Goal: Task Accomplishment & Management: Manage account settings

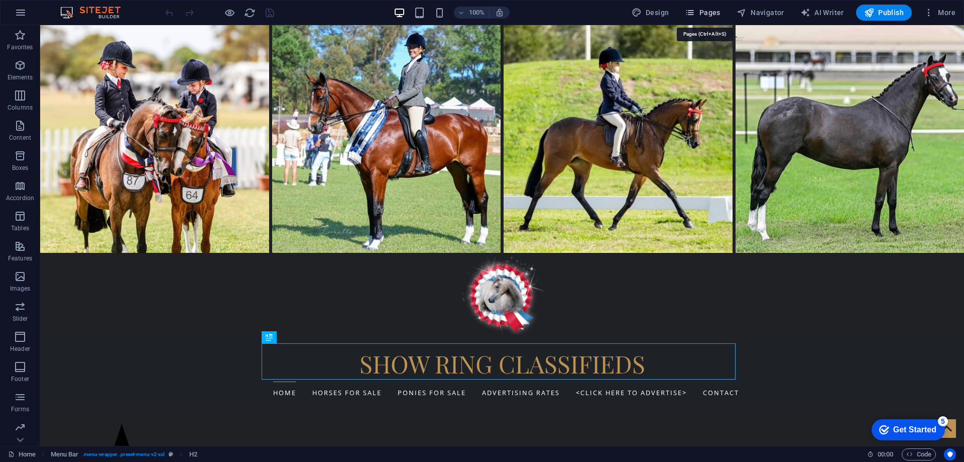
click at [711, 7] on button "Pages" at bounding box center [702, 13] width 43 height 16
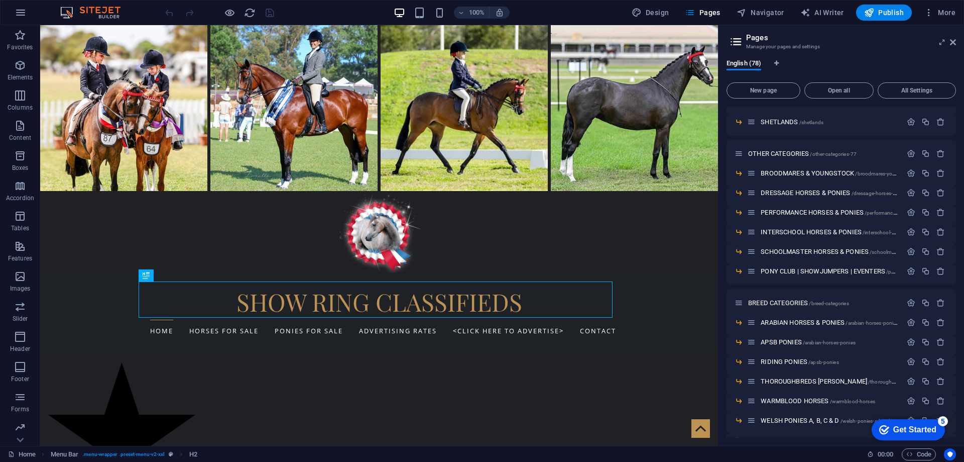
scroll to position [352, 0]
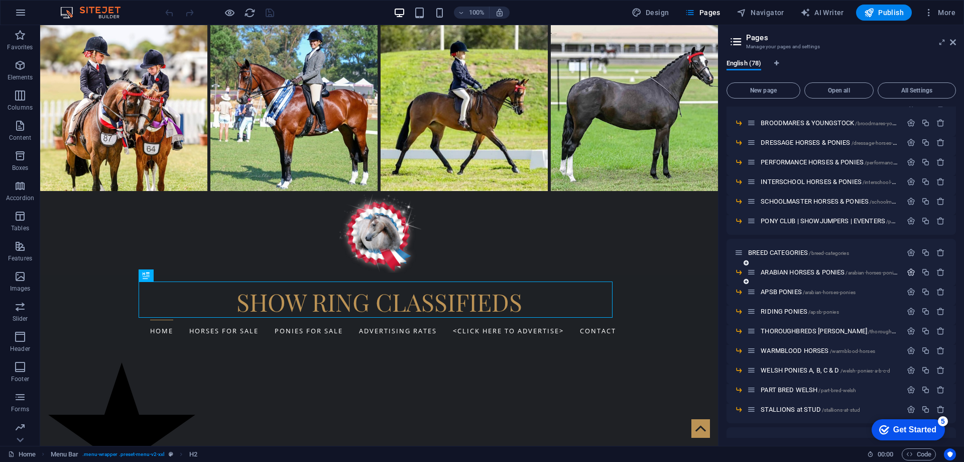
click at [908, 272] on icon "button" at bounding box center [911, 272] width 9 height 9
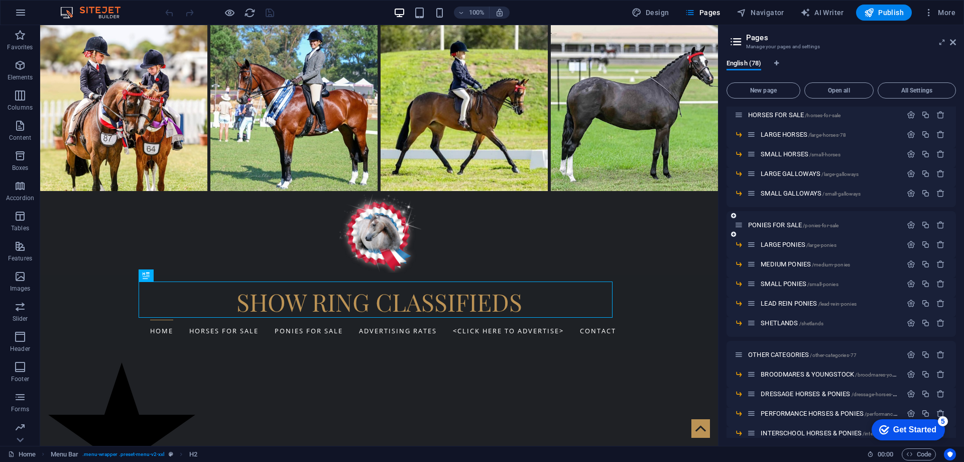
scroll to position [0, 0]
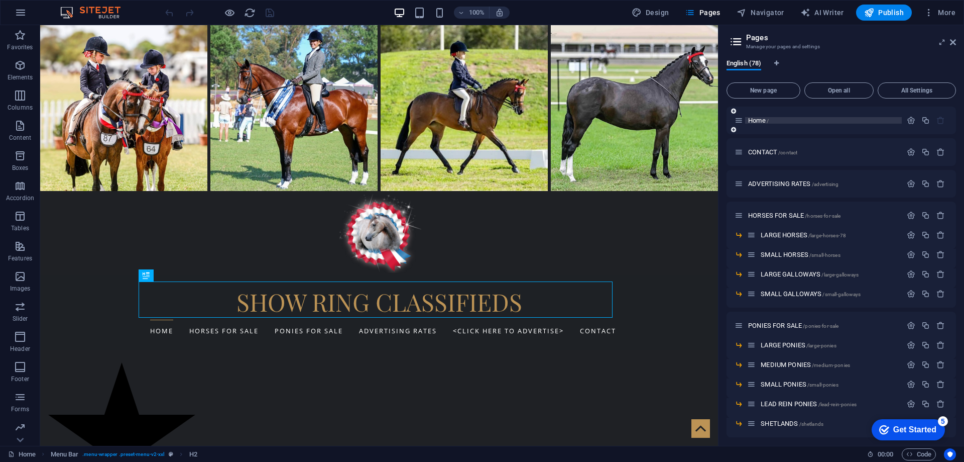
click at [757, 121] on span "Home /" at bounding box center [758, 121] width 21 height 8
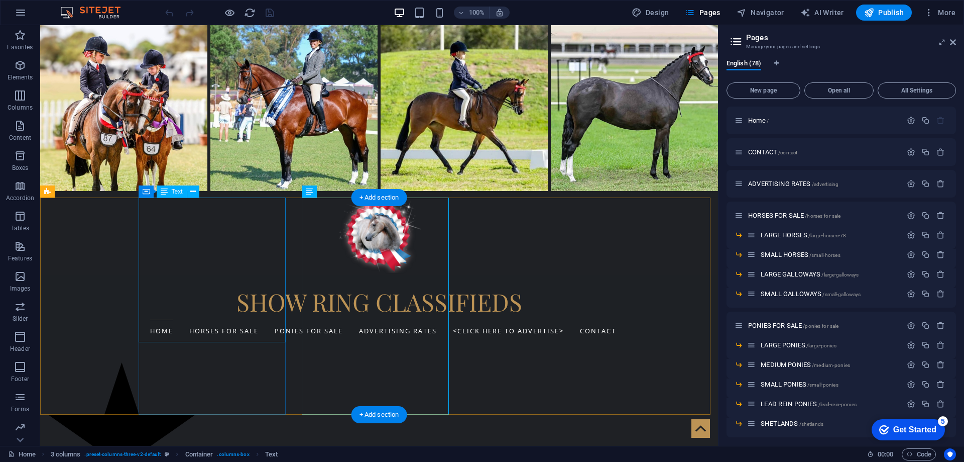
scroll to position [301, 0]
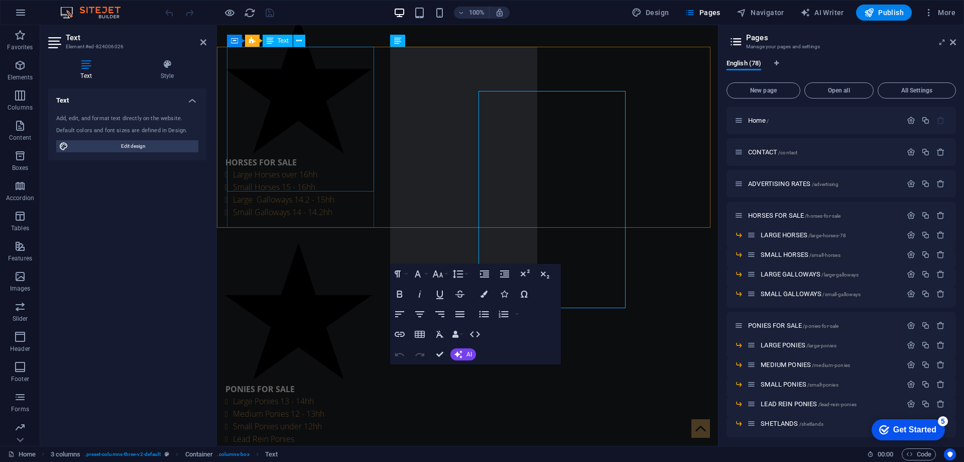
scroll to position [257, 0]
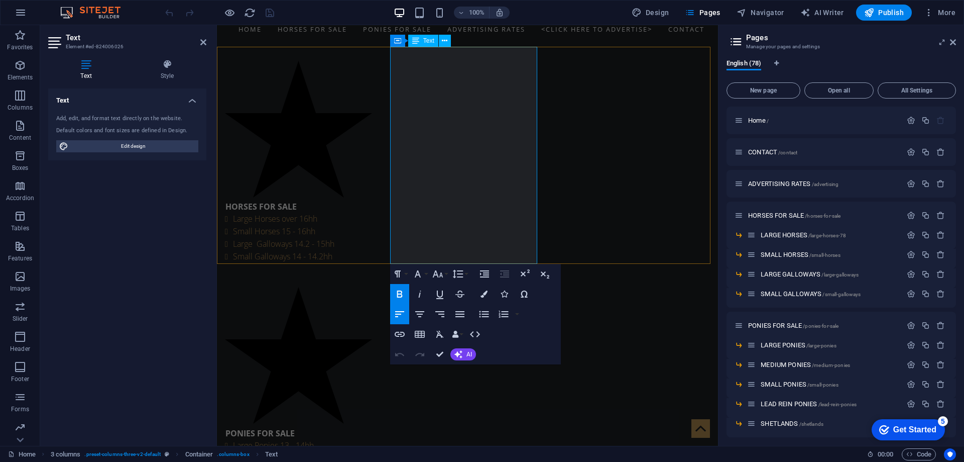
drag, startPoint x: 400, startPoint y: 175, endPoint x: 488, endPoint y: 176, distance: 88.4
click at [397, 337] on icon "button" at bounding box center [400, 334] width 12 height 12
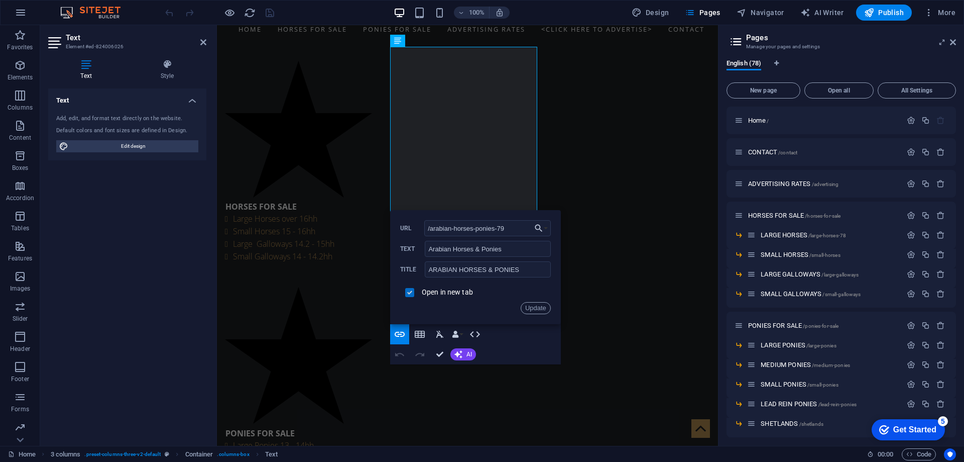
click at [408, 293] on input "checkbox" at bounding box center [408, 290] width 9 height 9
checkbox input "false"
click at [508, 228] on input "/arabian-horses-ponies-79" at bounding box center [487, 228] width 127 height 16
type input "/arabian-horses-ponies"
click at [547, 225] on button "Choose Link" at bounding box center [541, 228] width 19 height 16
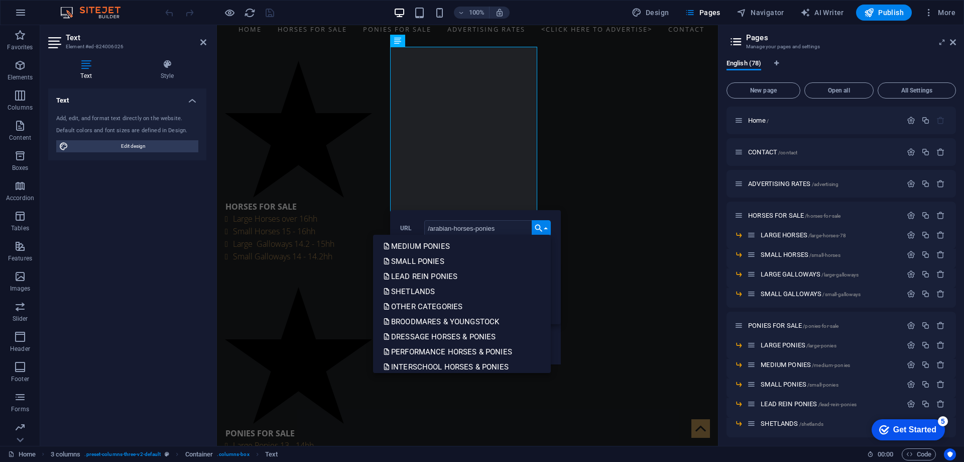
scroll to position [251, 0]
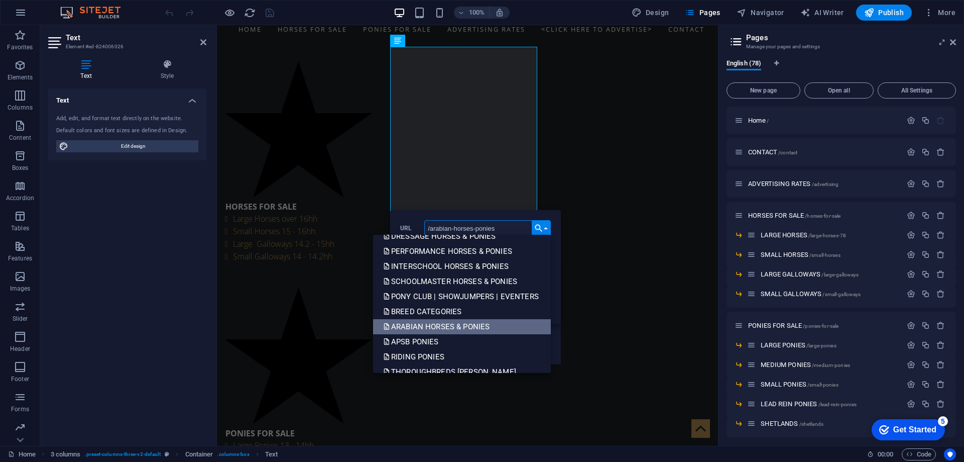
click at [420, 322] on p "ARABIAN HORSES & PONIES" at bounding box center [437, 326] width 108 height 15
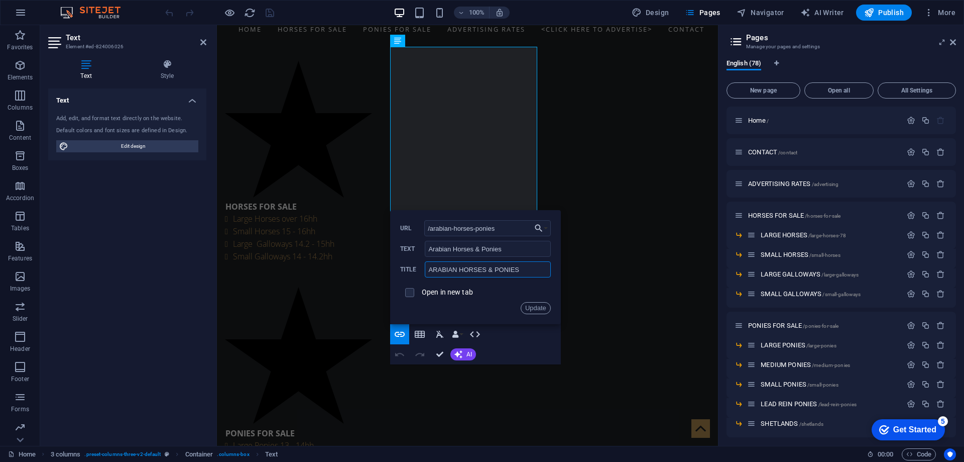
click at [435, 268] on input "ARABIAN HORSES & PONIES" at bounding box center [488, 269] width 126 height 16
type input "ARABIAN HORSES & PONIES"
click at [531, 307] on button "Update" at bounding box center [536, 308] width 30 height 12
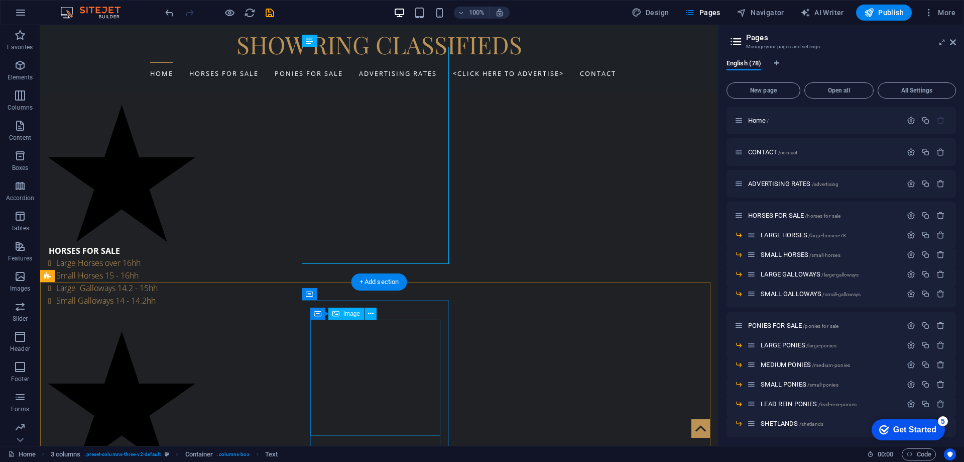
scroll to position [301, 0]
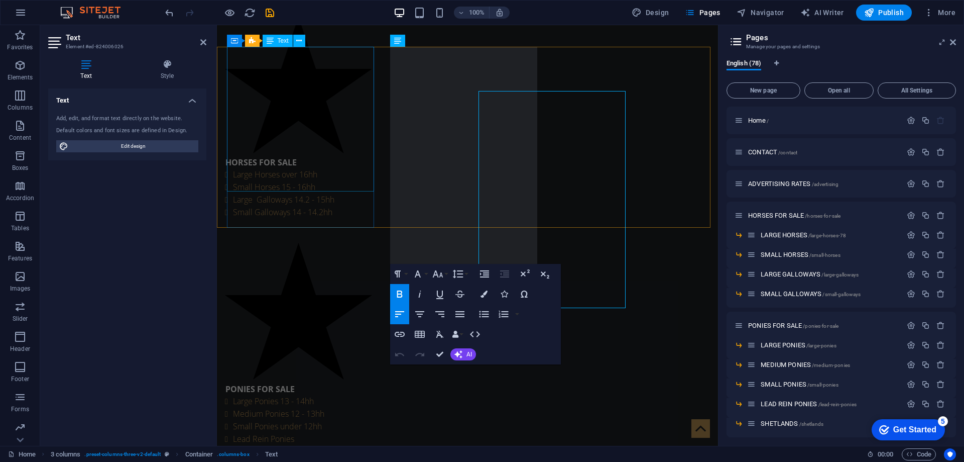
scroll to position [257, 0]
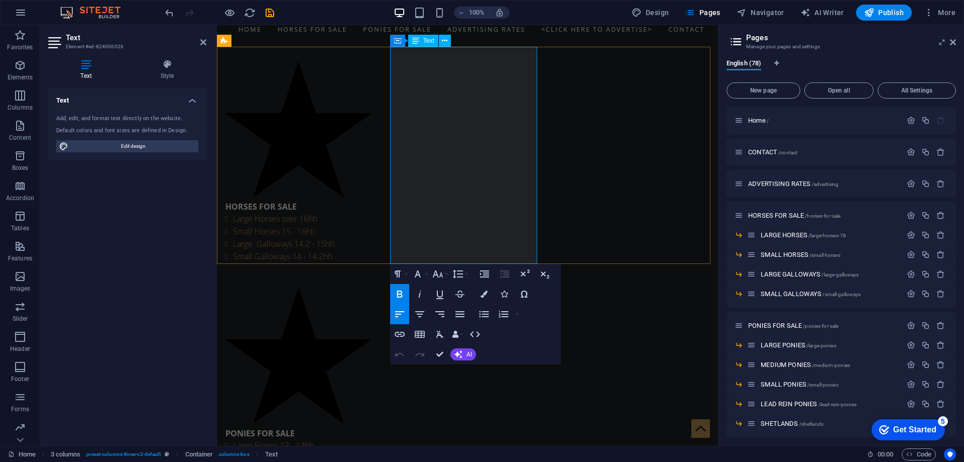
drag, startPoint x: 398, startPoint y: 187, endPoint x: 486, endPoint y: 184, distance: 87.4
click at [399, 331] on icon "button" at bounding box center [400, 334] width 12 height 12
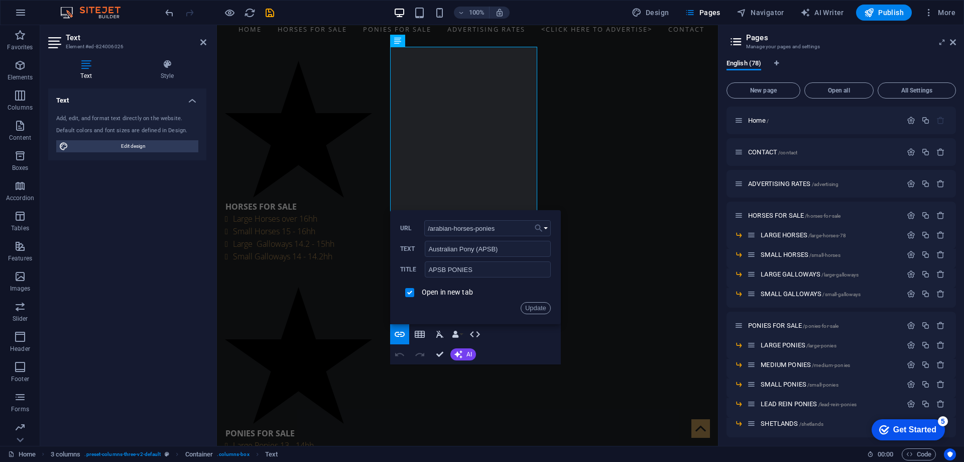
click at [539, 226] on icon "button" at bounding box center [539, 229] width 8 height 8
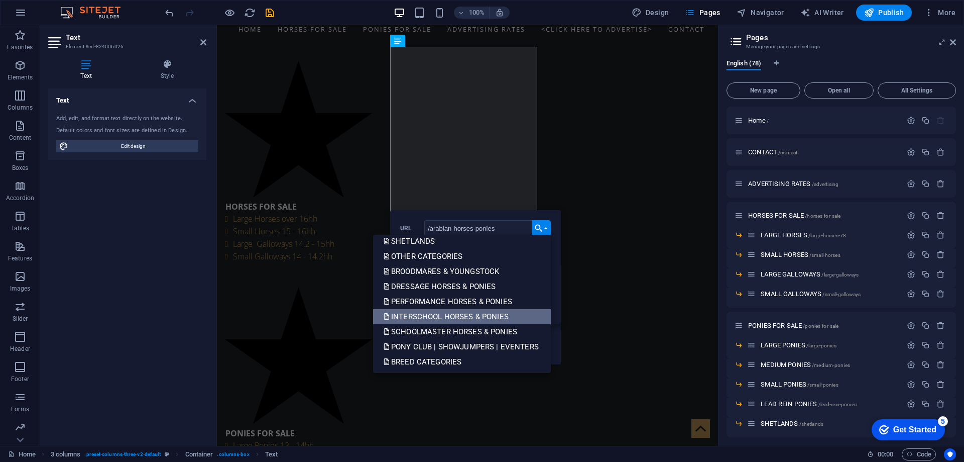
scroll to position [251, 0]
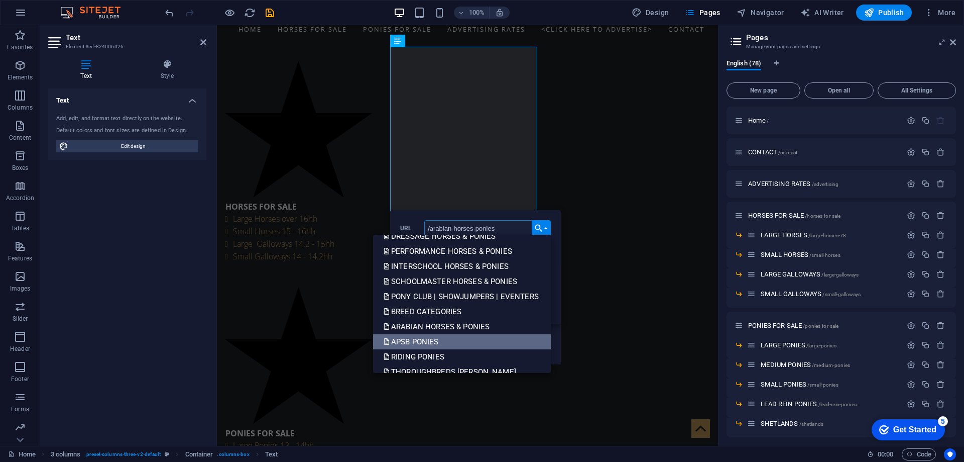
click at [424, 339] on p "APSB PONIES" at bounding box center [412, 341] width 58 height 15
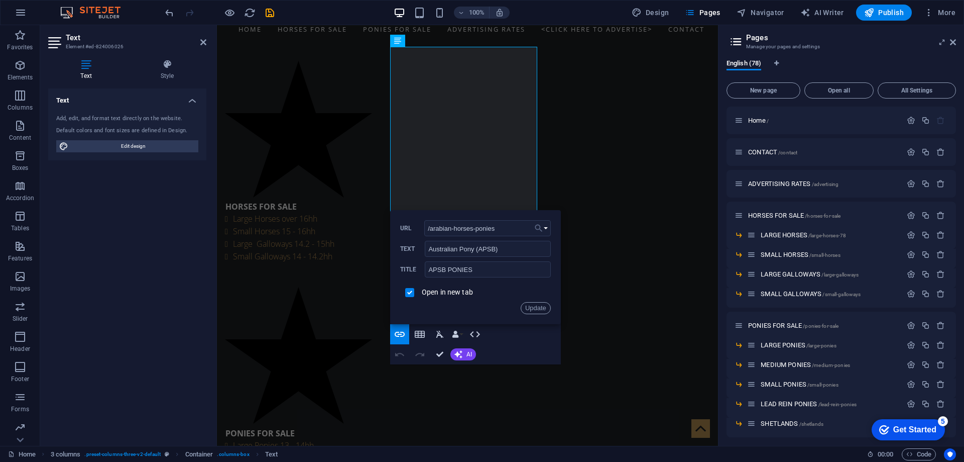
click at [546, 227] on button "Choose Link" at bounding box center [541, 228] width 19 height 16
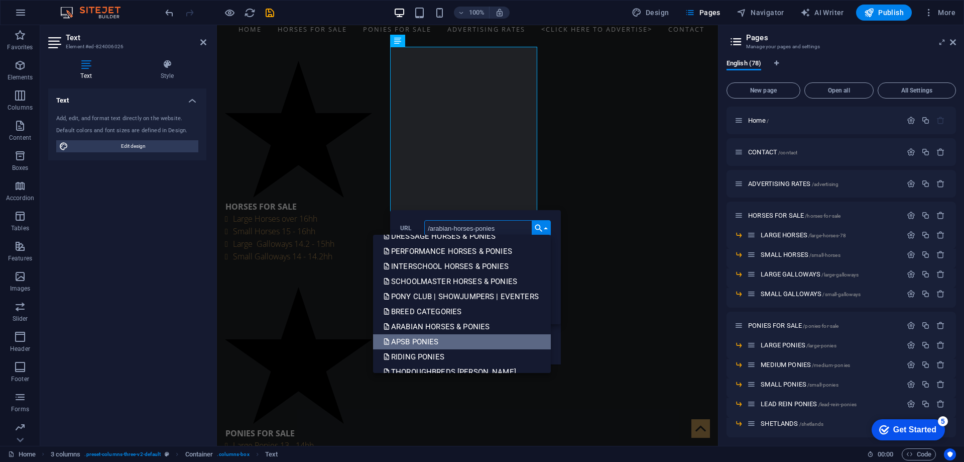
click at [417, 340] on p "APSB PONIES" at bounding box center [412, 341] width 58 height 15
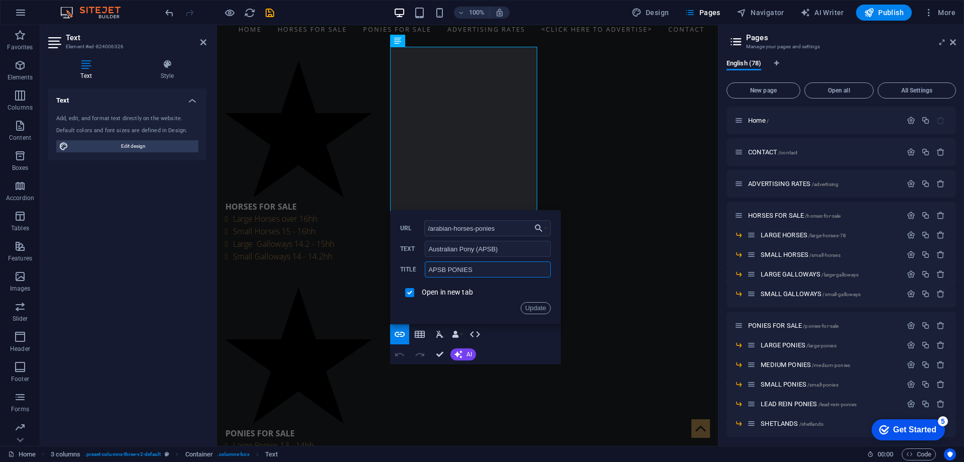
click at [448, 266] on input "APSB PONIES" at bounding box center [488, 269] width 126 height 16
click at [541, 228] on icon "button" at bounding box center [539, 228] width 10 height 12
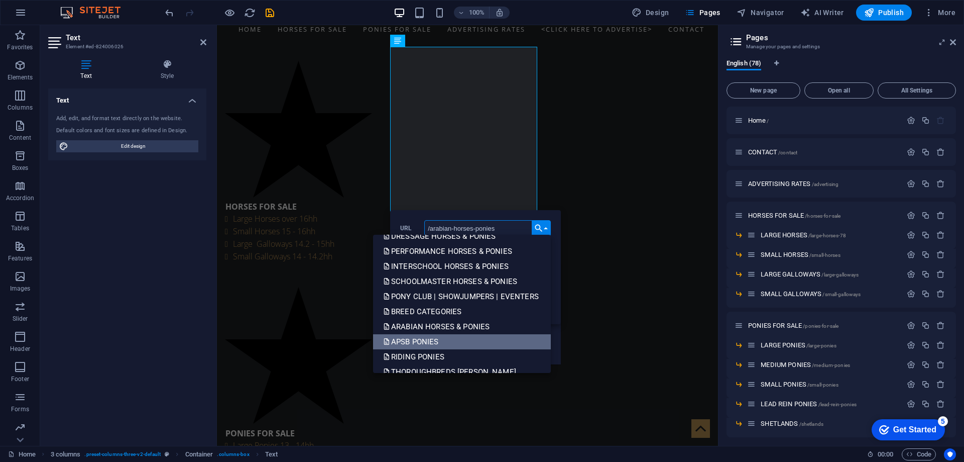
click at [406, 347] on p "APSB PONIES" at bounding box center [412, 341] width 58 height 15
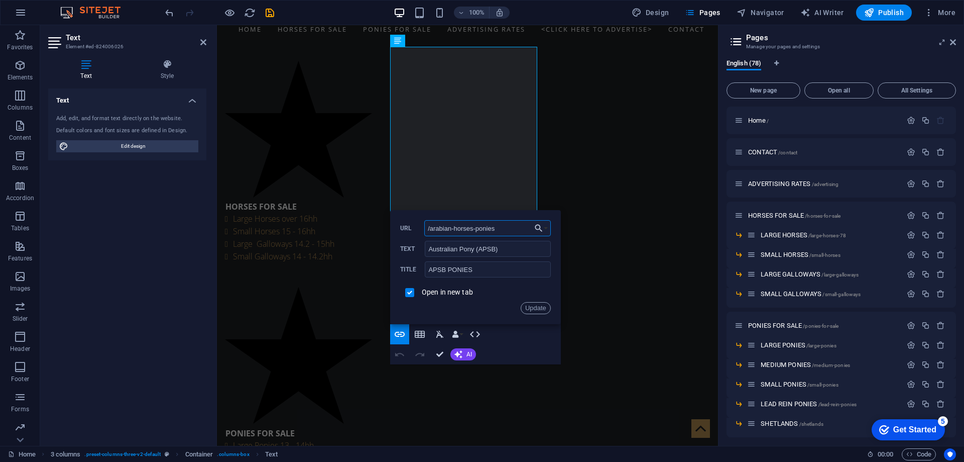
click at [524, 229] on input "/arabian-horses-ponies" at bounding box center [487, 228] width 127 height 16
click at [545, 229] on button "Choose Link" at bounding box center [541, 228] width 19 height 16
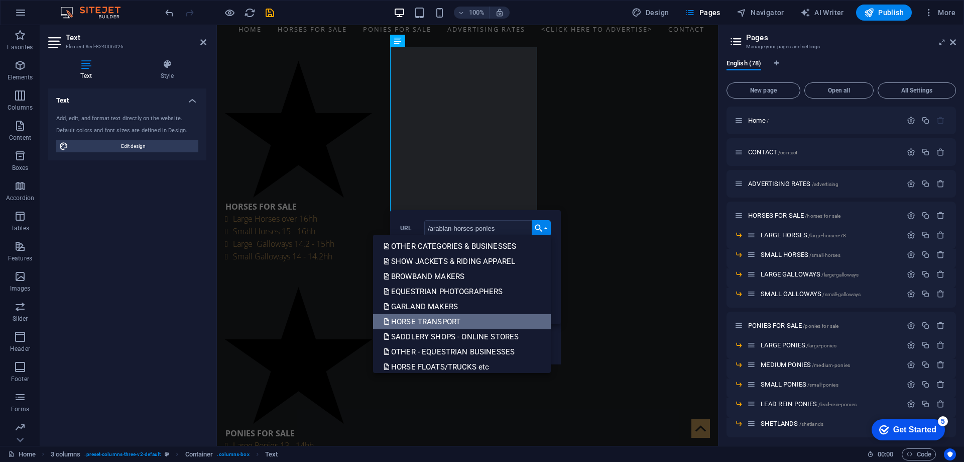
scroll to position [301, 0]
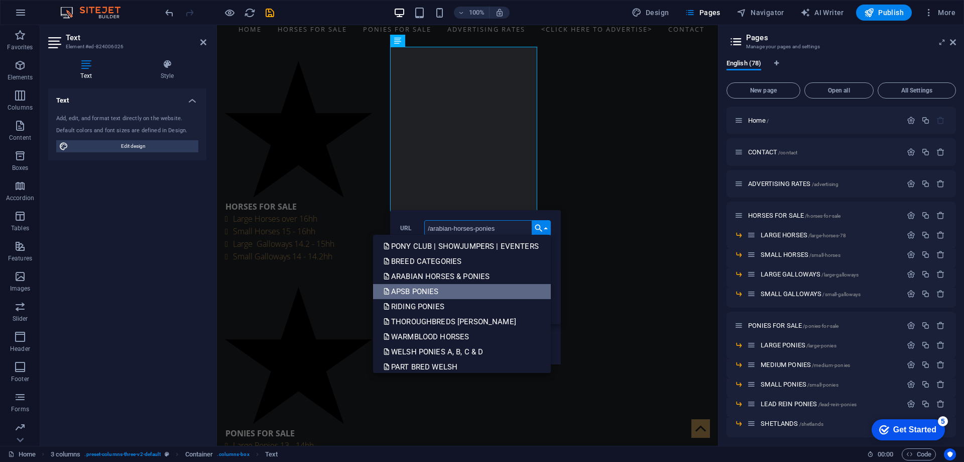
click at [407, 291] on p "APSB PONIES" at bounding box center [412, 291] width 58 height 15
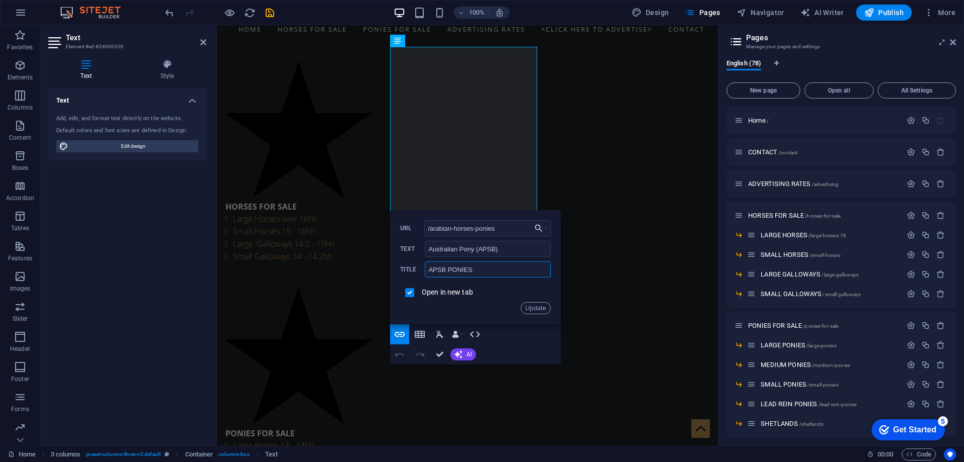
click at [442, 268] on input "APSB PONIES" at bounding box center [488, 269] width 126 height 16
click at [499, 228] on input "/arabian-horses-ponies" at bounding box center [487, 228] width 127 height 16
click at [446, 266] on input "APSB PONIES" at bounding box center [488, 269] width 126 height 16
type input "APSB PONIES"
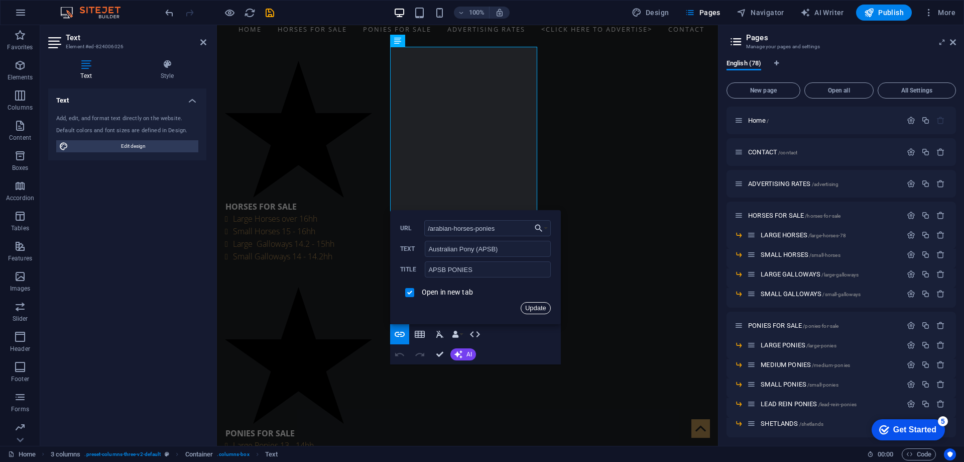
click at [529, 305] on button "Update" at bounding box center [536, 308] width 30 height 12
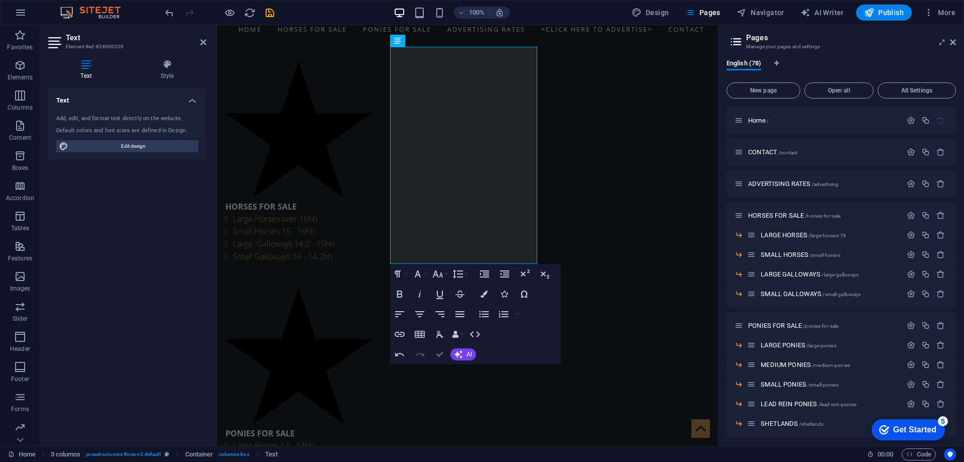
drag, startPoint x: 440, startPoint y: 353, endPoint x: 399, endPoint y: 301, distance: 65.7
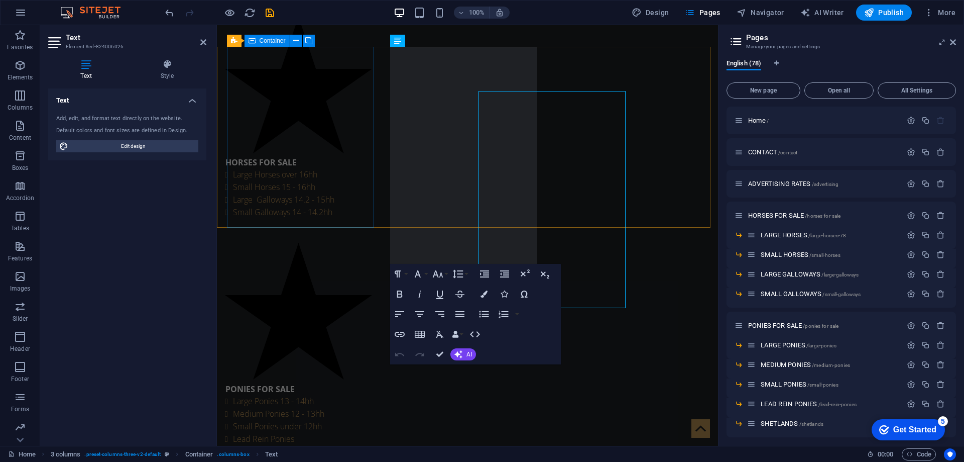
scroll to position [257, 0]
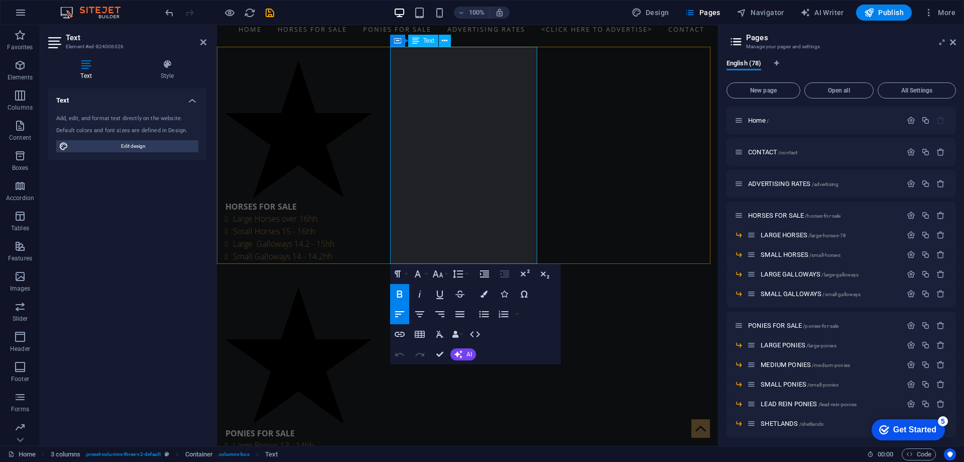
drag, startPoint x: 398, startPoint y: 196, endPoint x: 452, endPoint y: 196, distance: 53.2
click at [400, 336] on icon "button" at bounding box center [400, 334] width 12 height 12
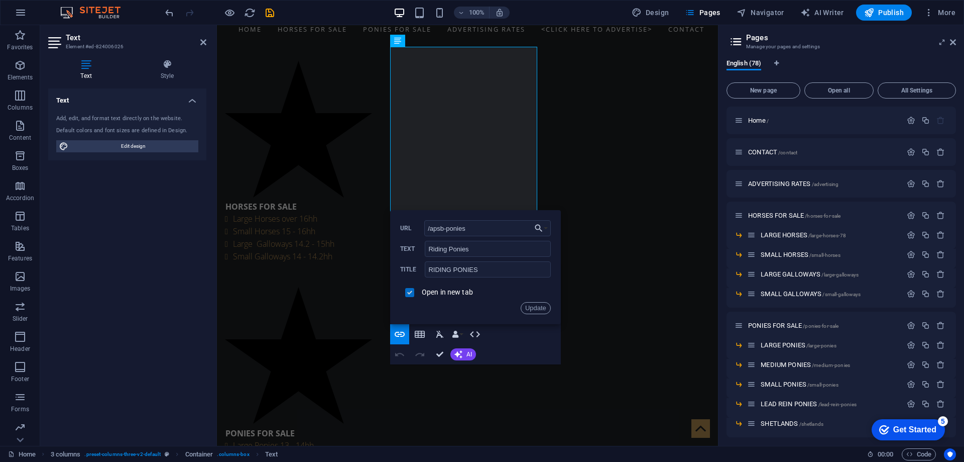
click at [410, 291] on input "checkbox" at bounding box center [408, 290] width 9 height 9
checkbox input "false"
click at [531, 307] on button "Update" at bounding box center [536, 308] width 30 height 12
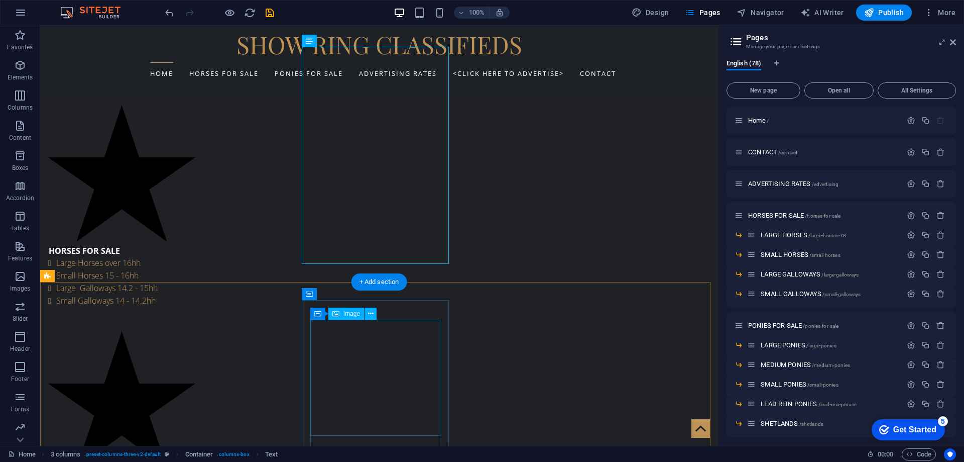
scroll to position [301, 0]
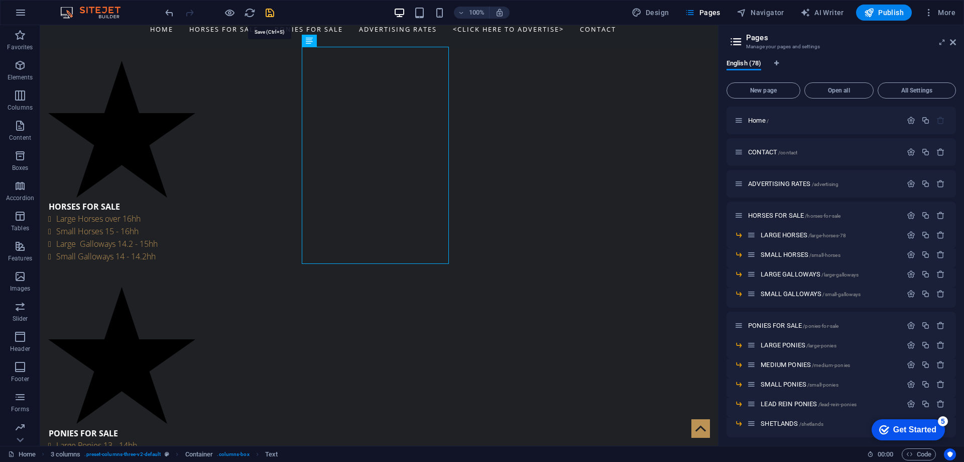
click at [267, 10] on icon "save" at bounding box center [270, 13] width 12 height 12
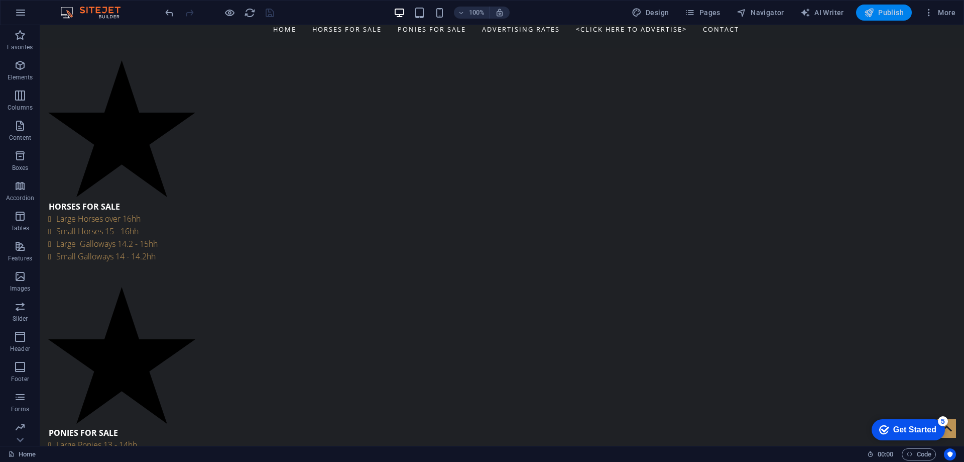
click at [877, 14] on span "Publish" at bounding box center [884, 13] width 40 height 10
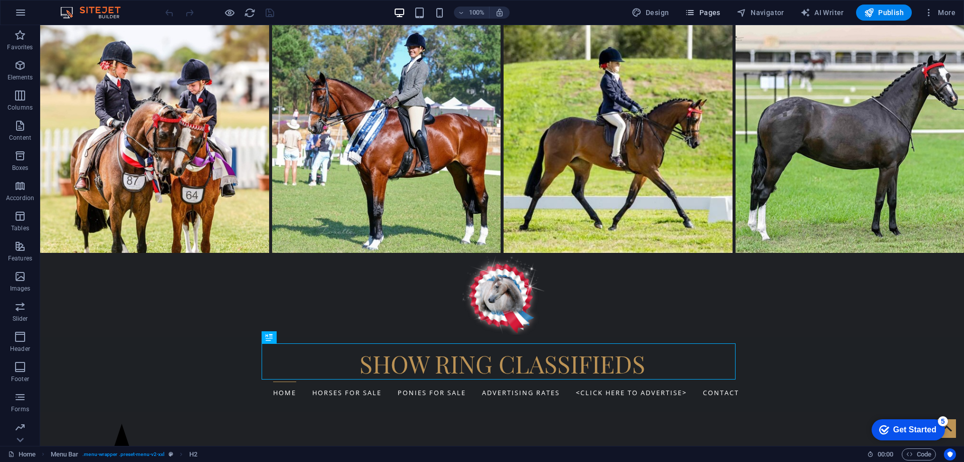
click at [712, 9] on span "Pages" at bounding box center [702, 13] width 35 height 10
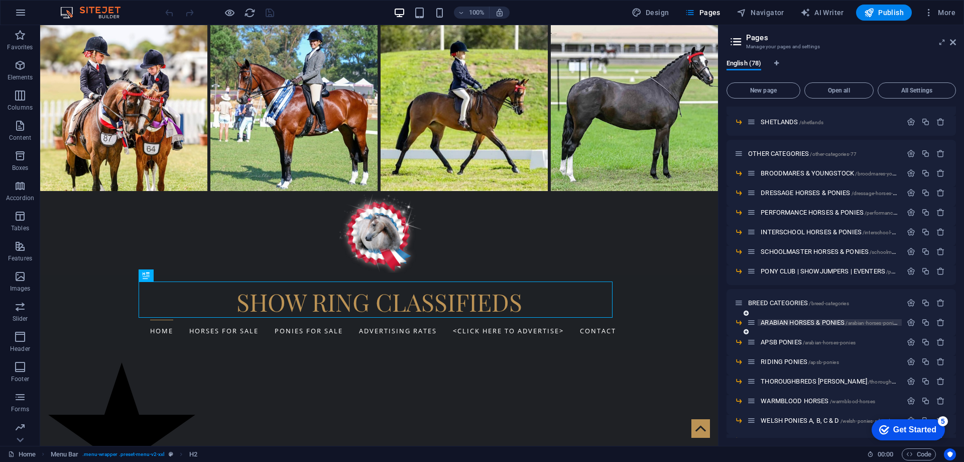
scroll to position [452, 0]
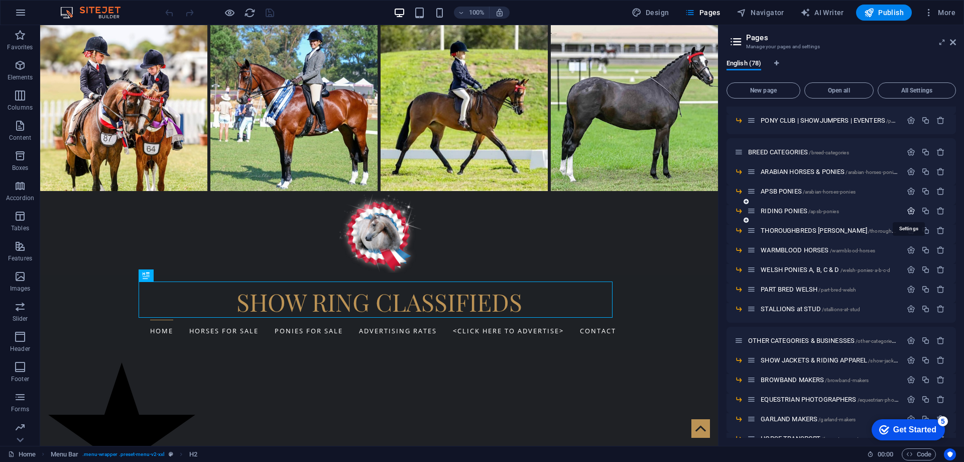
click at [909, 208] on icon "button" at bounding box center [911, 210] width 9 height 9
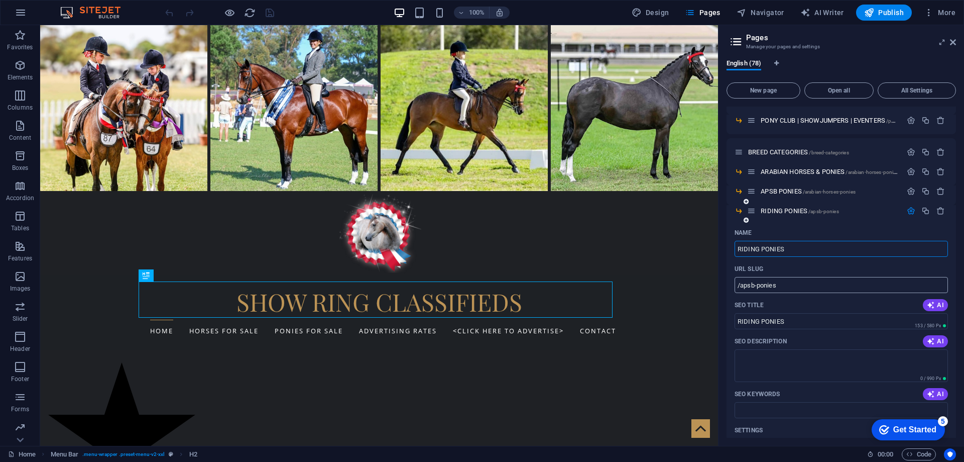
click at [791, 285] on input "/apsb-ponies" at bounding box center [841, 285] width 213 height 16
drag, startPoint x: 741, startPoint y: 287, endPoint x: 780, endPoint y: 287, distance: 38.2
click at [780, 287] on input "/apsb-ponies" at bounding box center [841, 285] width 213 height 16
click at [796, 248] on input "RIDING PONIES" at bounding box center [841, 249] width 213 height 16
click at [779, 364] on textarea "SEO Description" at bounding box center [841, 365] width 213 height 33
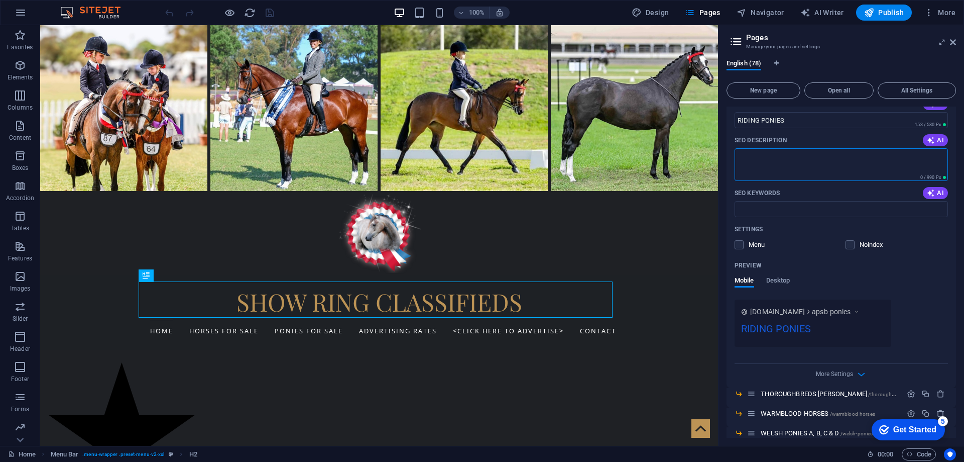
scroll to position [703, 0]
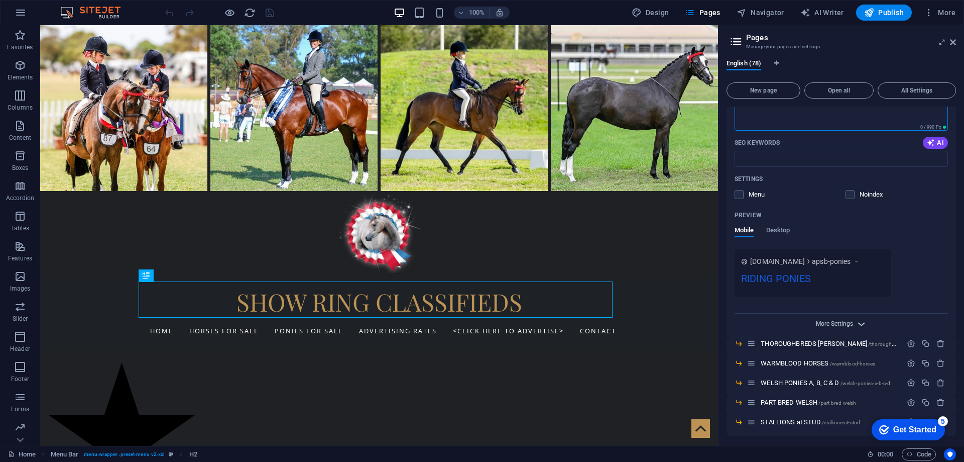
click at [819, 320] on span "More Settings" at bounding box center [834, 323] width 37 height 7
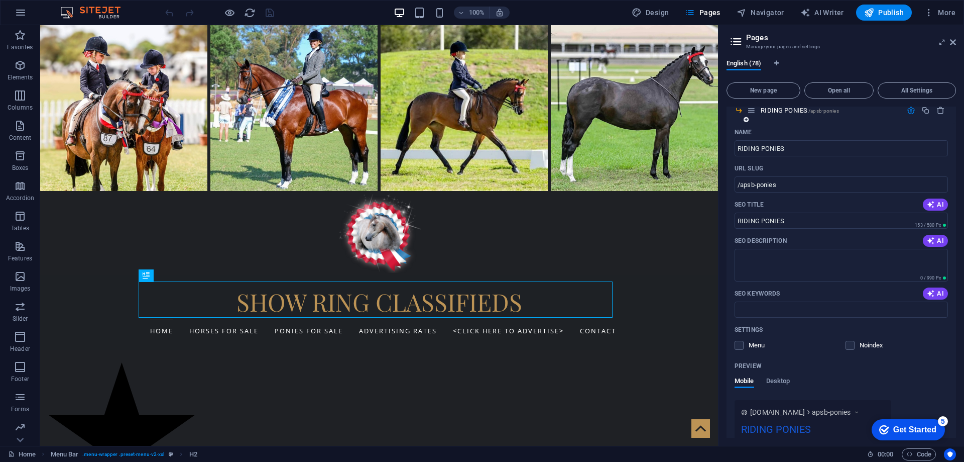
scroll to position [352, 0]
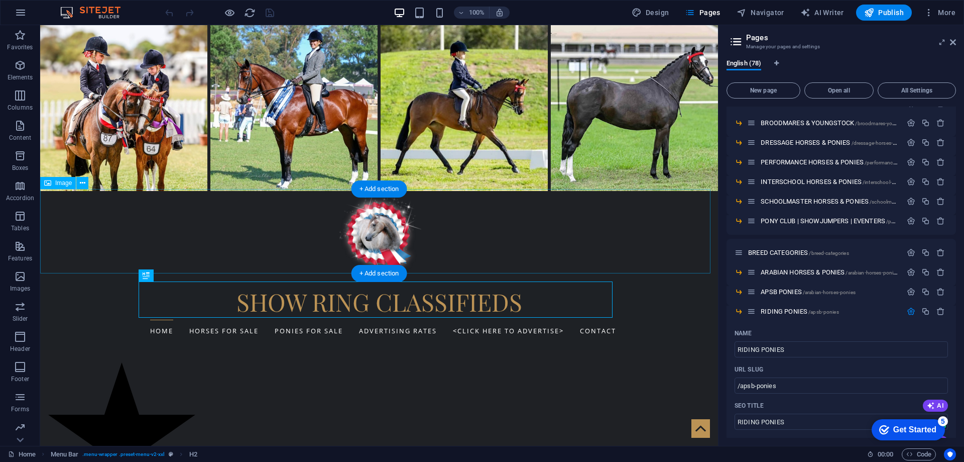
click at [298, 241] on figure at bounding box center [379, 233] width 678 height 84
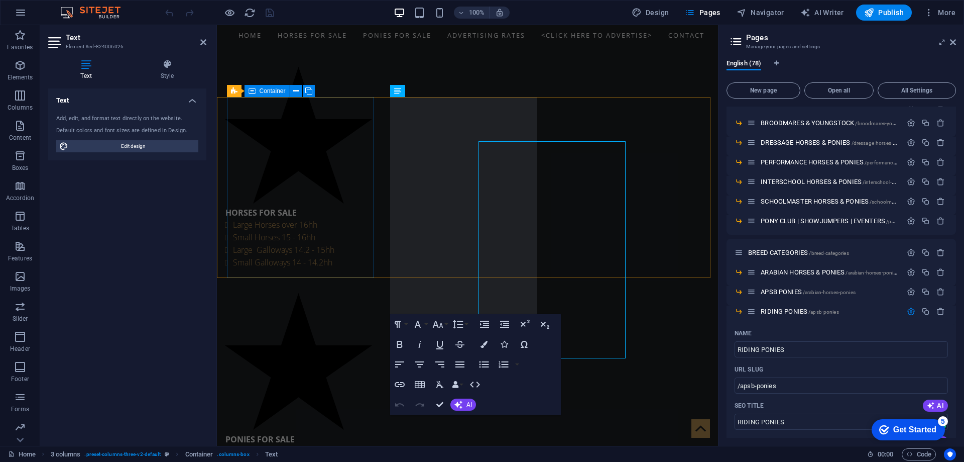
scroll to position [207, 0]
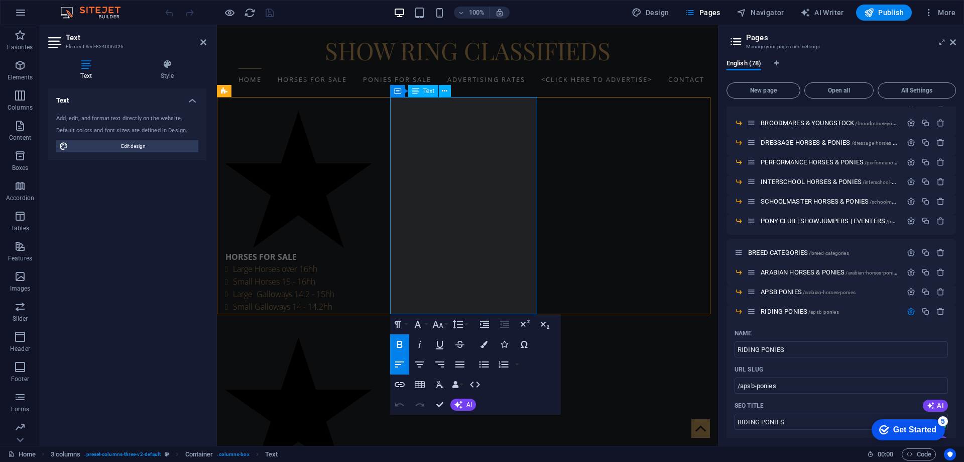
drag, startPoint x: 398, startPoint y: 237, endPoint x: 479, endPoint y: 237, distance: 81.4
click at [458, 208] on icon "button" at bounding box center [459, 209] width 10 height 9
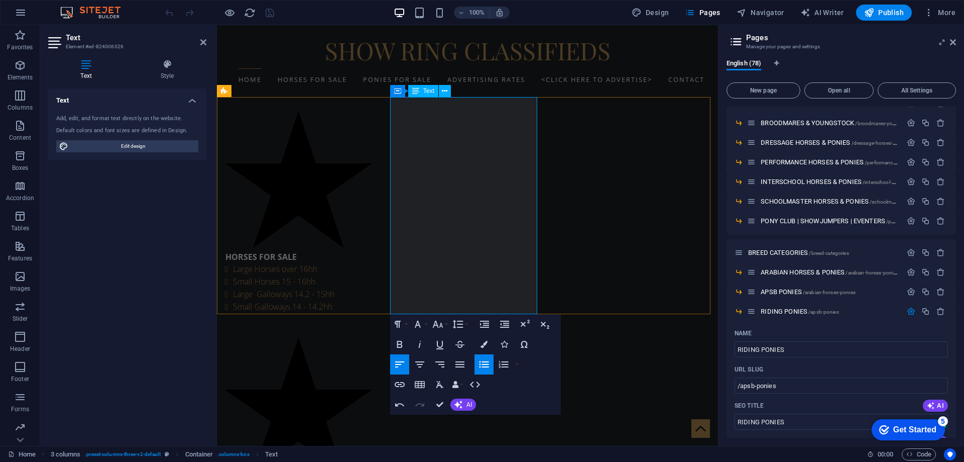
drag, startPoint x: 398, startPoint y: 236, endPoint x: 482, endPoint y: 236, distance: 83.4
click at [402, 384] on icon "button" at bounding box center [400, 384] width 12 height 12
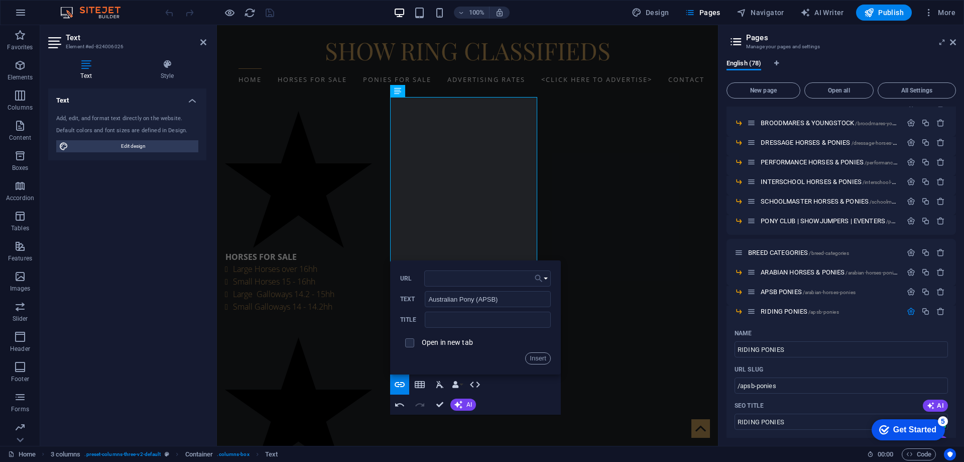
click at [544, 279] on button "Choose Link" at bounding box center [541, 278] width 19 height 16
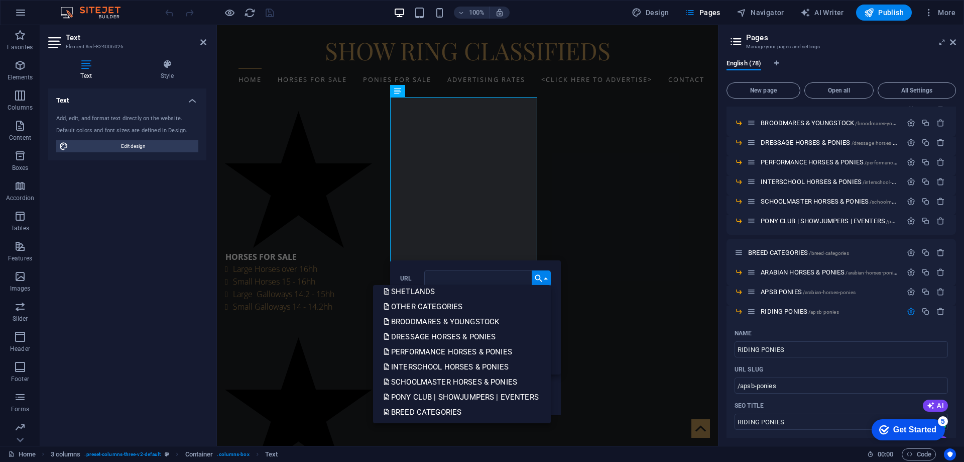
scroll to position [251, 0]
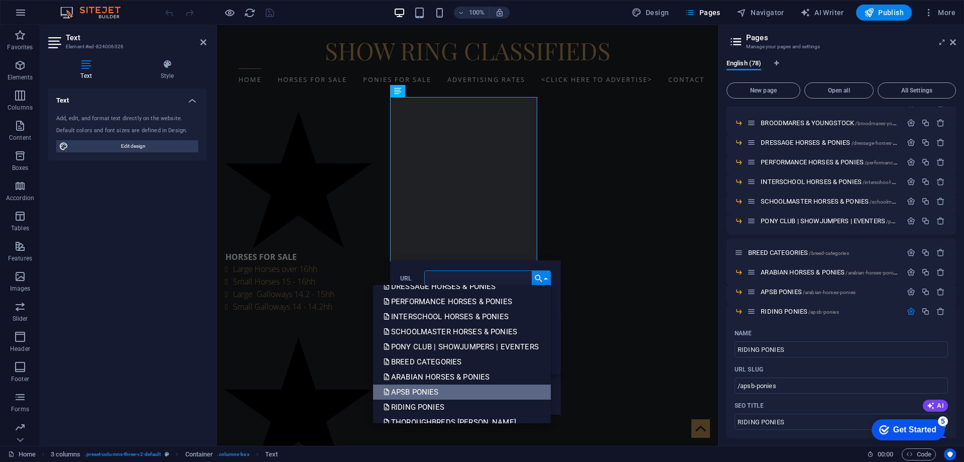
click at [416, 389] on p "APSB PONIES" at bounding box center [412, 391] width 58 height 15
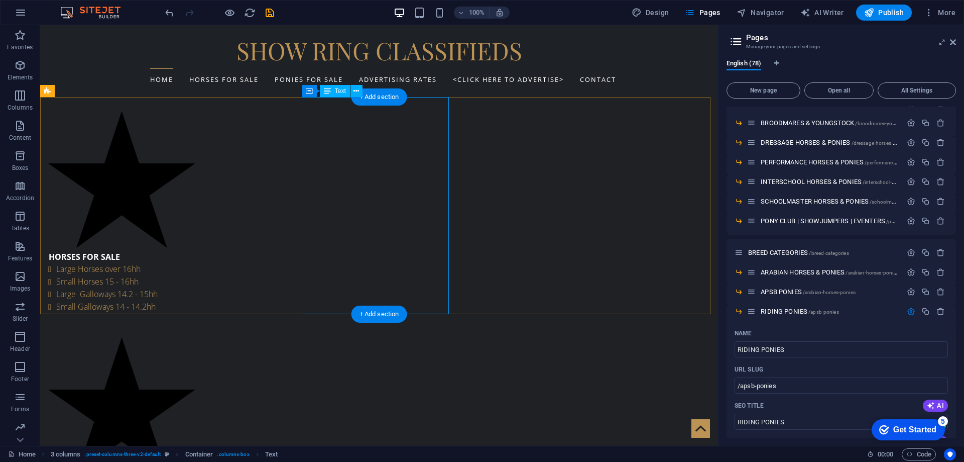
drag, startPoint x: 337, startPoint y: 230, endPoint x: 160, endPoint y: 230, distance: 176.8
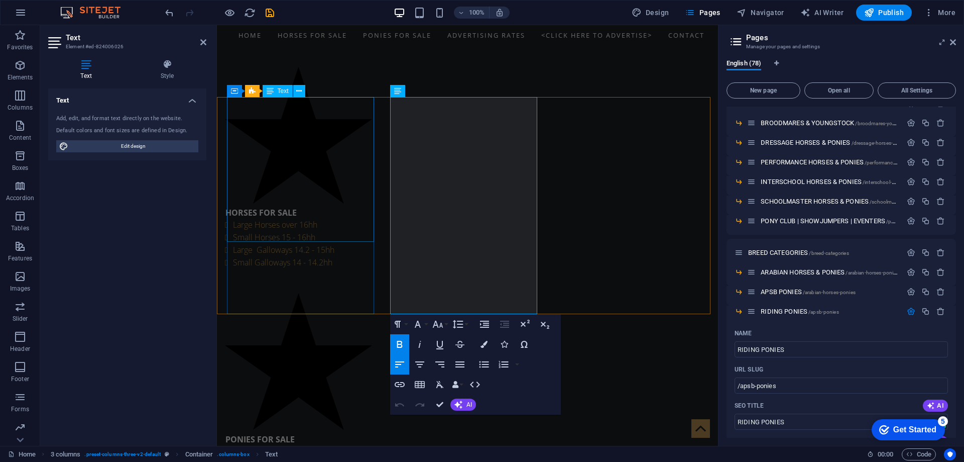
scroll to position [207, 0]
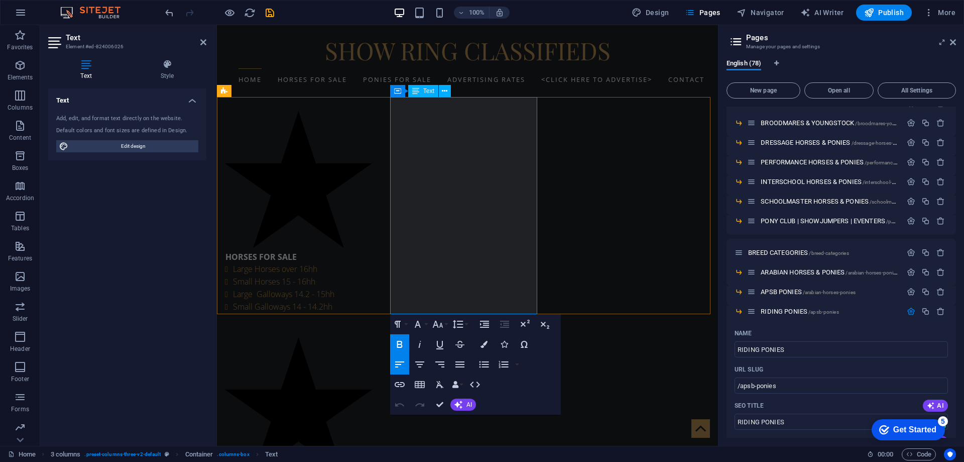
drag, startPoint x: 399, startPoint y: 237, endPoint x: 490, endPoint y: 237, distance: 90.9
click at [399, 384] on icon "button" at bounding box center [400, 384] width 12 height 12
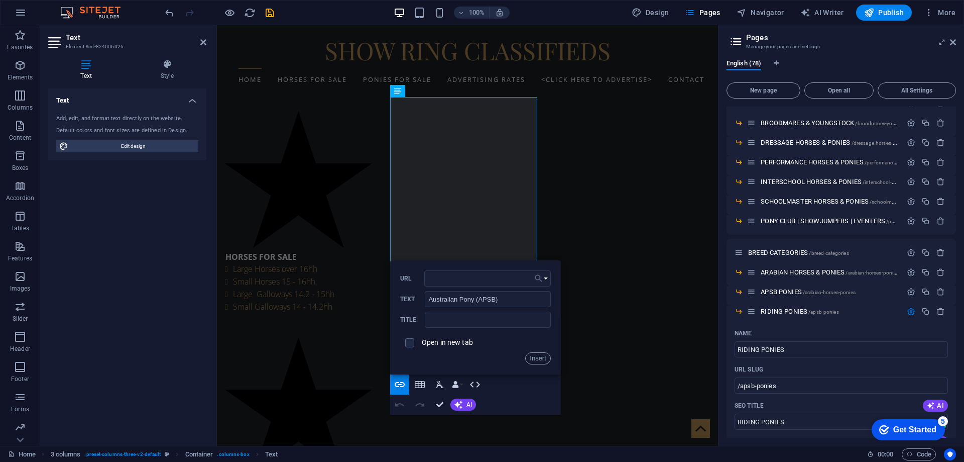
click at [546, 276] on button "Choose Link" at bounding box center [541, 278] width 19 height 16
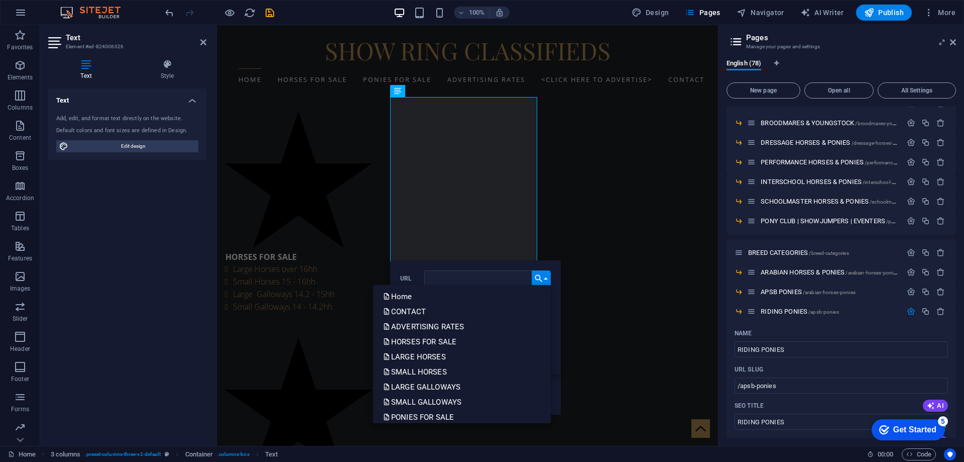
scroll to position [251, 0]
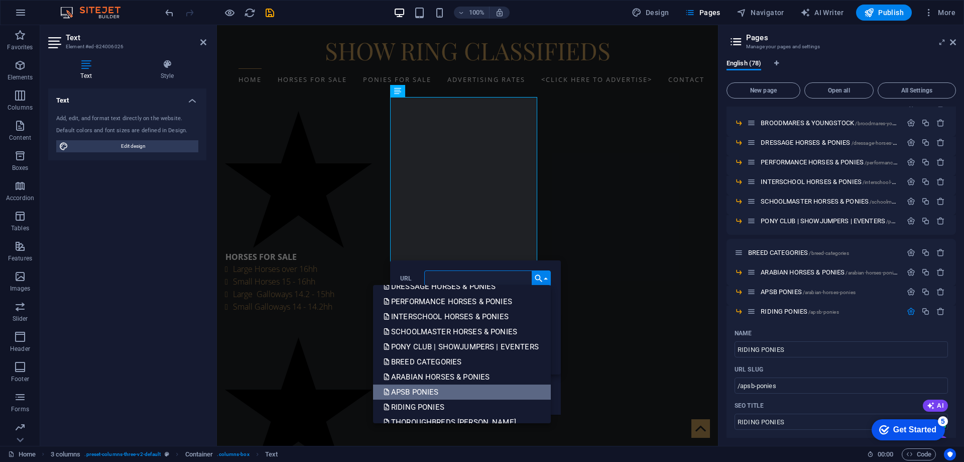
click at [414, 390] on p "APSB PONIES" at bounding box center [412, 391] width 58 height 15
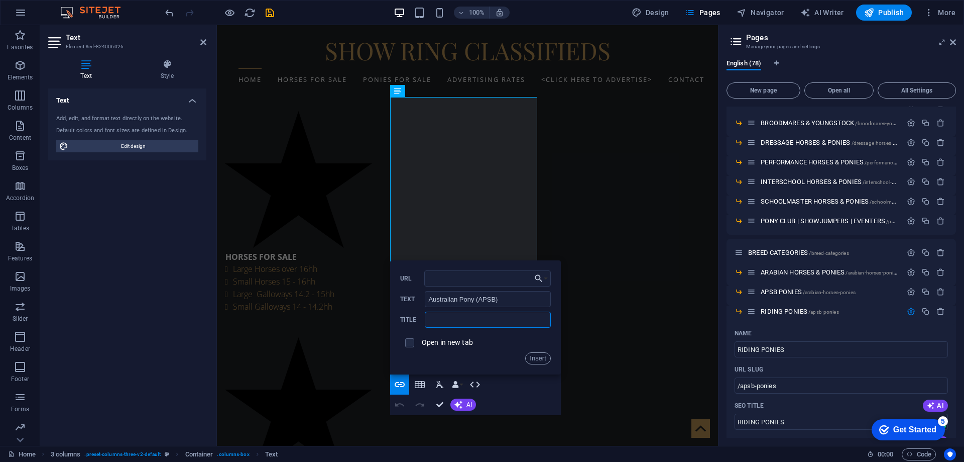
click at [433, 315] on input "text" at bounding box center [488, 319] width 126 height 16
type input "APSB PONIES"
click at [539, 354] on button "Insert" at bounding box center [538, 358] width 26 height 12
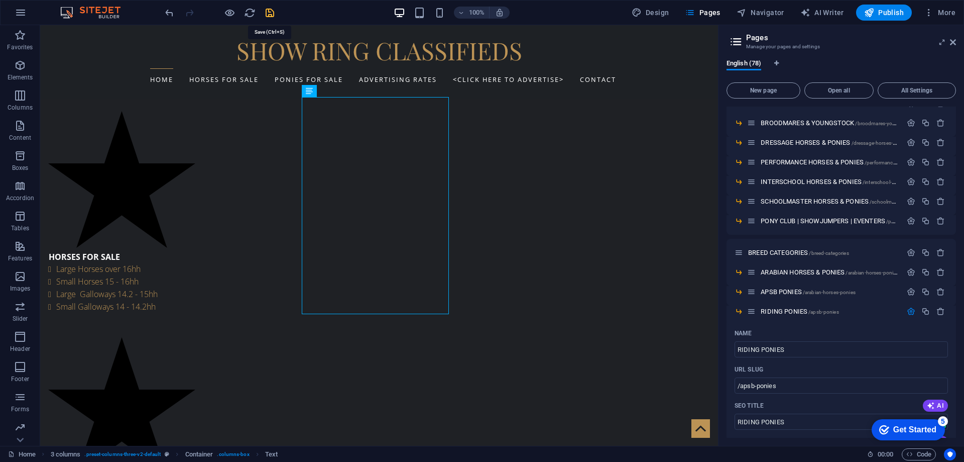
click at [266, 14] on icon "save" at bounding box center [270, 13] width 12 height 12
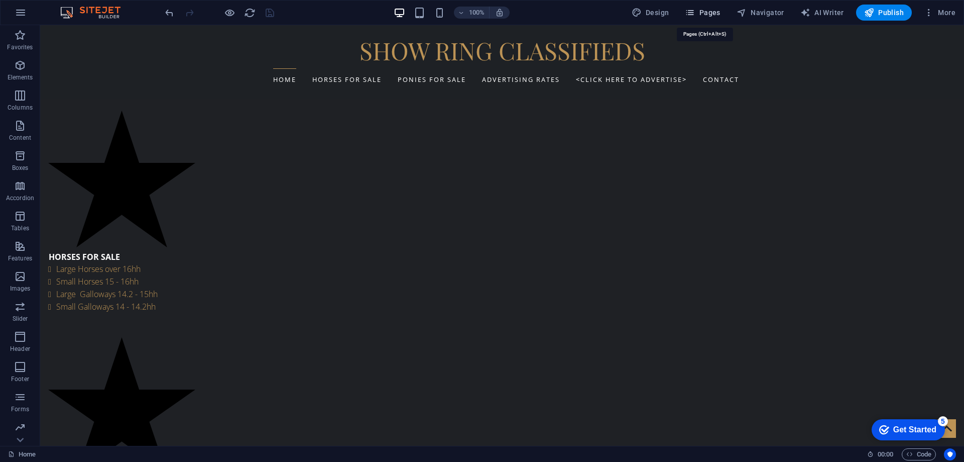
click at [708, 9] on span "Pages" at bounding box center [702, 13] width 35 height 10
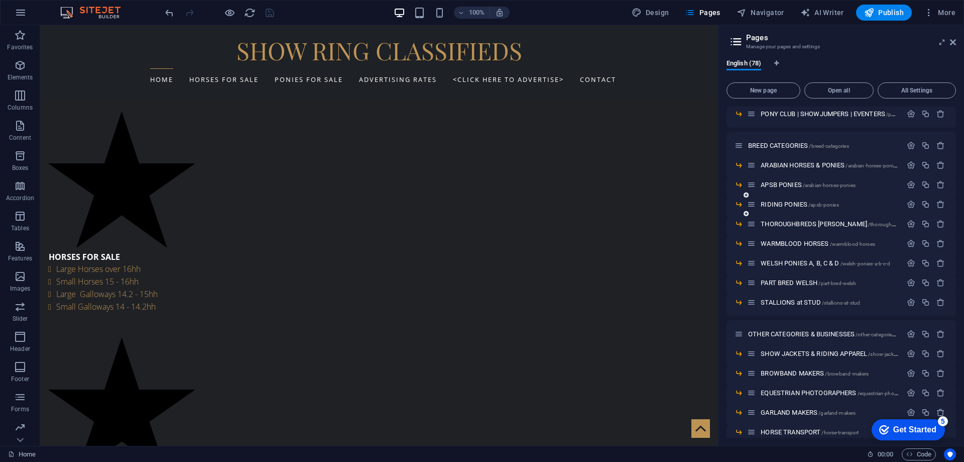
scroll to position [408, 0]
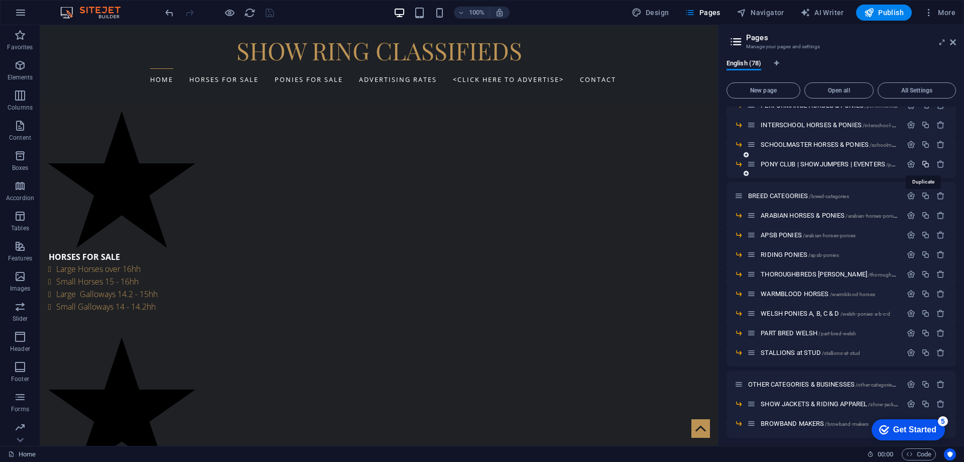
click at [923, 165] on icon "button" at bounding box center [926, 164] width 9 height 9
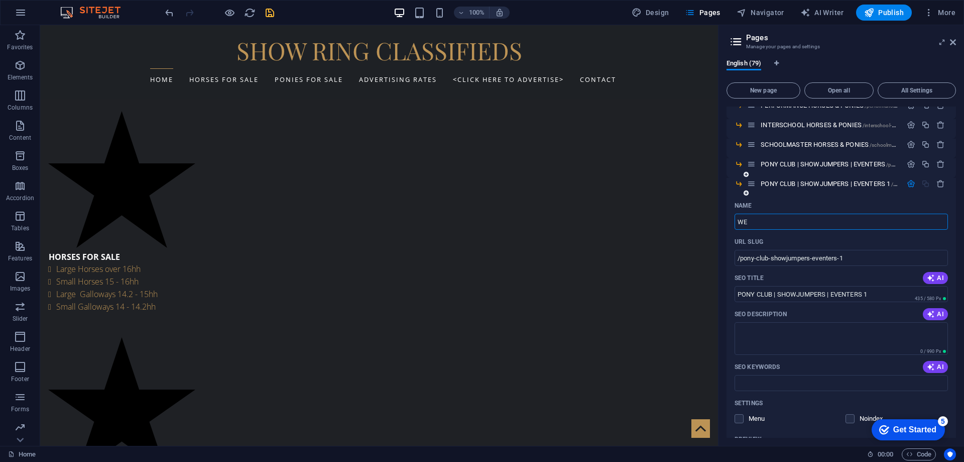
type input "WEL"
type input "/we"
type input "WE"
type input "WEL"
type input "/wel"
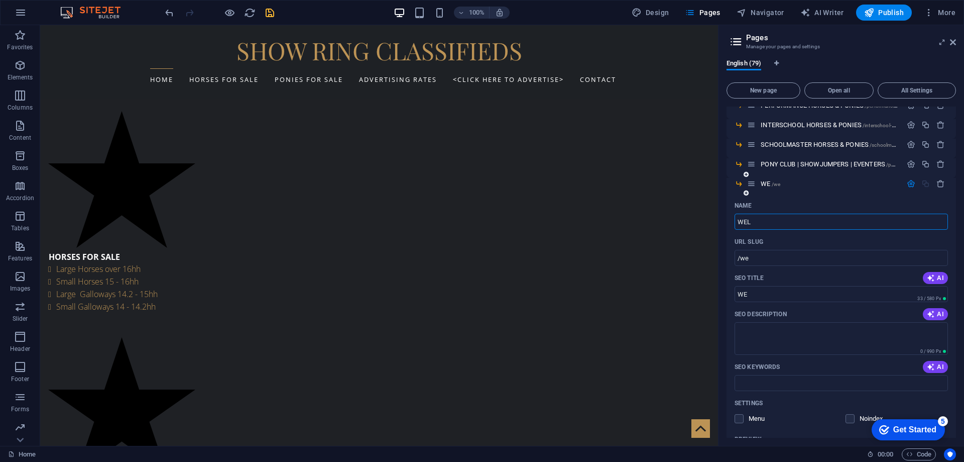
type input "WEL"
type input "WELSH PONIES A, B, C & D"
type input "/welsh-ponies-a-b-c-d-79"
type input "WELSH PONIES A, B, C & D"
click at [268, 13] on icon "save" at bounding box center [270, 13] width 12 height 12
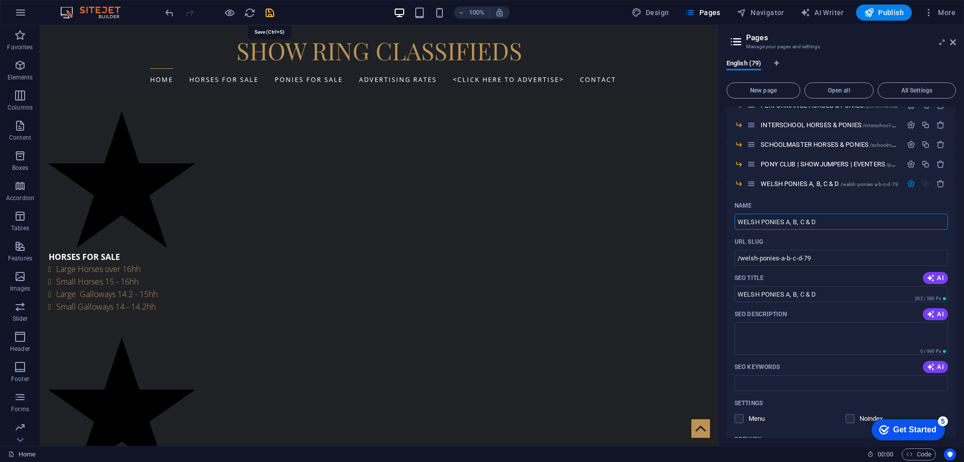
scroll to position [313, 0]
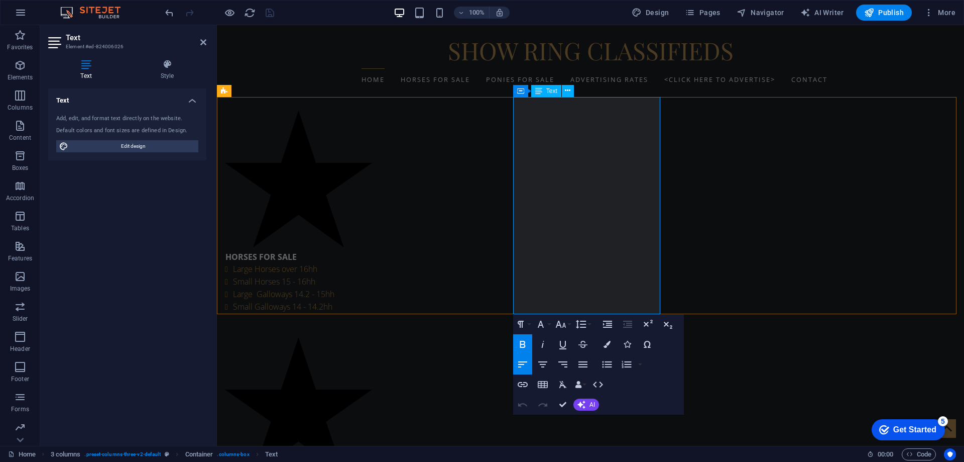
drag, startPoint x: 522, startPoint y: 261, endPoint x: 619, endPoint y: 259, distance: 96.5
click at [522, 383] on icon "button" at bounding box center [523, 384] width 12 height 12
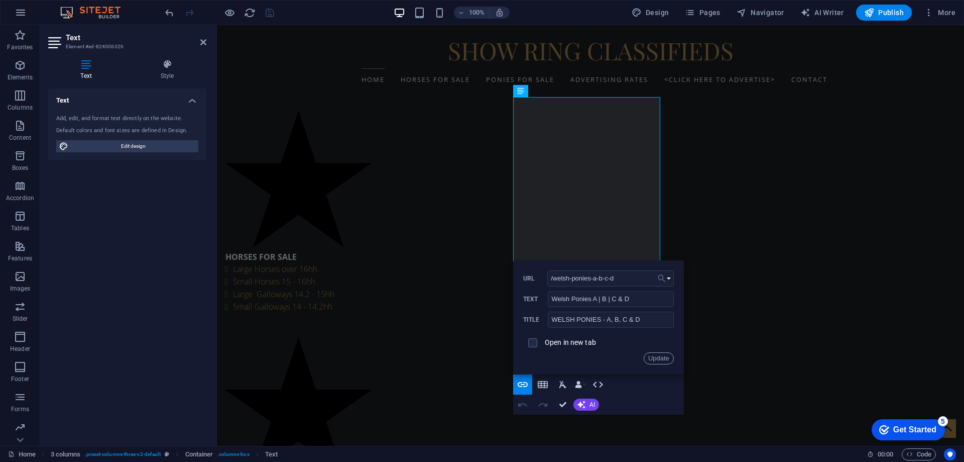
click at [668, 276] on button "Choose Link" at bounding box center [664, 278] width 19 height 16
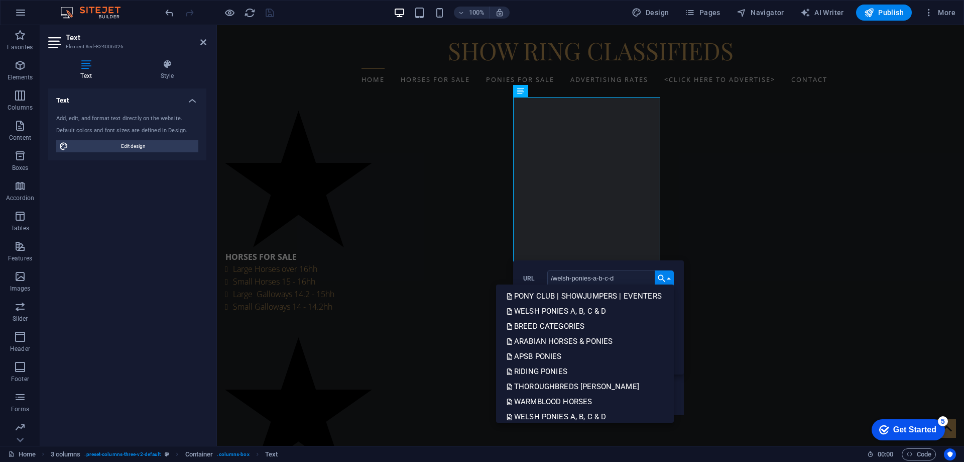
scroll to position [251, 0]
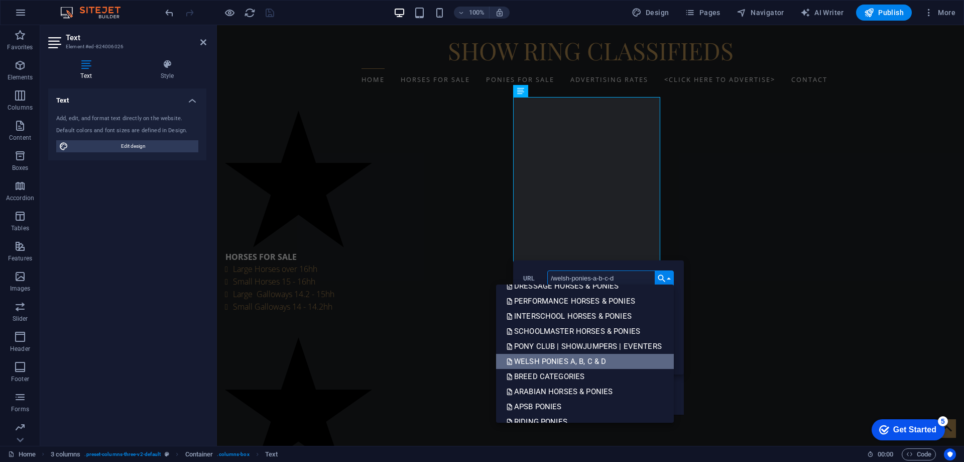
click at [557, 361] on p "WELSH PONIES A, B, C & D" at bounding box center [557, 361] width 102 height 15
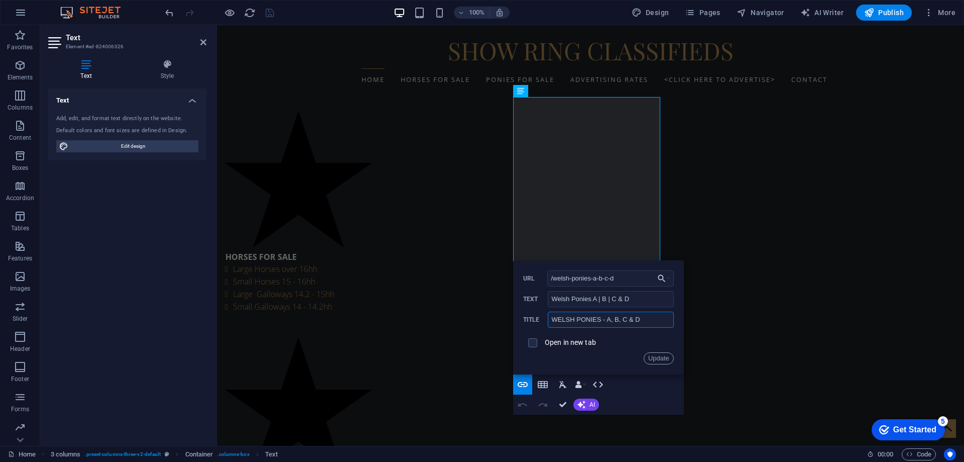
click at [562, 323] on input "WELSH PONIES - A, B, C & D" at bounding box center [611, 319] width 126 height 16
type input "WELSH PONIES A | B | C & D"
click at [662, 355] on button "Update" at bounding box center [659, 358] width 30 height 12
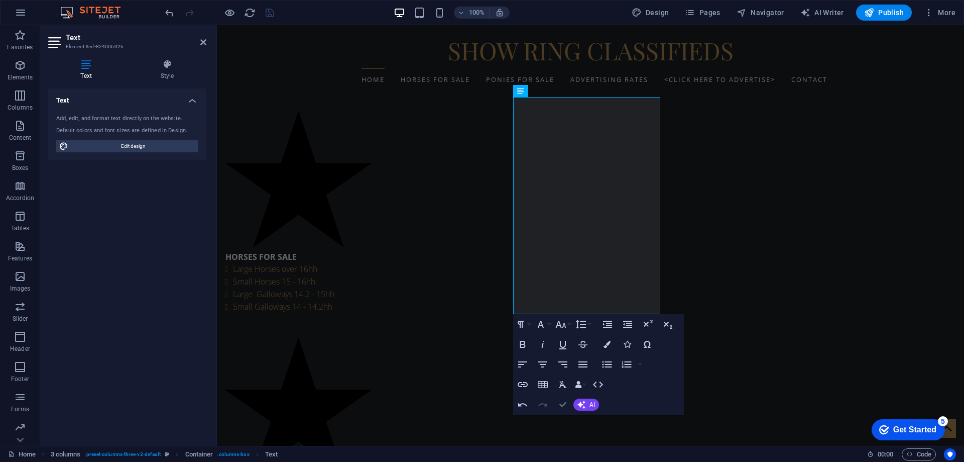
scroll to position [313, 0]
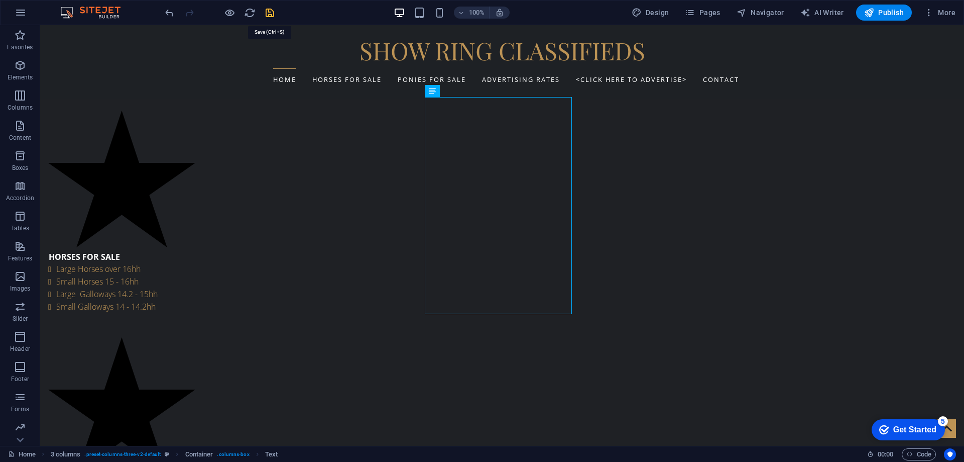
click at [267, 10] on icon "save" at bounding box center [270, 13] width 12 height 12
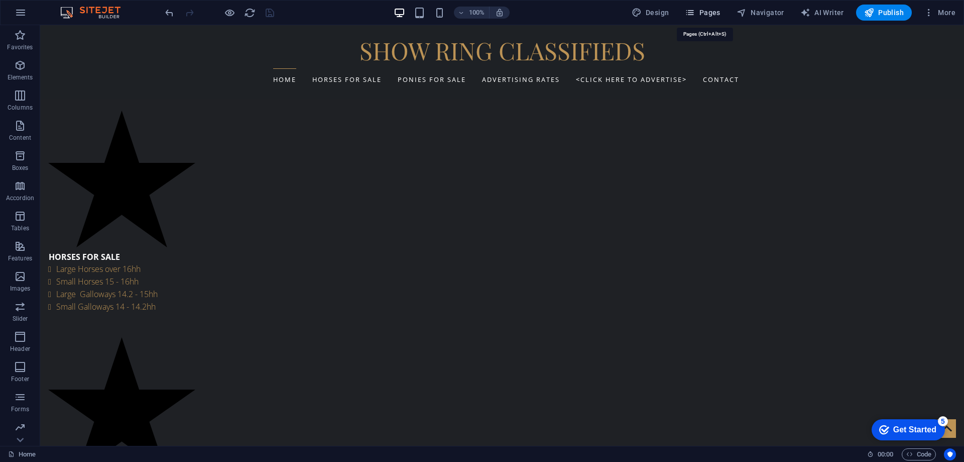
click at [712, 11] on span "Pages" at bounding box center [702, 13] width 35 height 10
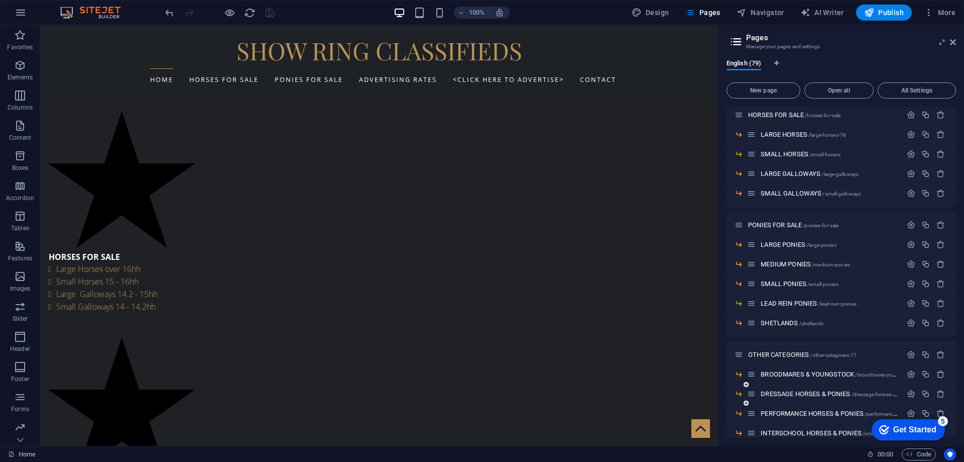
scroll to position [201, 0]
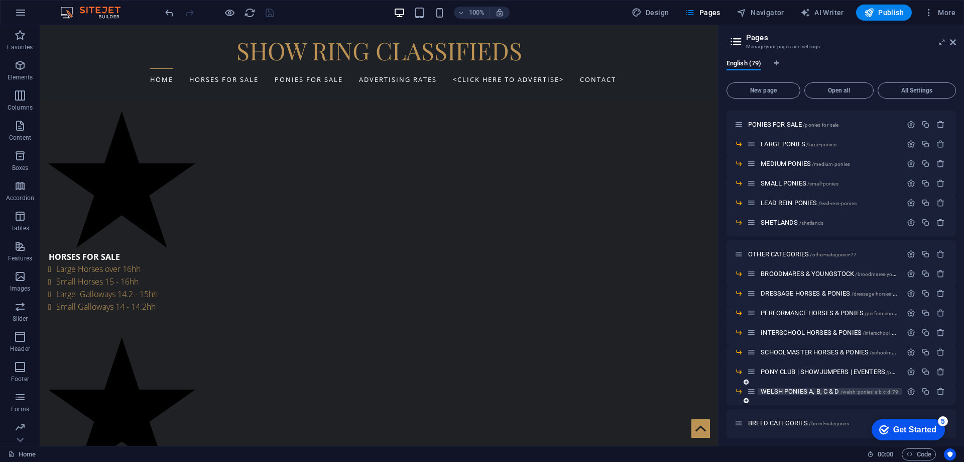
click at [810, 390] on span "WELSH PONIES A, B, C & D /welsh-ponies-a-b-c-d-79" at bounding box center [830, 391] width 138 height 8
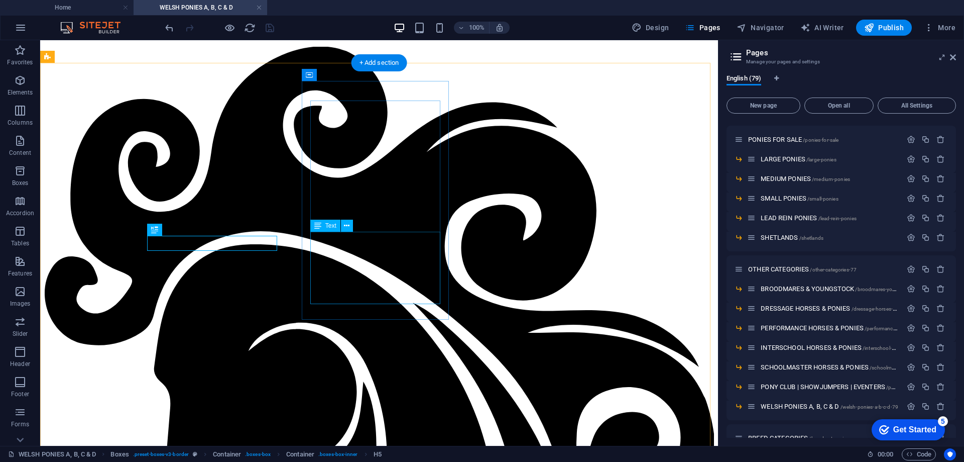
scroll to position [105, 0]
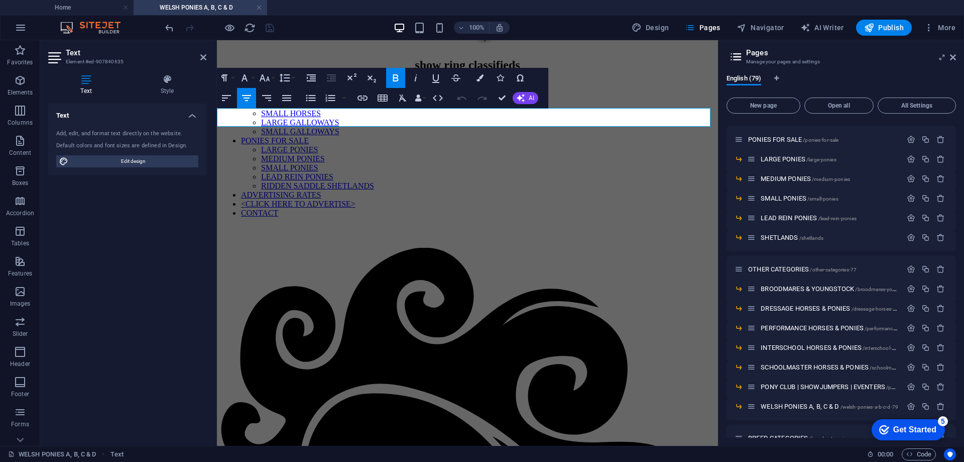
drag, startPoint x: 274, startPoint y: 117, endPoint x: 653, endPoint y: 116, distance: 379.7
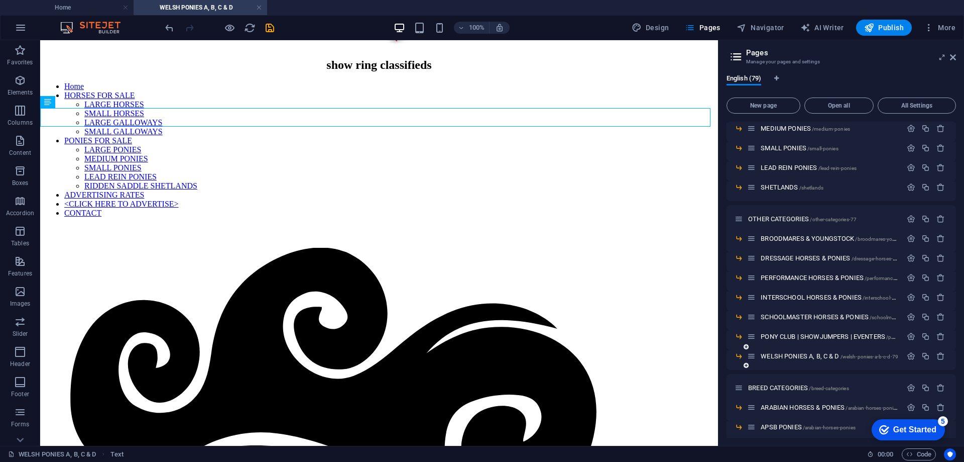
scroll to position [402, 0]
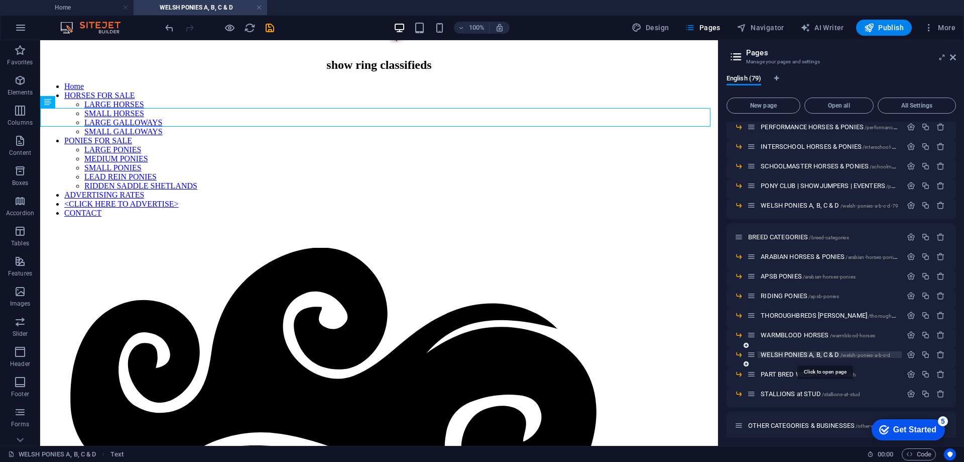
click at [794, 352] on span "WELSH PONIES A, B, C & D /welsh-ponies-a-b-c-d" at bounding box center [826, 355] width 130 height 8
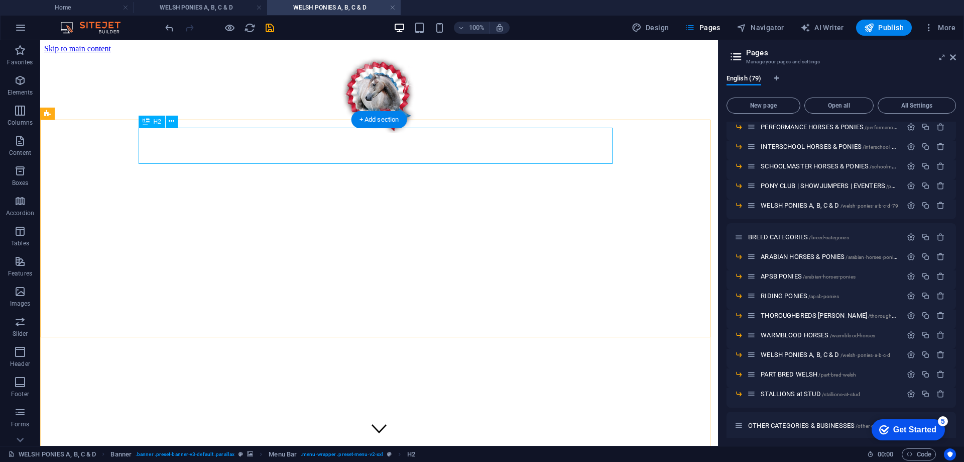
scroll to position [0, 0]
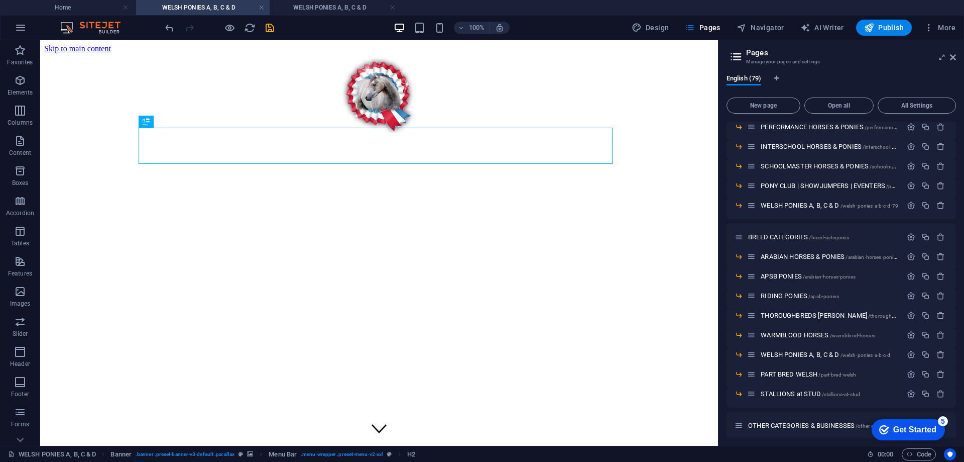
drag, startPoint x: 304, startPoint y: 6, endPoint x: 173, endPoint y: 8, distance: 131.1
click at [324, 5] on h4 "WELSH PONIES A, B, C & D" at bounding box center [334, 7] width 134 height 11
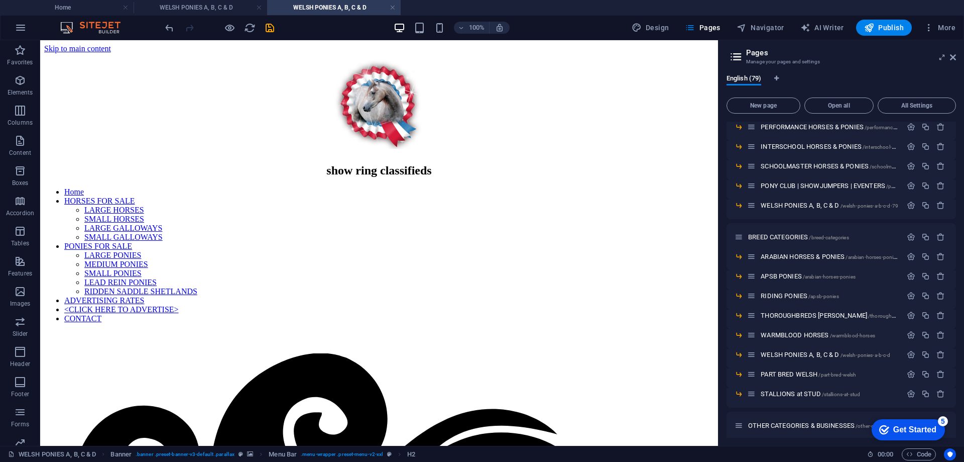
scroll to position [105, 0]
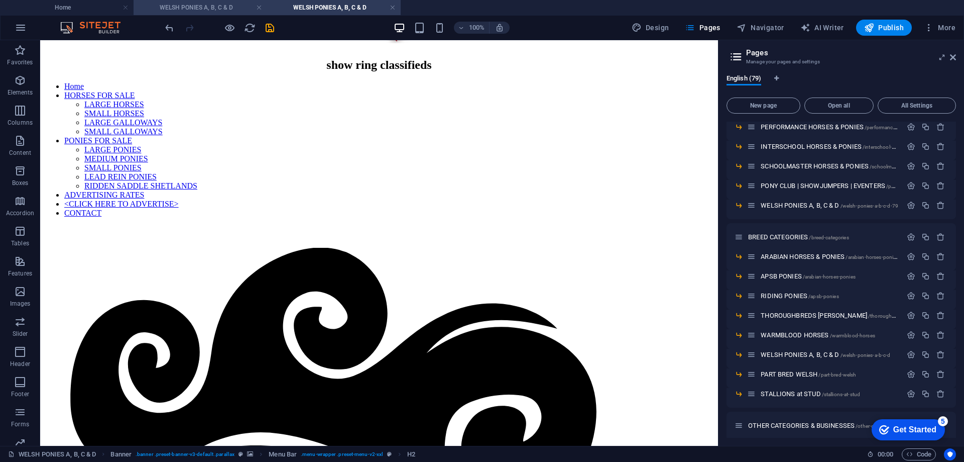
click at [206, 8] on h4 "WELSH PONIES A, B, C & D" at bounding box center [201, 7] width 134 height 11
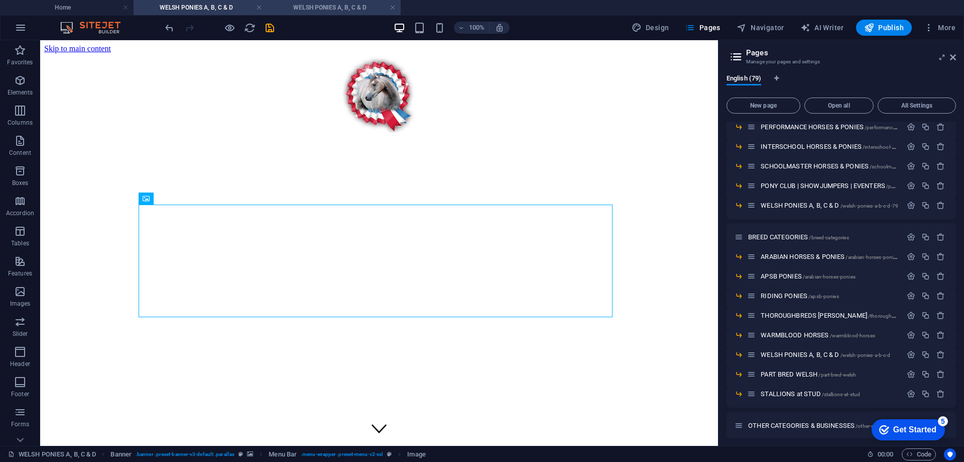
click at [329, 4] on h4 "WELSH PONIES A, B, C & D" at bounding box center [334, 7] width 134 height 11
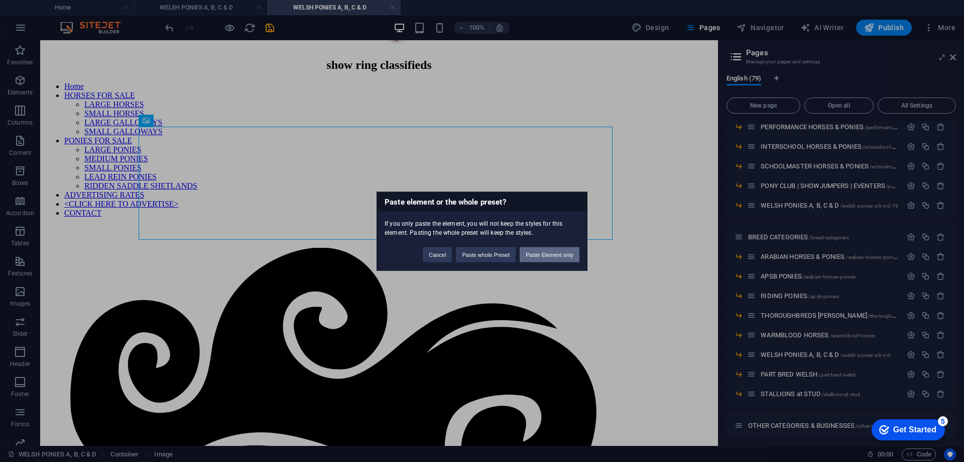
click at [542, 251] on button "Paste Element only" at bounding box center [550, 254] width 60 height 15
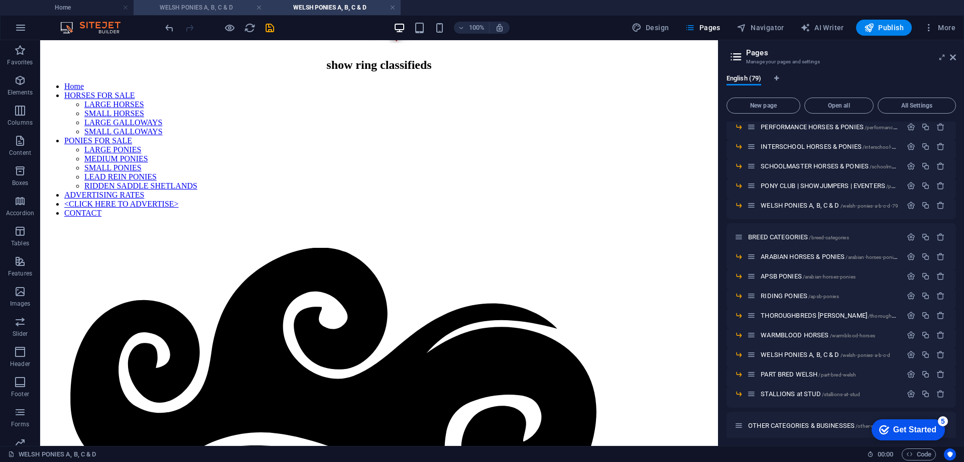
click at [220, 4] on h4 "WELSH PONIES A, B, C & D" at bounding box center [201, 7] width 134 height 11
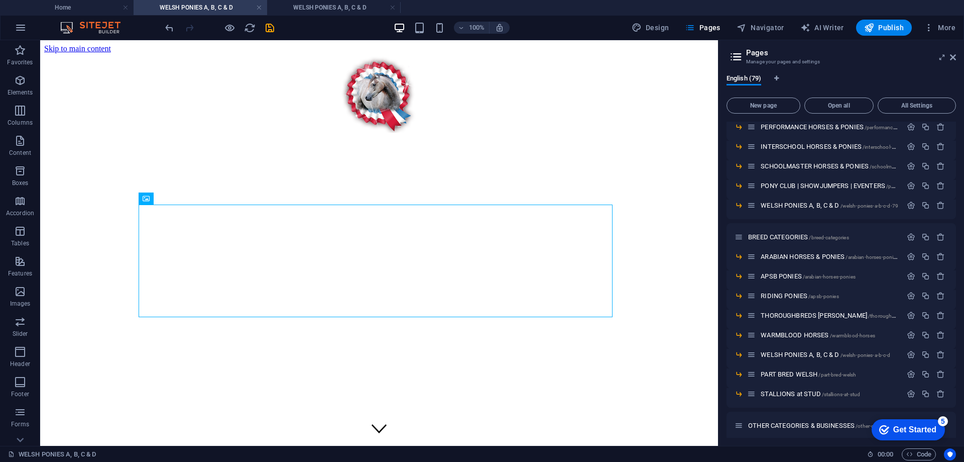
scroll to position [0, 0]
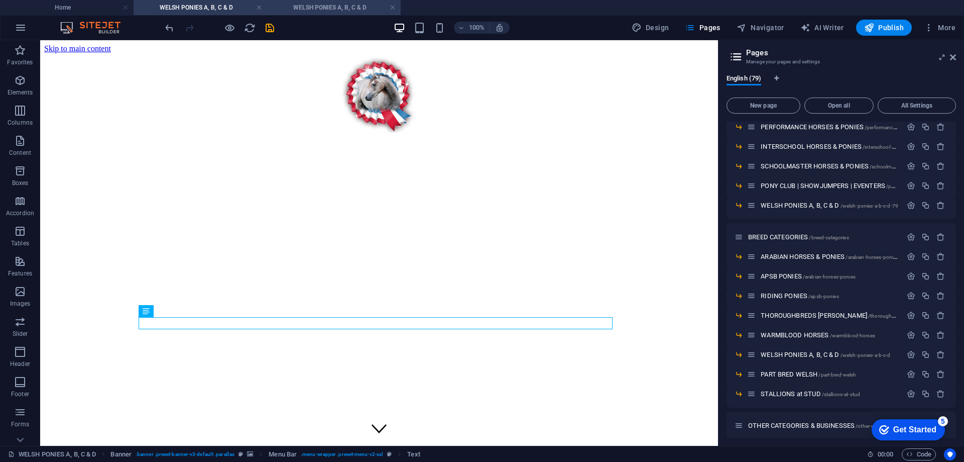
click at [326, 6] on h4 "WELSH PONIES A, B, C & D" at bounding box center [334, 7] width 134 height 11
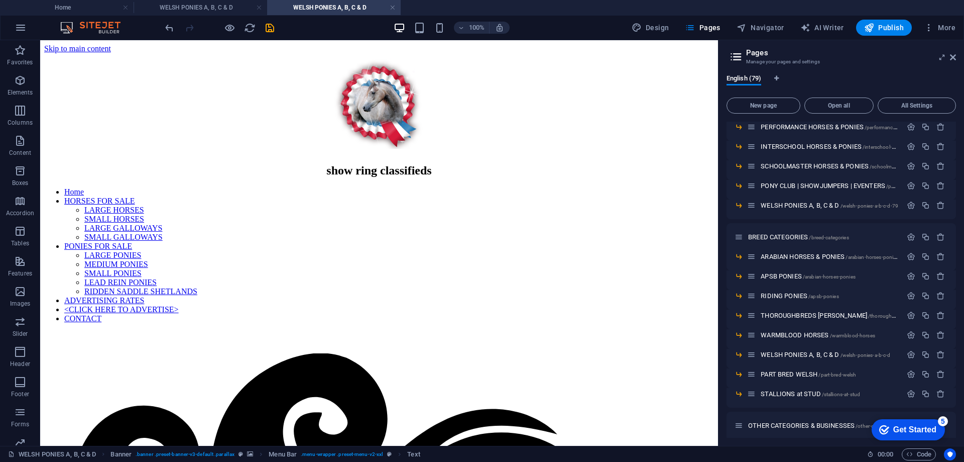
scroll to position [105, 0]
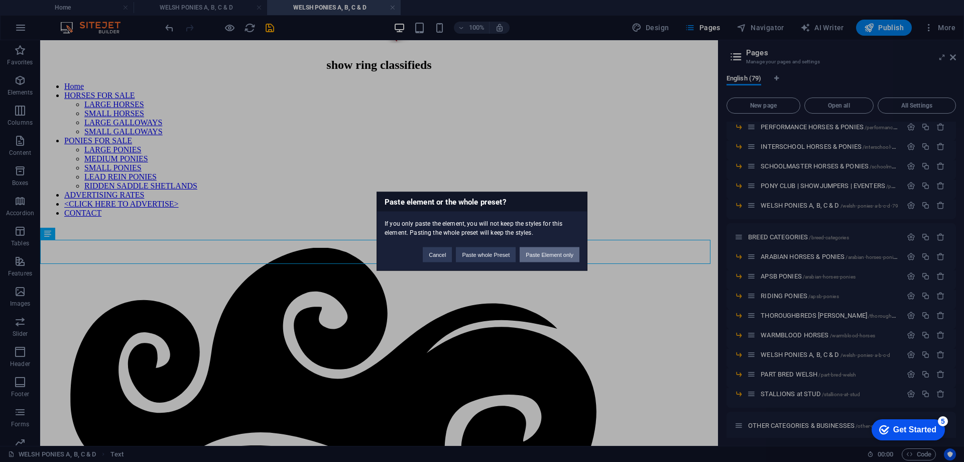
click at [541, 251] on button "Paste Element only" at bounding box center [550, 254] width 60 height 15
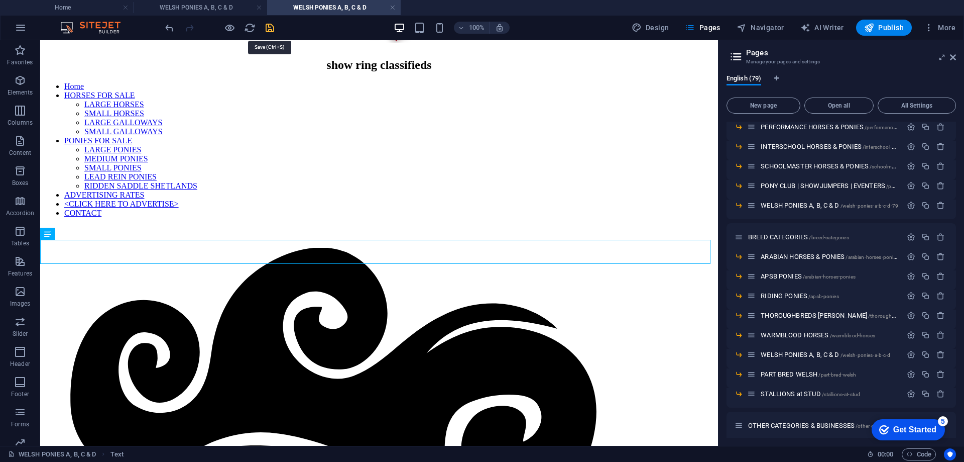
click at [269, 27] on icon "save" at bounding box center [270, 28] width 12 height 12
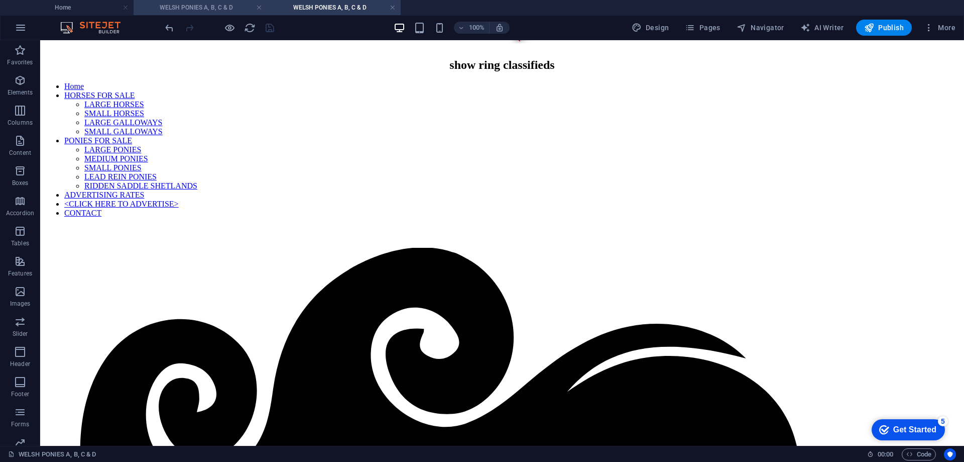
click at [188, 5] on h4 "WELSH PONIES A, B, C & D" at bounding box center [201, 7] width 134 height 11
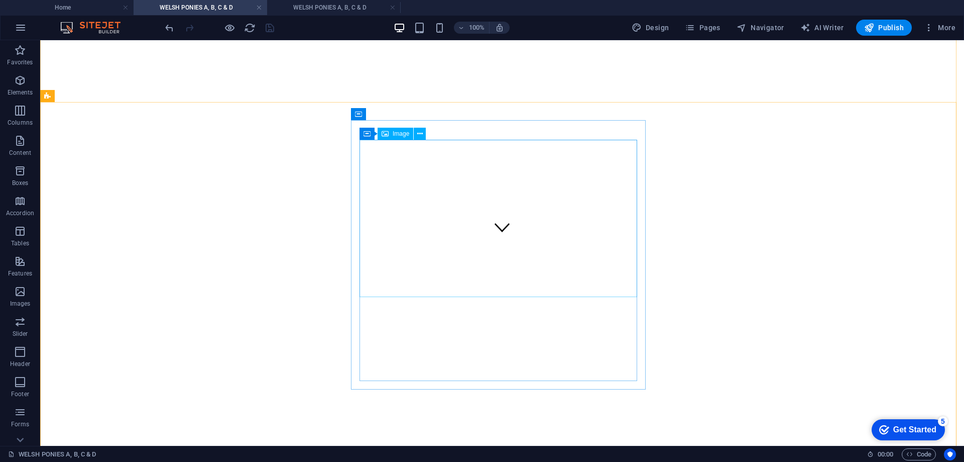
scroll to position [251, 0]
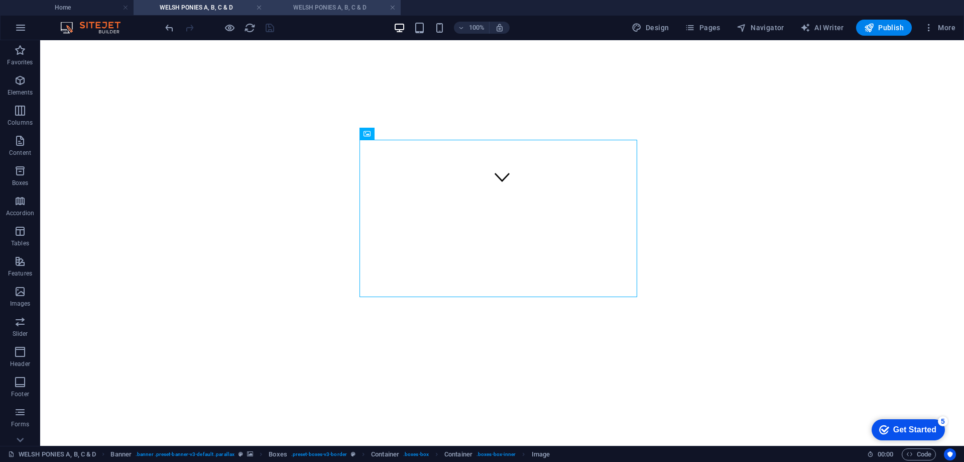
click at [334, 4] on h4 "WELSH PONIES A, B, C & D" at bounding box center [334, 7] width 134 height 11
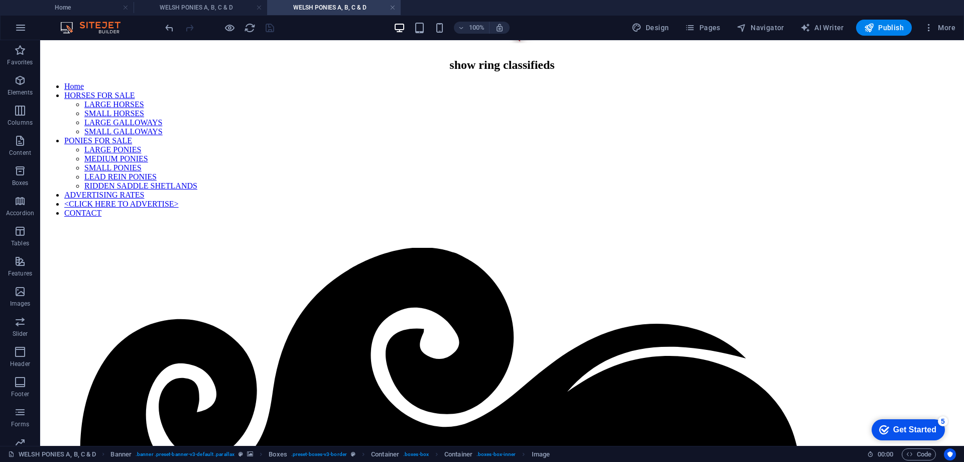
scroll to position [0, 0]
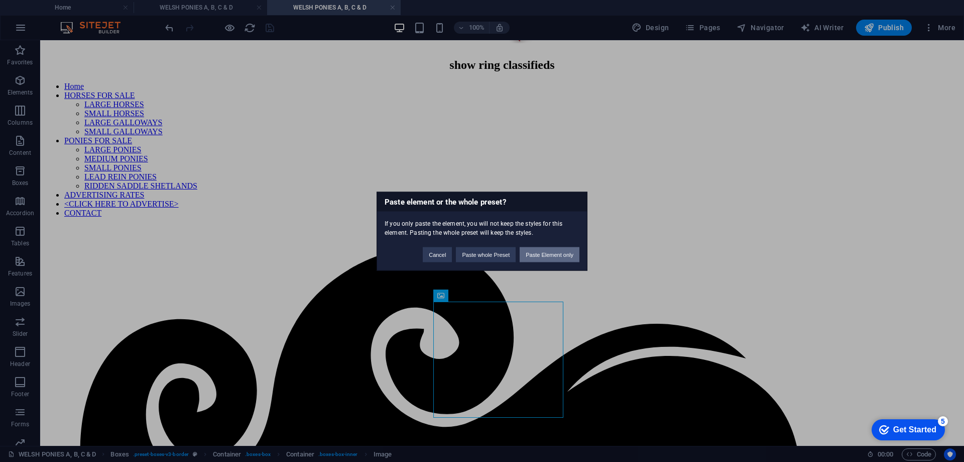
click at [551, 252] on button "Paste Element only" at bounding box center [550, 254] width 60 height 15
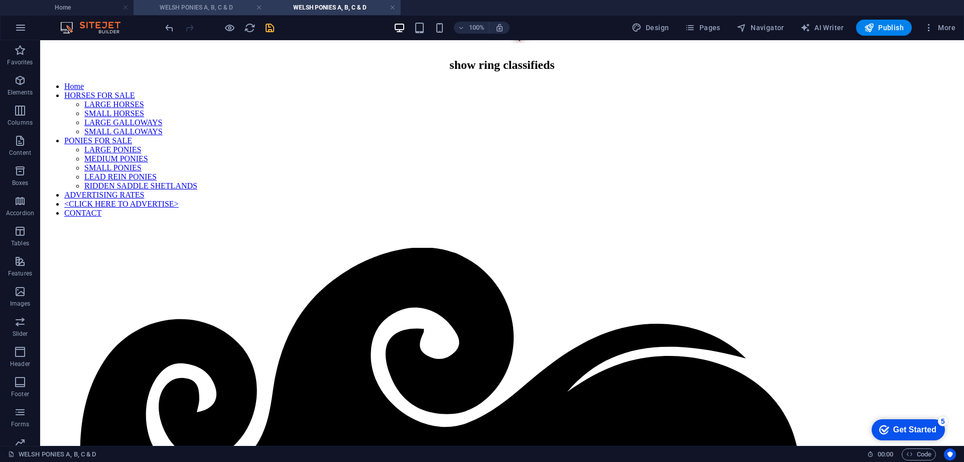
click at [196, 4] on h4 "WELSH PONIES A, B, C & D" at bounding box center [201, 7] width 134 height 11
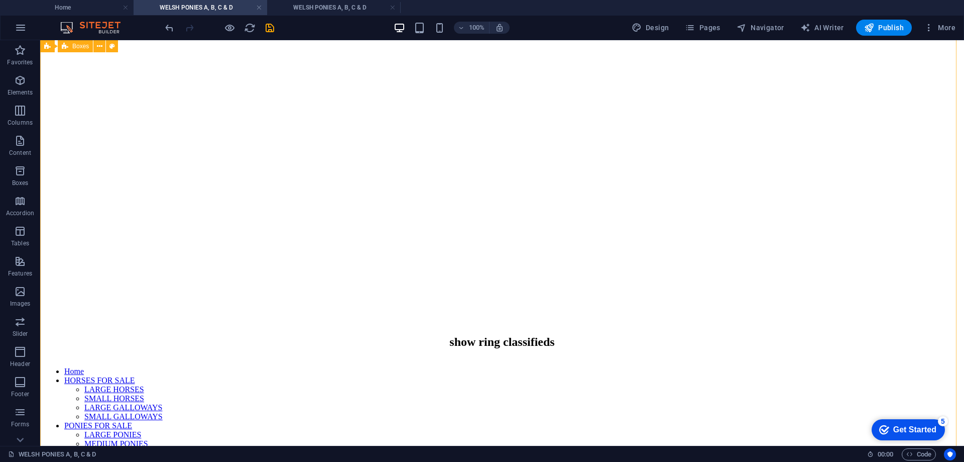
scroll to position [352, 0]
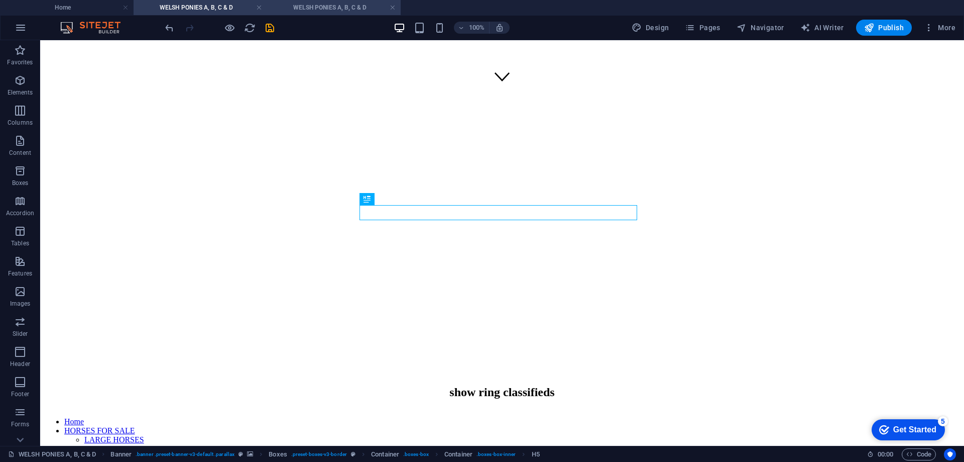
click at [335, 5] on h4 "WELSH PONIES A, B, C & D" at bounding box center [334, 7] width 134 height 11
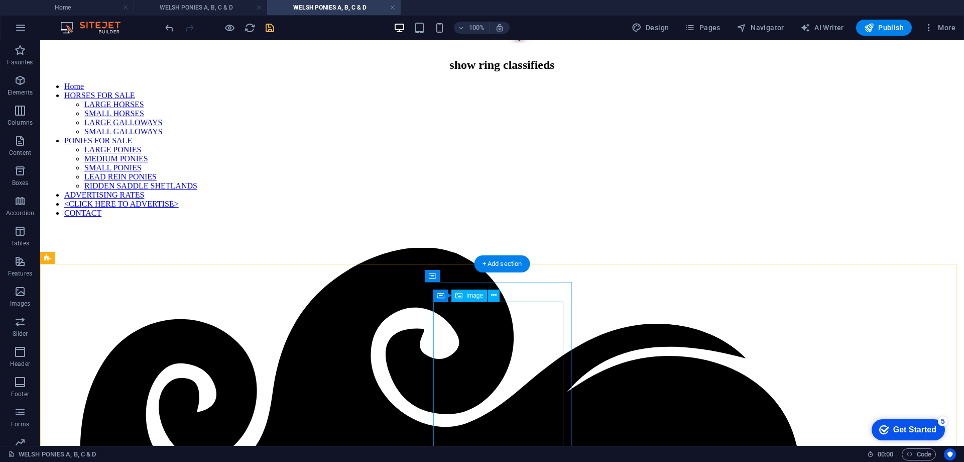
scroll to position [306, 0]
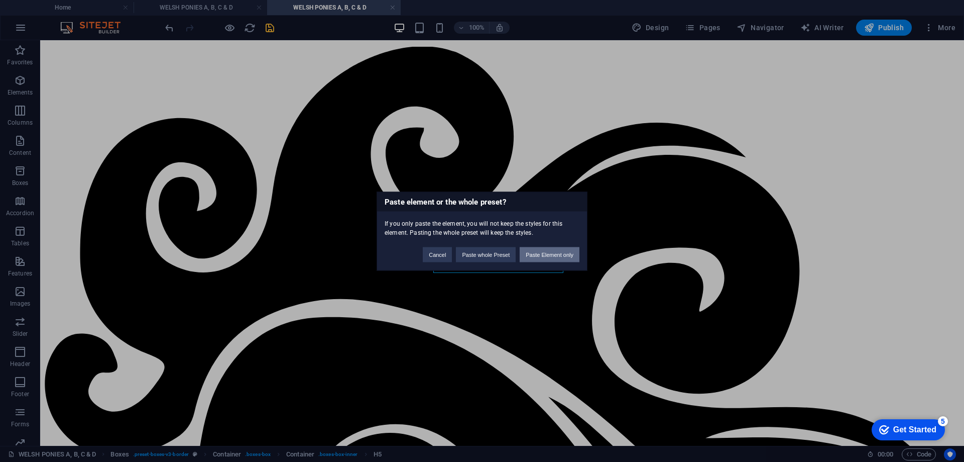
click at [538, 254] on button "Paste Element only" at bounding box center [550, 254] width 60 height 15
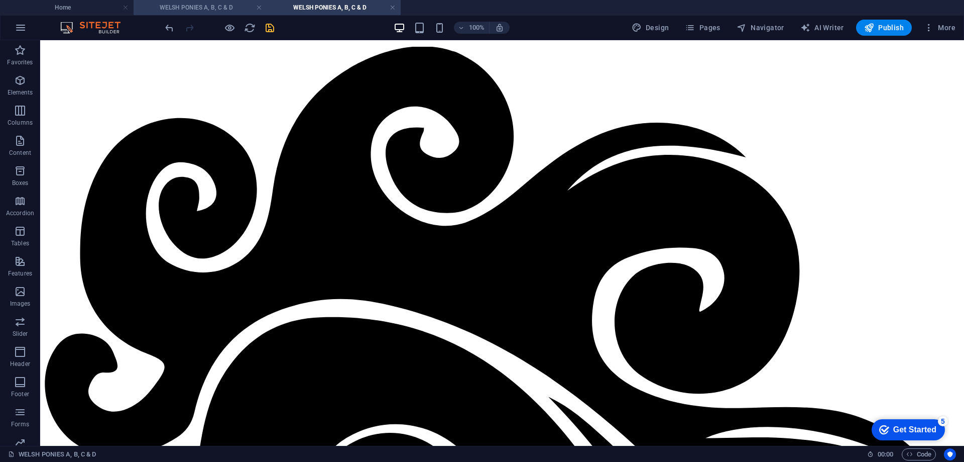
click at [212, 4] on h4 "WELSH PONIES A, B, C & D" at bounding box center [201, 7] width 134 height 11
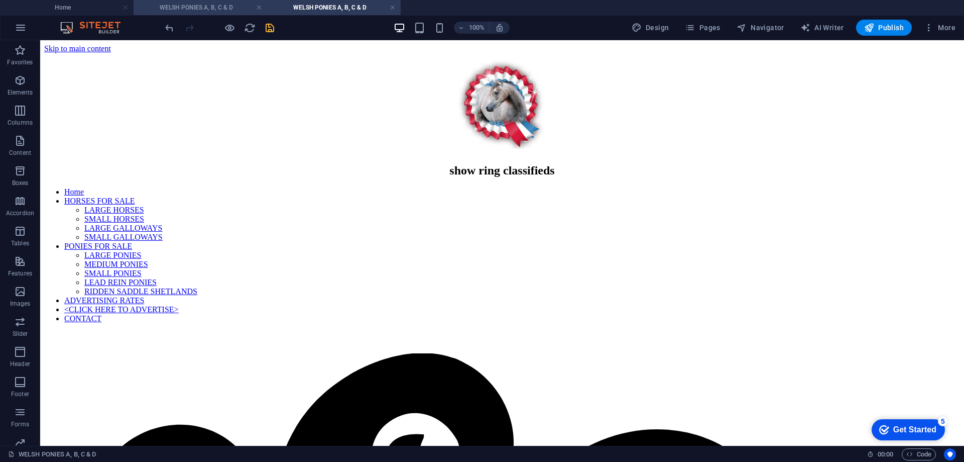
scroll to position [352, 0]
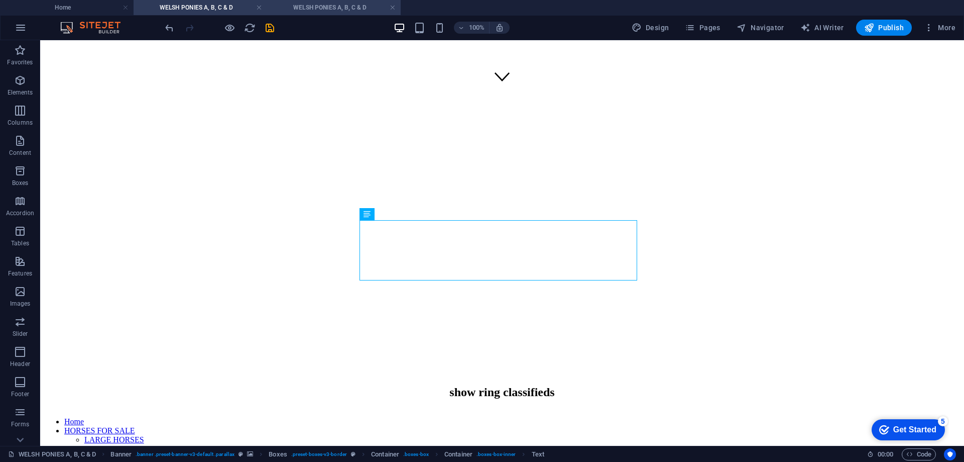
click at [325, 6] on h4 "WELSH PONIES A, B, C & D" at bounding box center [334, 7] width 134 height 11
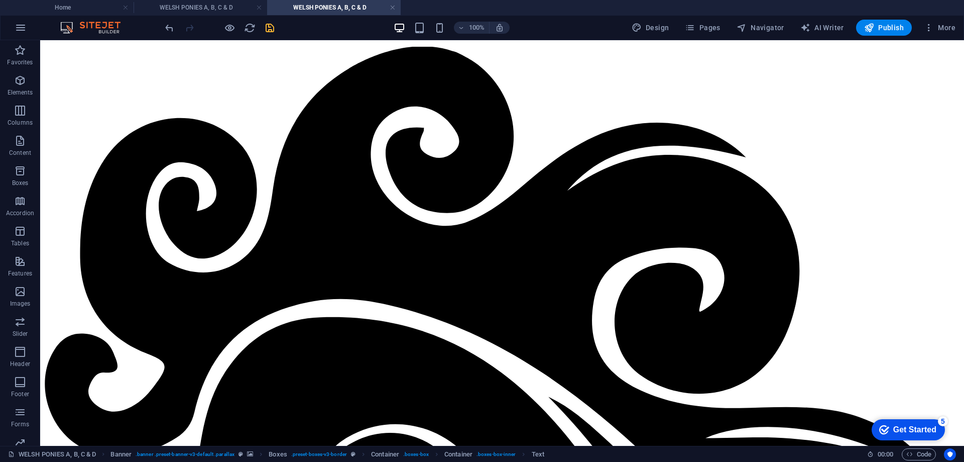
scroll to position [0, 0]
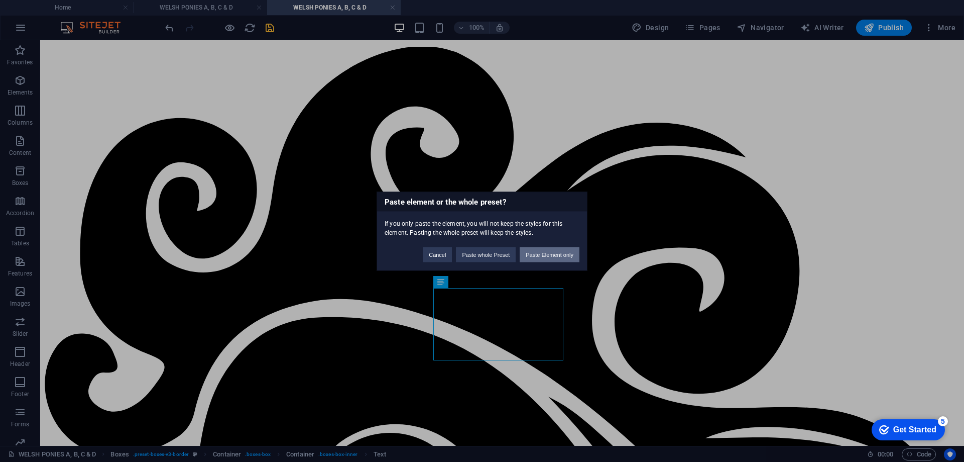
click at [559, 255] on button "Paste Element only" at bounding box center [550, 254] width 60 height 15
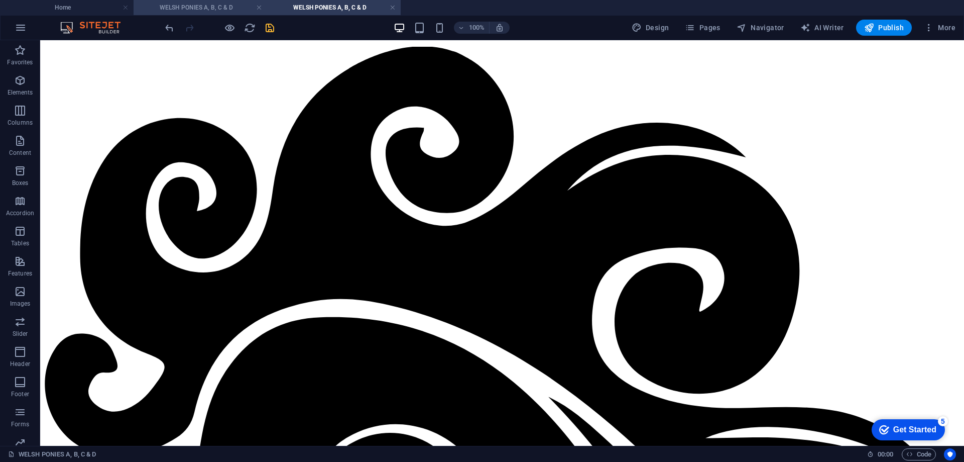
click at [214, 4] on h4 "WELSH PONIES A, B, C & D" at bounding box center [201, 7] width 134 height 11
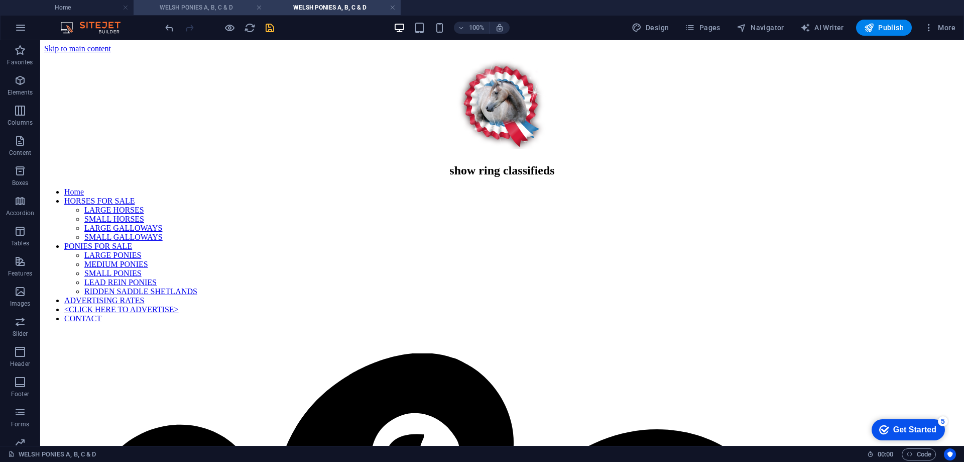
scroll to position [352, 0]
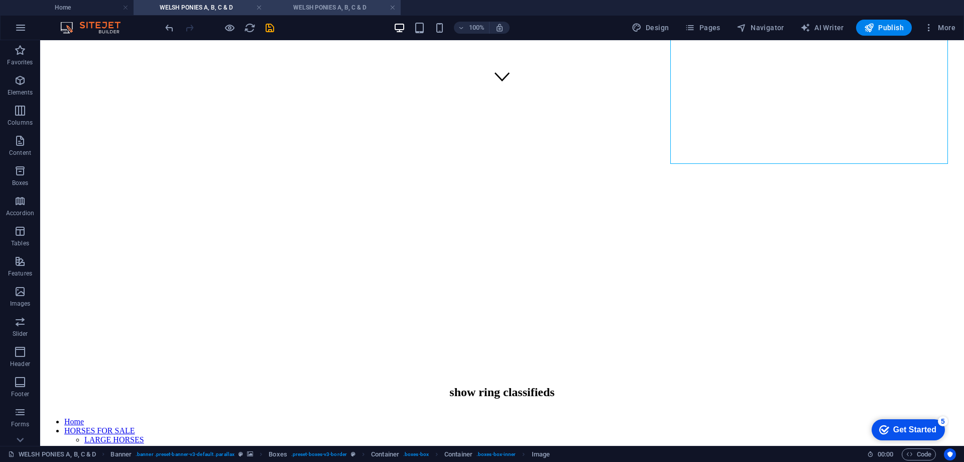
click at [361, 9] on h4 "WELSH PONIES A, B, C & D" at bounding box center [334, 7] width 134 height 11
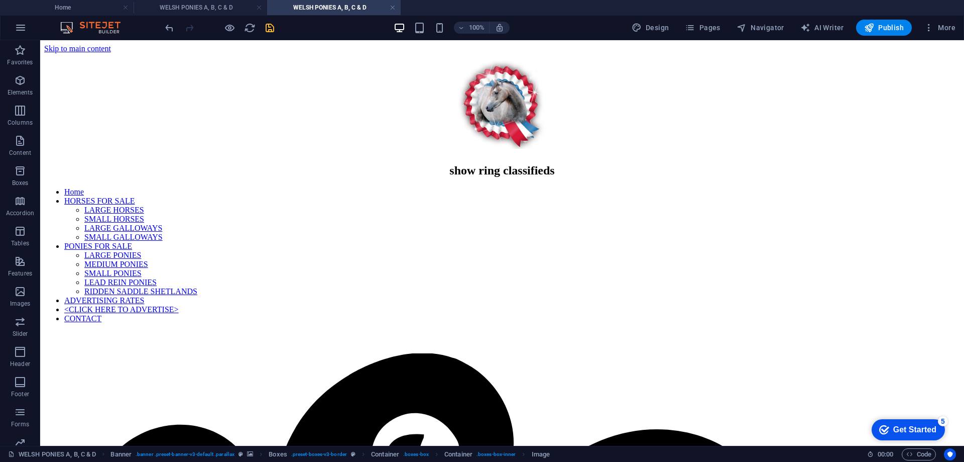
scroll to position [306, 0]
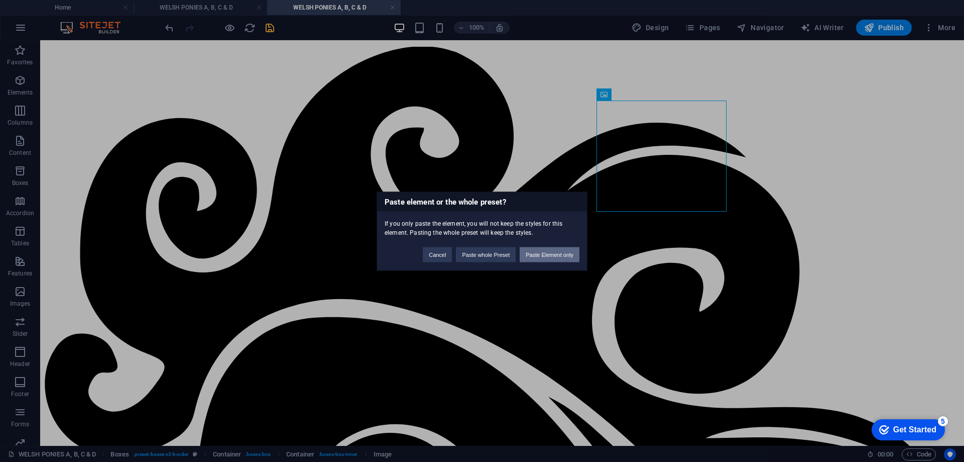
click at [549, 254] on button "Paste Element only" at bounding box center [550, 254] width 60 height 15
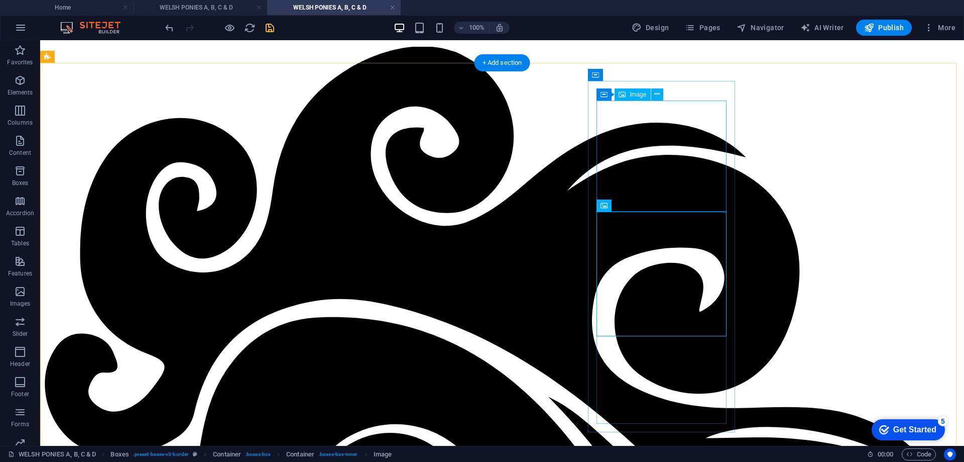
select select "px"
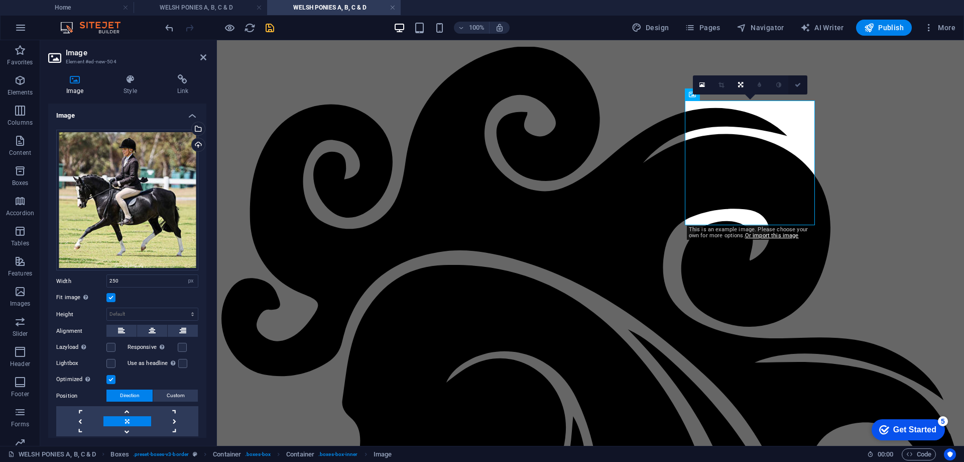
drag, startPoint x: 799, startPoint y: 86, endPoint x: 756, endPoint y: 47, distance: 57.6
click at [799, 86] on icon at bounding box center [798, 85] width 6 height 6
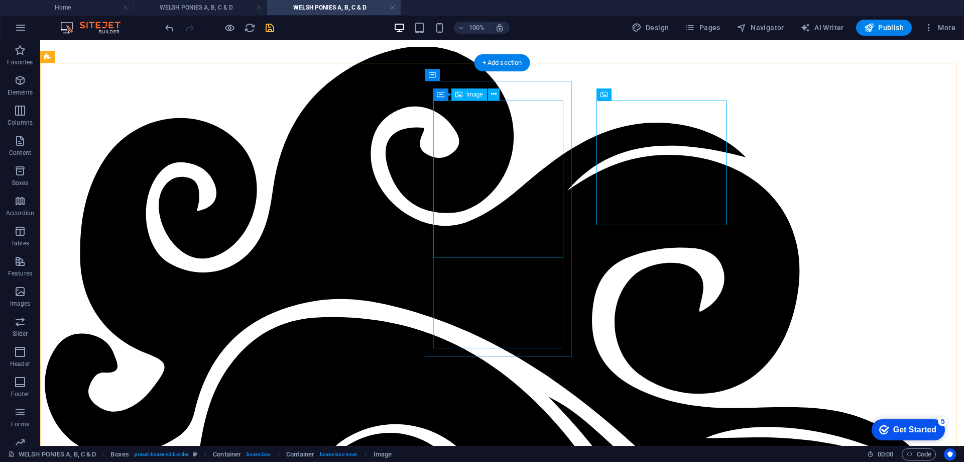
drag, startPoint x: 504, startPoint y: 186, endPoint x: 326, endPoint y: 186, distance: 177.3
select select "px"
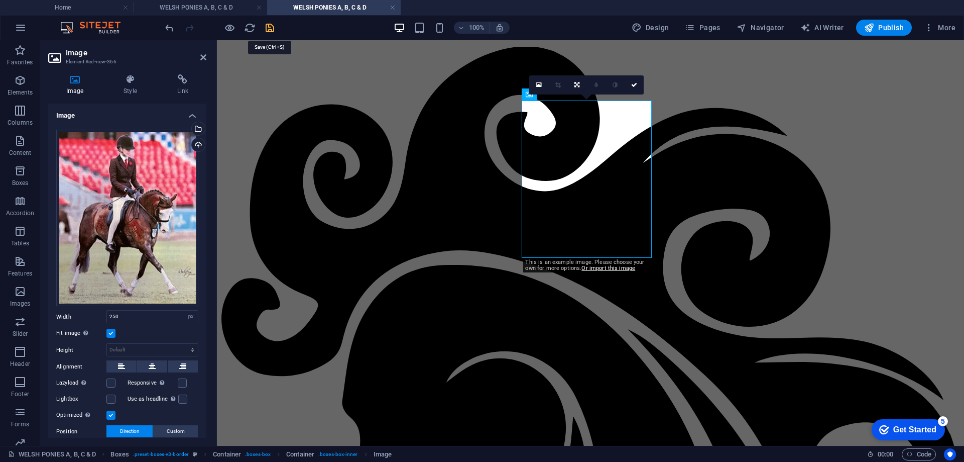
click at [269, 26] on icon "save" at bounding box center [270, 28] width 12 height 12
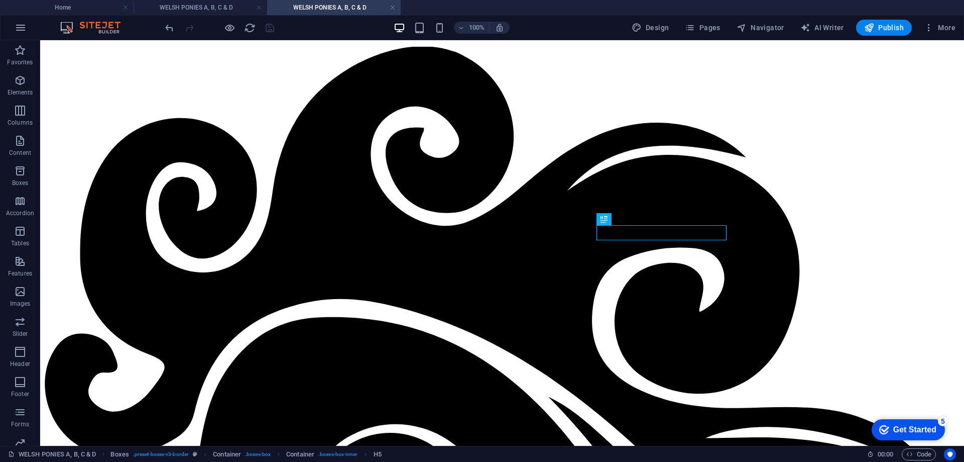
click at [353, 4] on h4 "WELSH PONIES A, B, C & D" at bounding box center [334, 7] width 134 height 11
click at [191, 9] on h4 "WELSH PONIES A, B, C & D" at bounding box center [201, 7] width 134 height 11
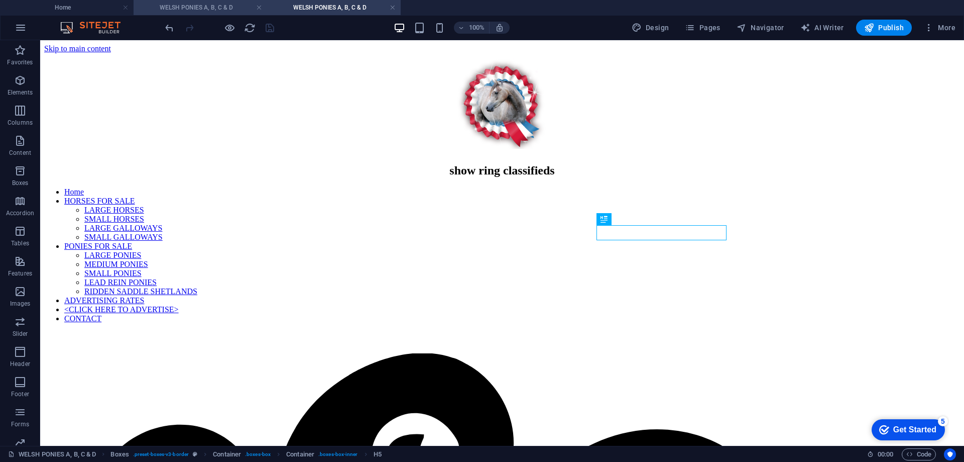
scroll to position [352, 0]
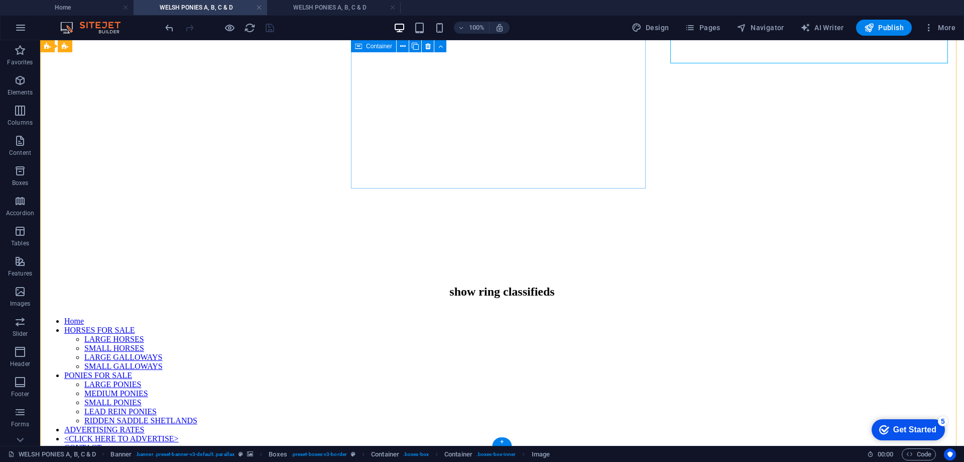
scroll to position [502, 0]
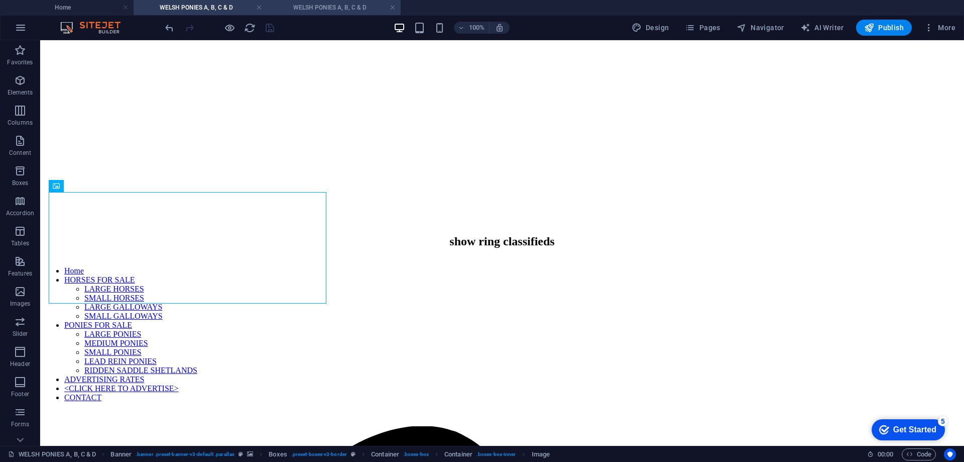
click at [319, 6] on h4 "WELSH PONIES A, B, C & D" at bounding box center [334, 7] width 134 height 11
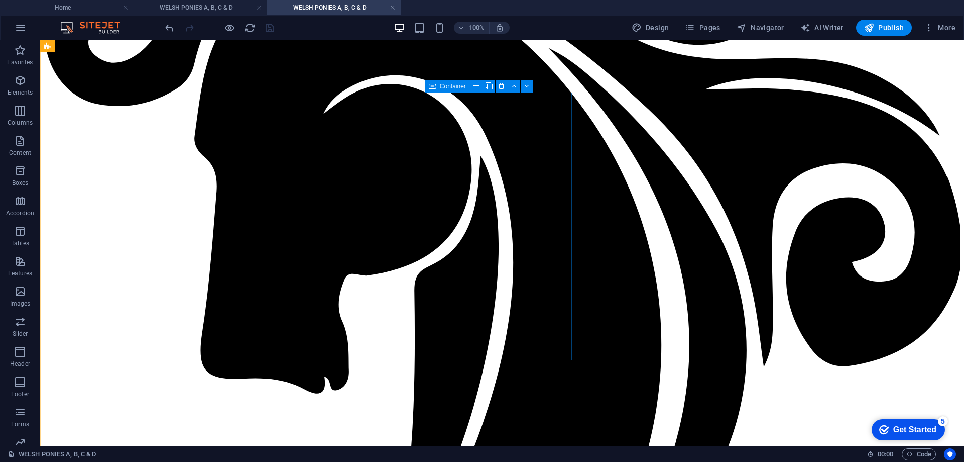
scroll to position [605, 0]
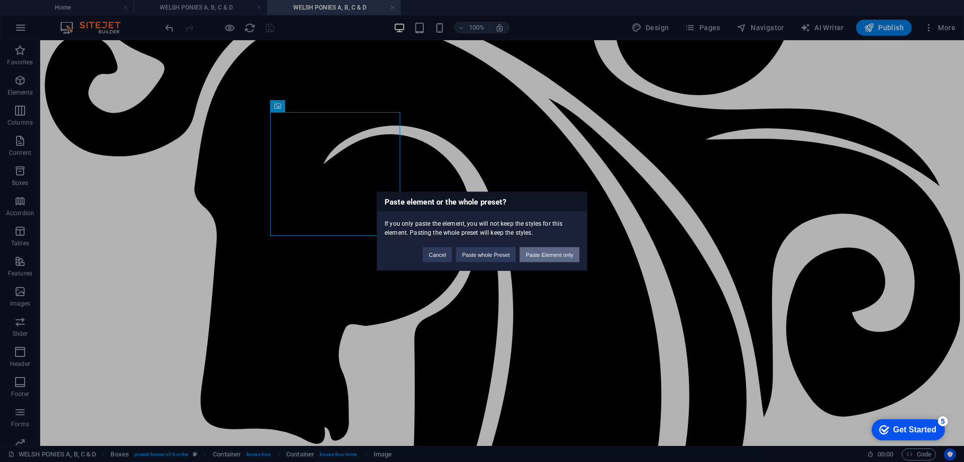
click at [545, 248] on button "Paste Element only" at bounding box center [550, 254] width 60 height 15
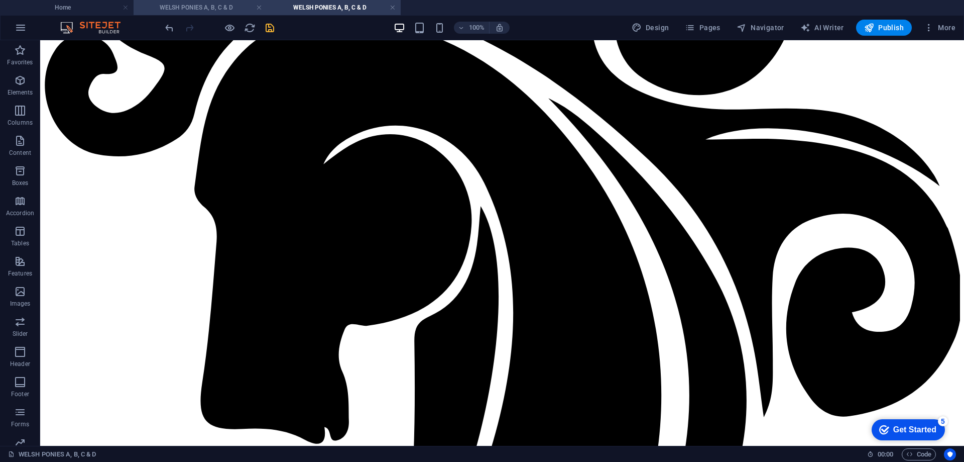
click at [207, 4] on h4 "WELSH PONIES A, B, C & D" at bounding box center [201, 7] width 134 height 11
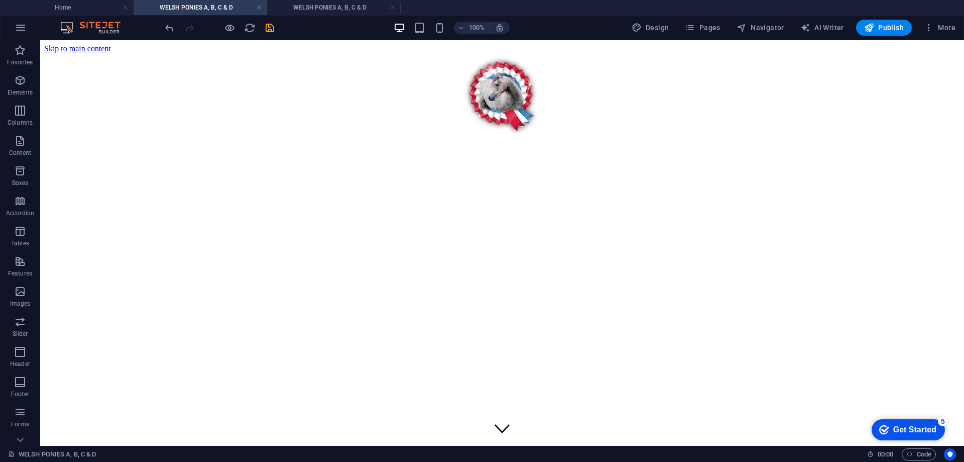
scroll to position [0, 0]
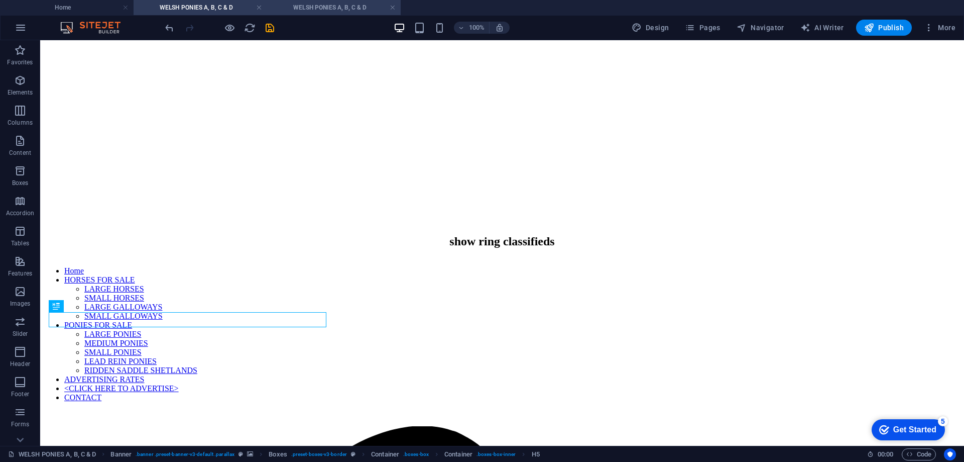
click at [328, 4] on h4 "WELSH PONIES A, B, C & D" at bounding box center [334, 7] width 134 height 11
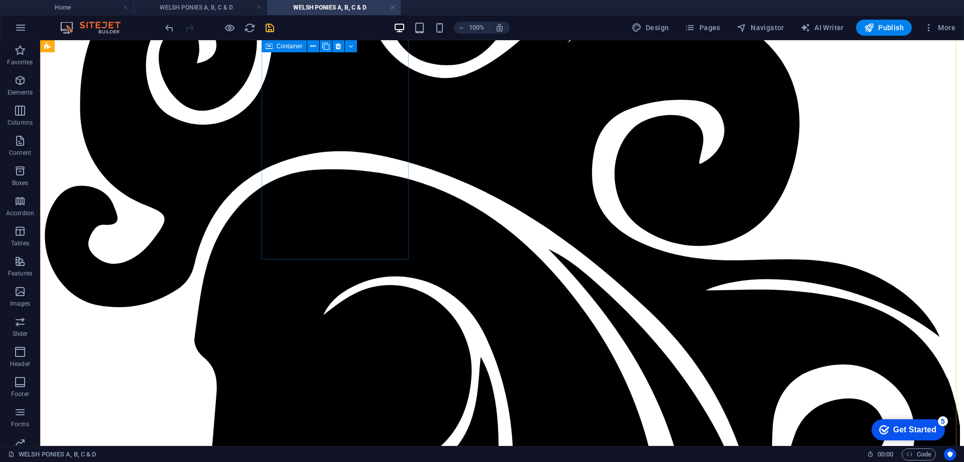
scroll to position [404, 0]
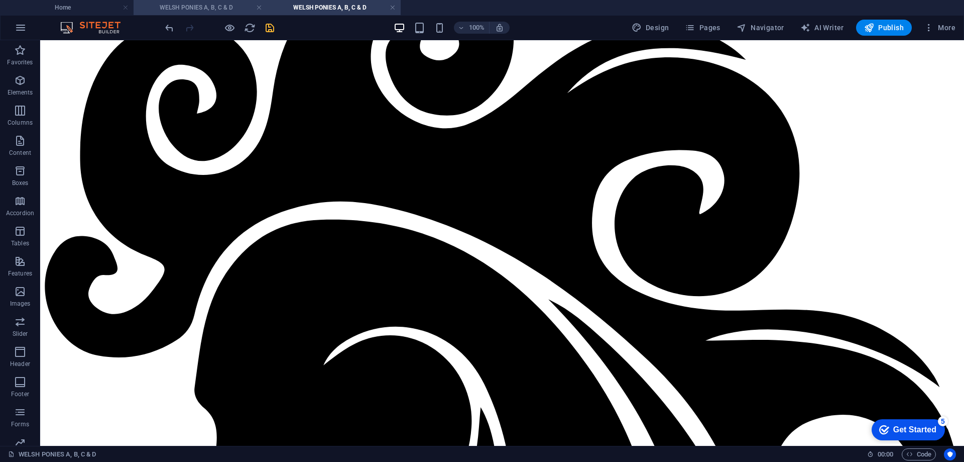
click at [175, 8] on h4 "WELSH PONIES A, B, C & D" at bounding box center [201, 7] width 134 height 11
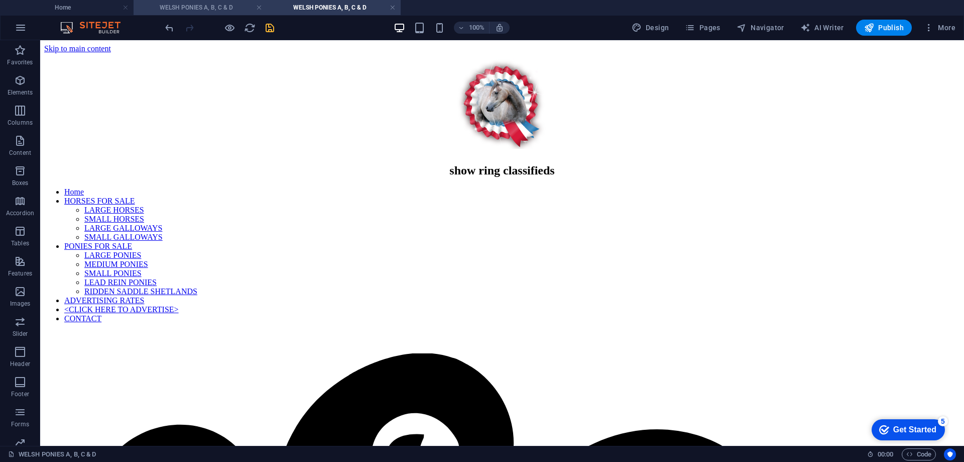
scroll to position [502, 0]
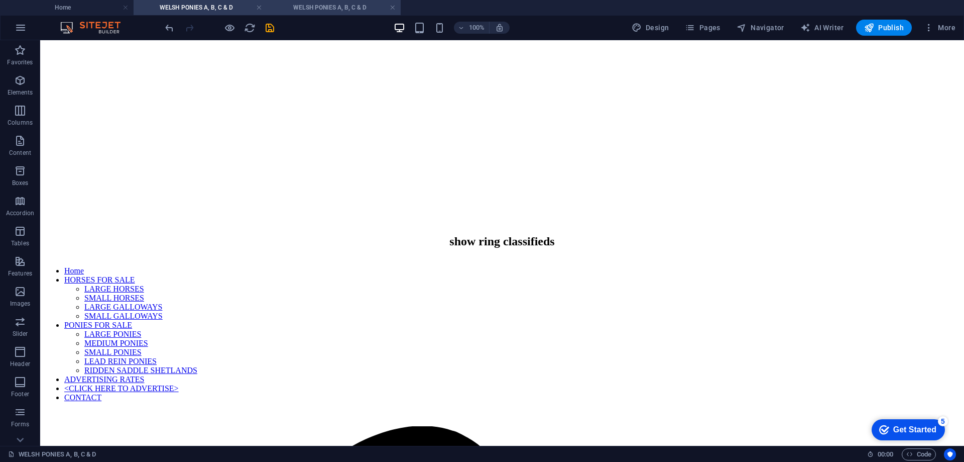
click at [320, 6] on h4 "WELSH PONIES A, B, C & D" at bounding box center [334, 7] width 134 height 11
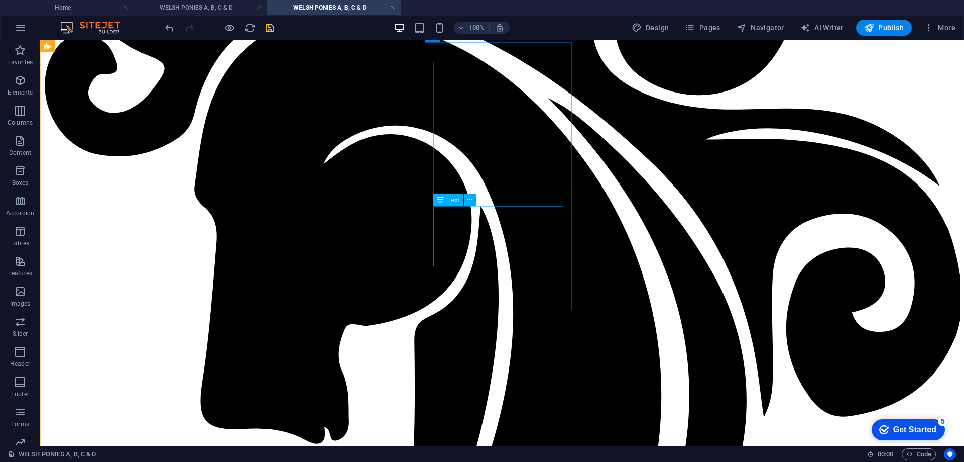
scroll to position [454, 0]
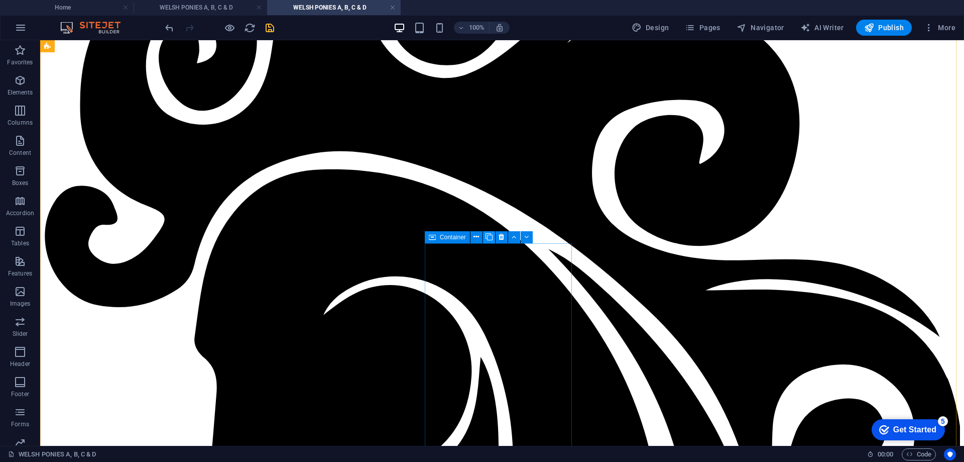
click at [488, 238] on icon at bounding box center [489, 237] width 7 height 11
click at [501, 235] on icon at bounding box center [502, 237] width 6 height 11
click at [500, 237] on icon at bounding box center [502, 237] width 6 height 11
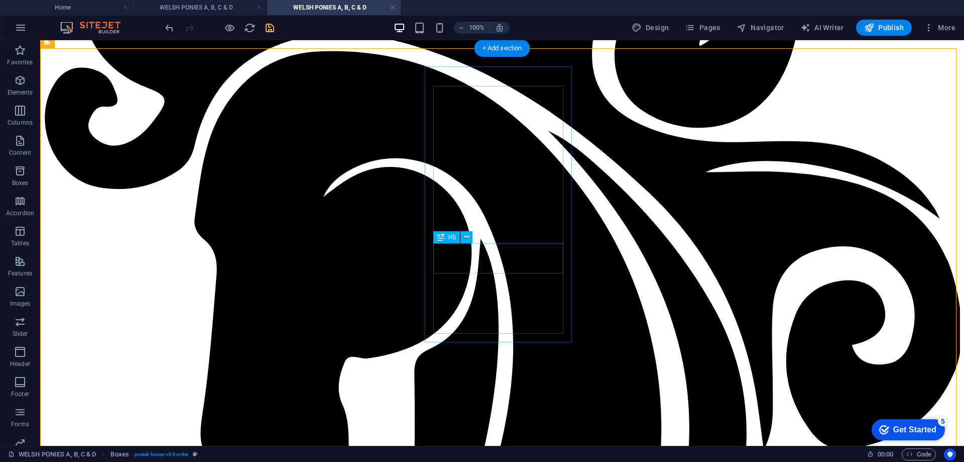
scroll to position [271, 0]
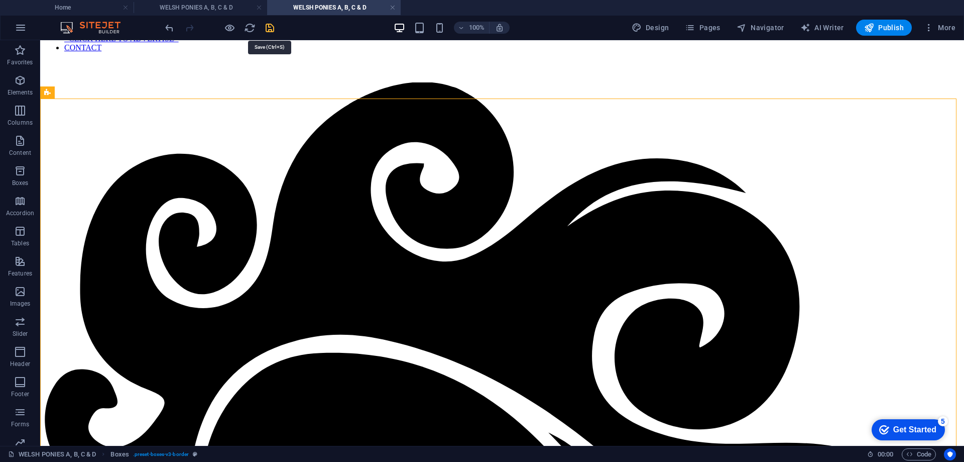
click at [266, 26] on icon "save" at bounding box center [270, 28] width 12 height 12
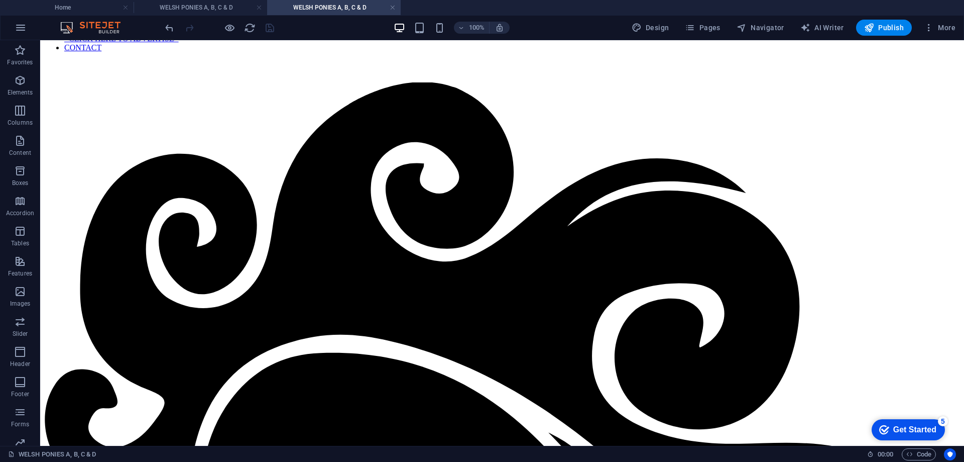
click at [333, 5] on h4 "WELSH PONIES A, B, C & D" at bounding box center [334, 7] width 134 height 11
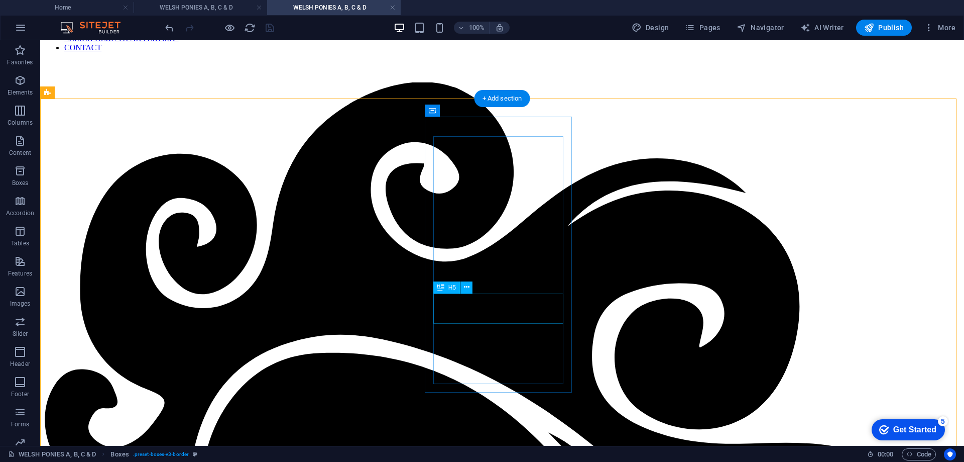
scroll to position [20, 0]
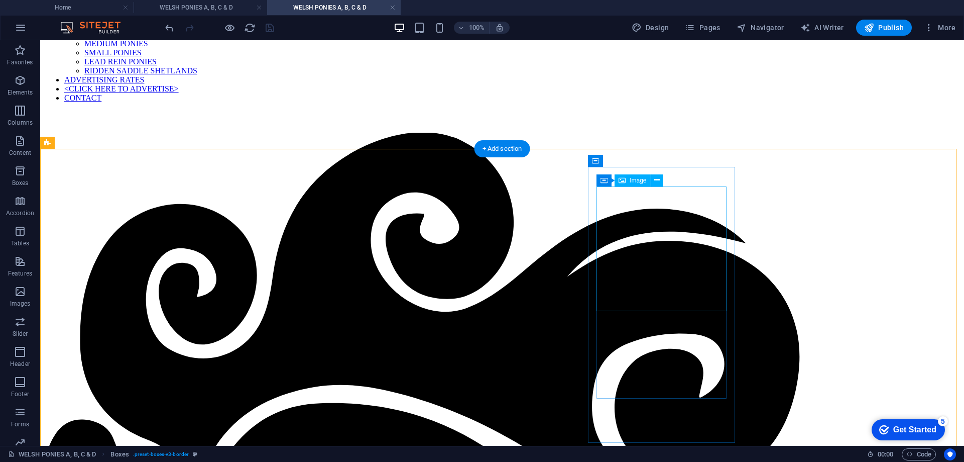
scroll to position [271, 0]
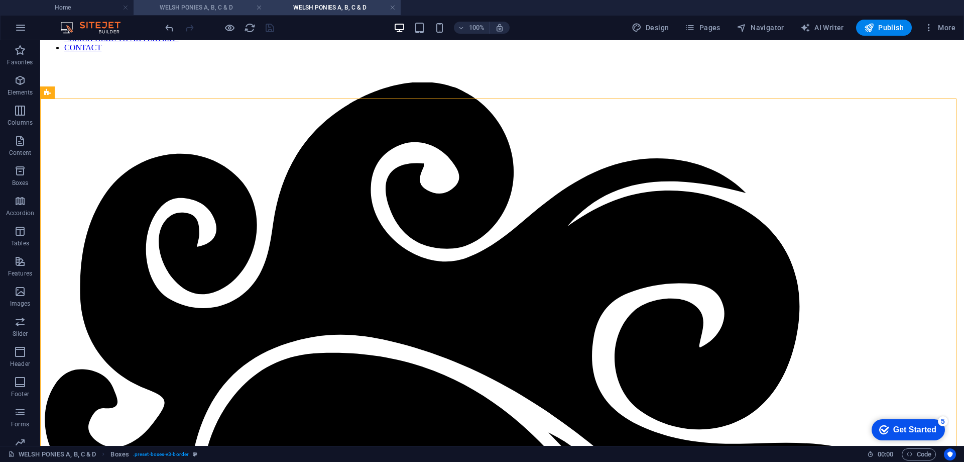
click at [199, 5] on h4 "WELSH PONIES A, B, C & D" at bounding box center [201, 7] width 134 height 11
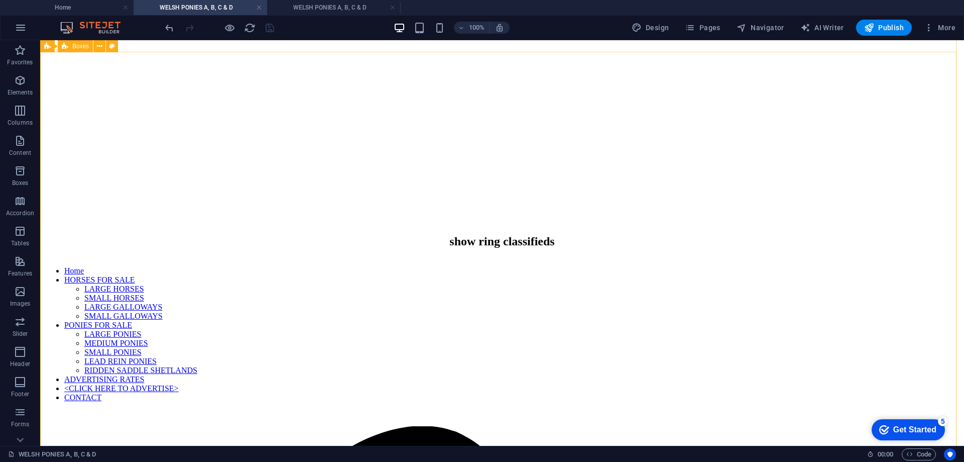
scroll to position [251, 0]
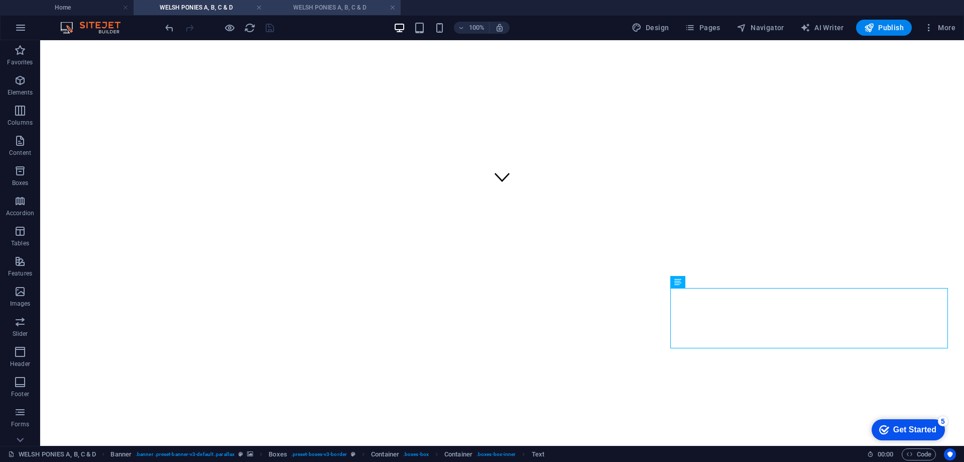
click at [303, 9] on h4 "WELSH PONIES A, B, C & D" at bounding box center [334, 7] width 134 height 11
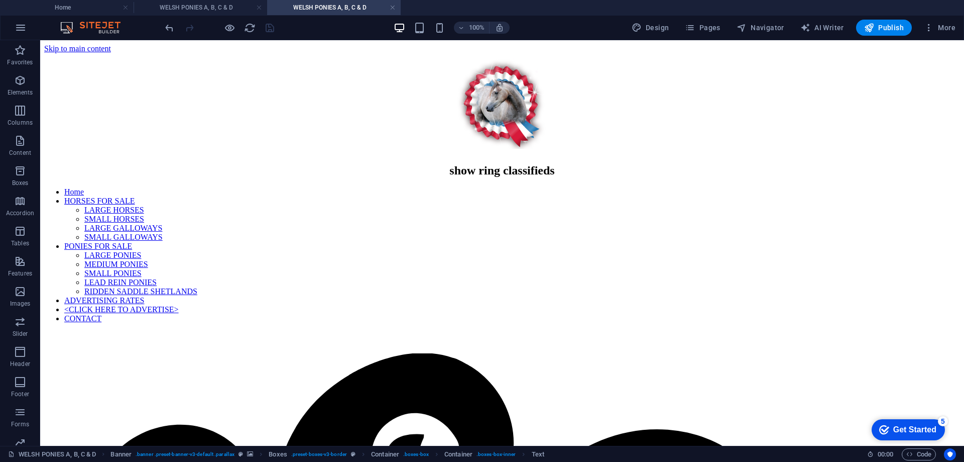
scroll to position [271, 0]
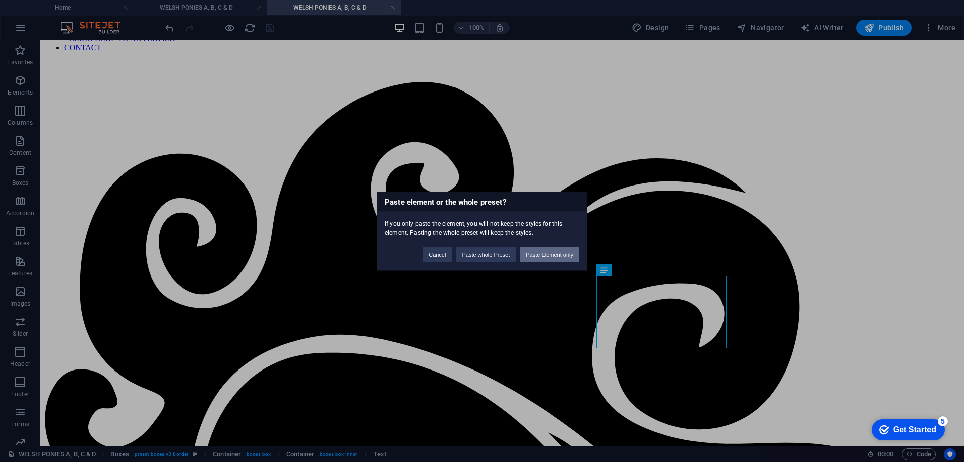
click at [563, 254] on button "Paste Element only" at bounding box center [550, 254] width 60 height 15
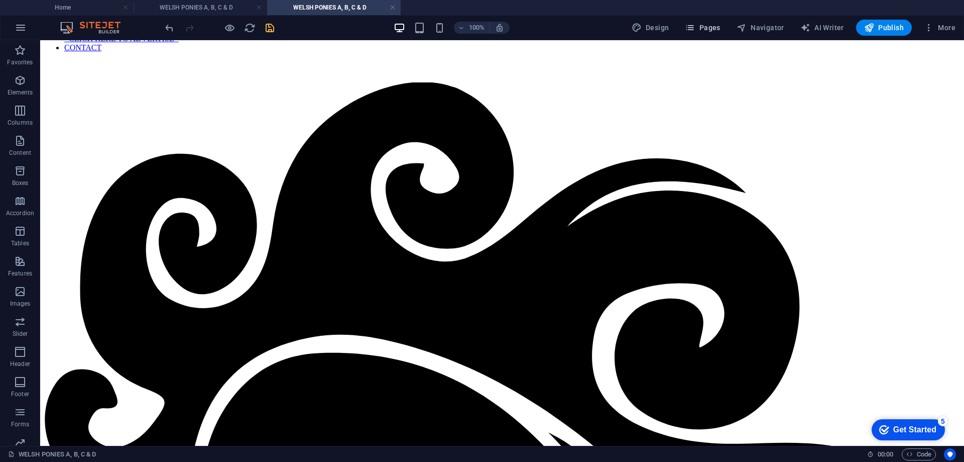
click at [706, 28] on span "Pages" at bounding box center [702, 28] width 35 height 10
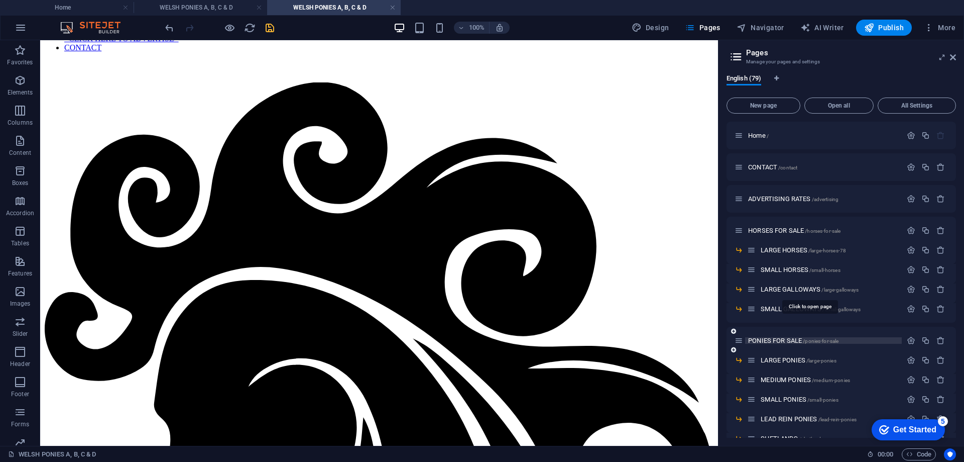
scroll to position [50, 0]
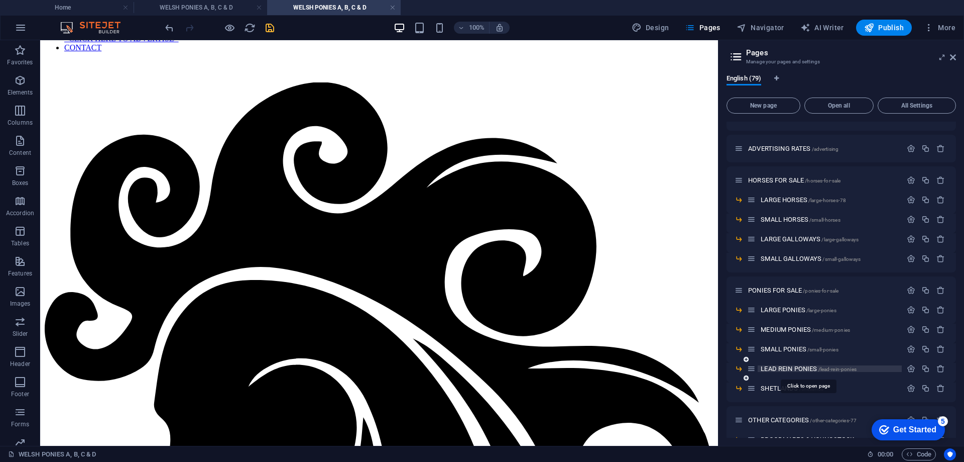
click at [802, 367] on span "LEAD REIN PONIES /lead-rein-ponies" at bounding box center [809, 369] width 96 height 8
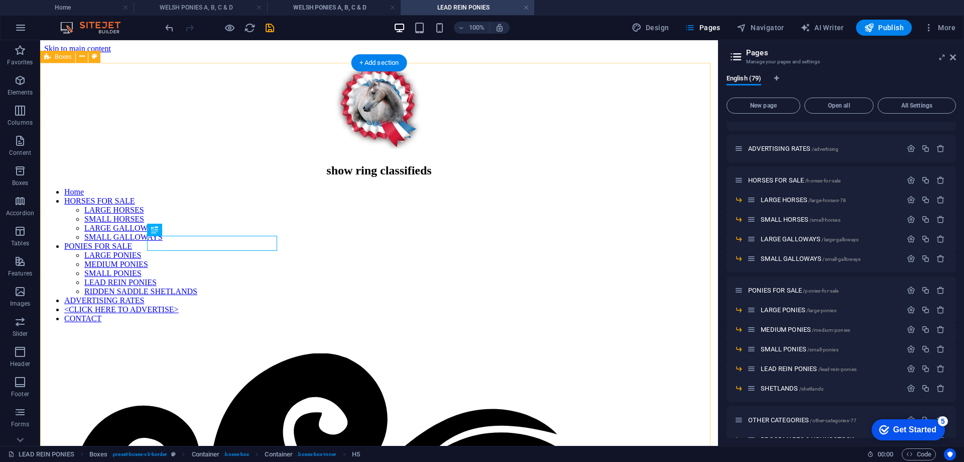
scroll to position [306, 0]
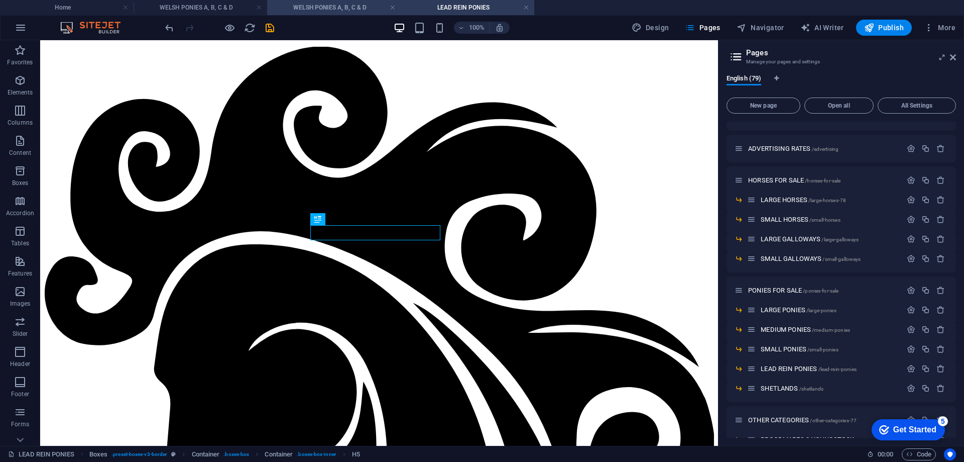
click at [342, 6] on h4 "WELSH PONIES A, B, C & D" at bounding box center [334, 7] width 134 height 11
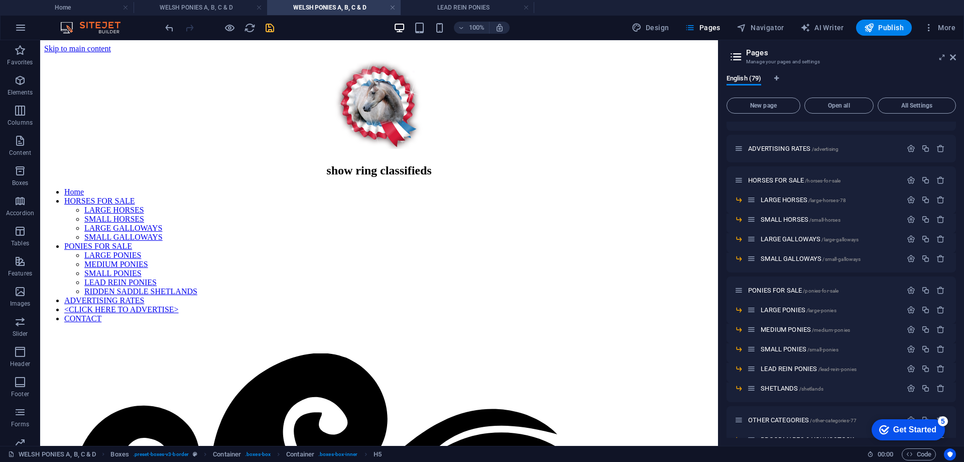
scroll to position [271, 0]
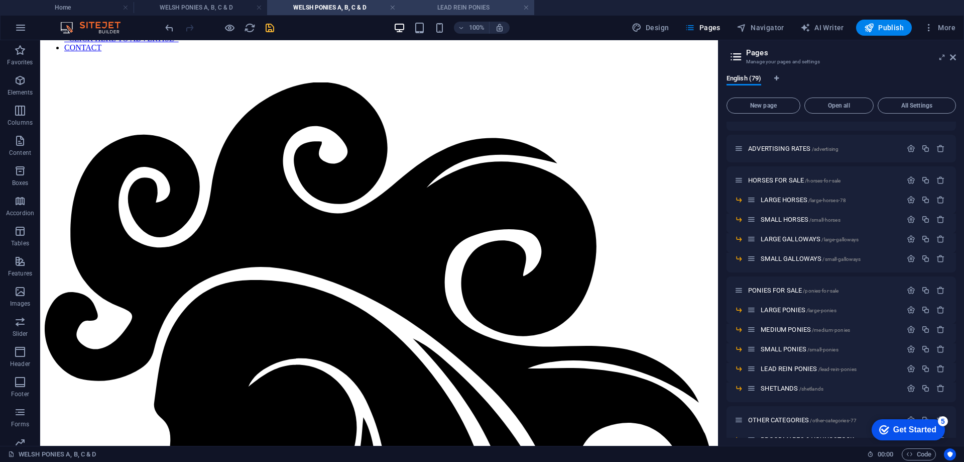
click at [439, 4] on h4 "LEAD REIN PONIES" at bounding box center [468, 7] width 134 height 11
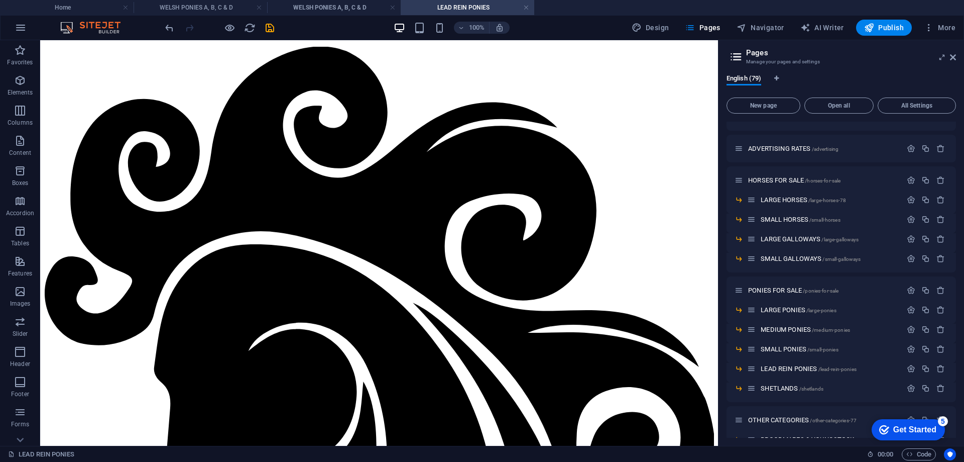
scroll to position [0, 0]
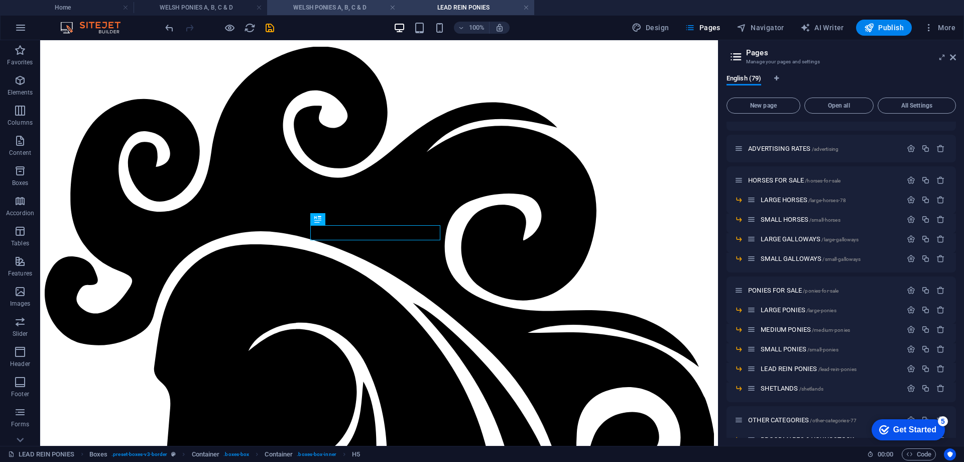
click at [331, 6] on h4 "WELSH PONIES A, B, C & D" at bounding box center [334, 7] width 134 height 11
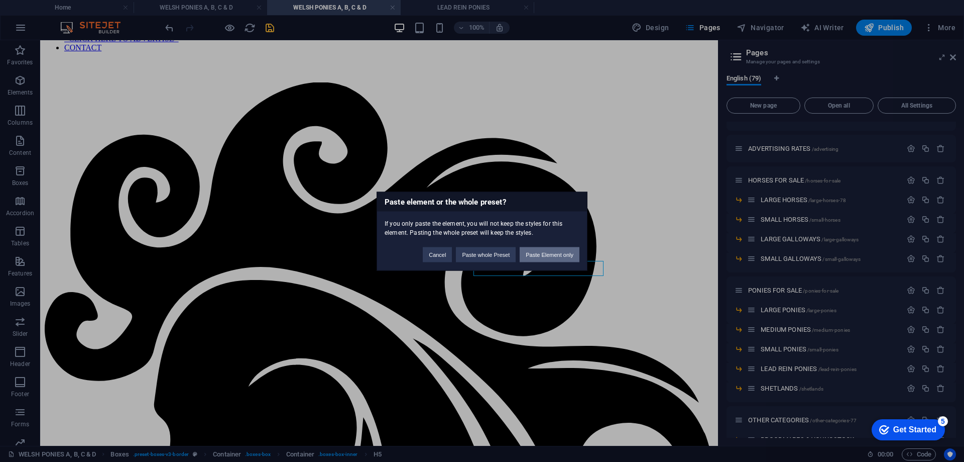
click at [535, 247] on button "Paste Element only" at bounding box center [550, 254] width 60 height 15
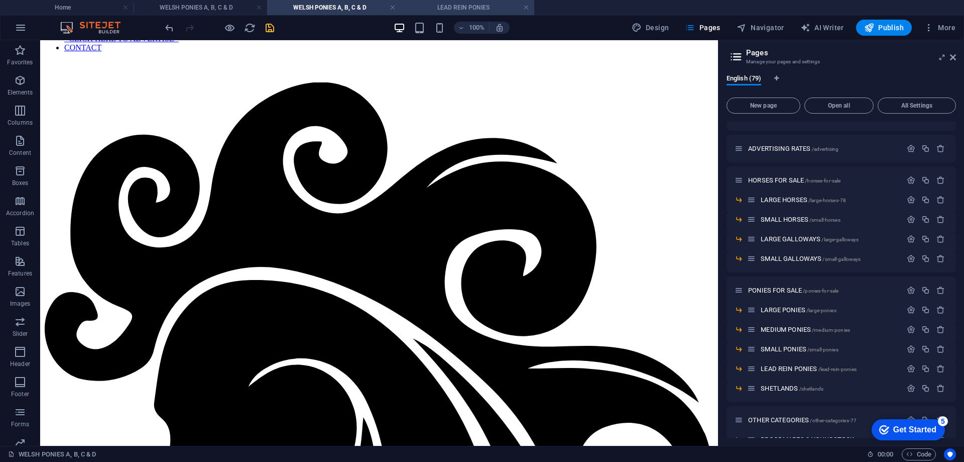
click at [441, 8] on h4 "LEAD REIN PONIES" at bounding box center [468, 7] width 134 height 11
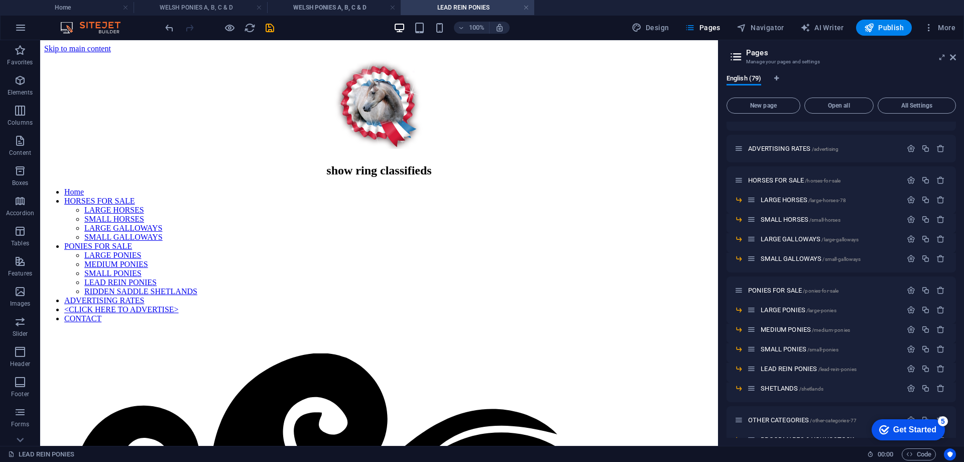
scroll to position [306, 0]
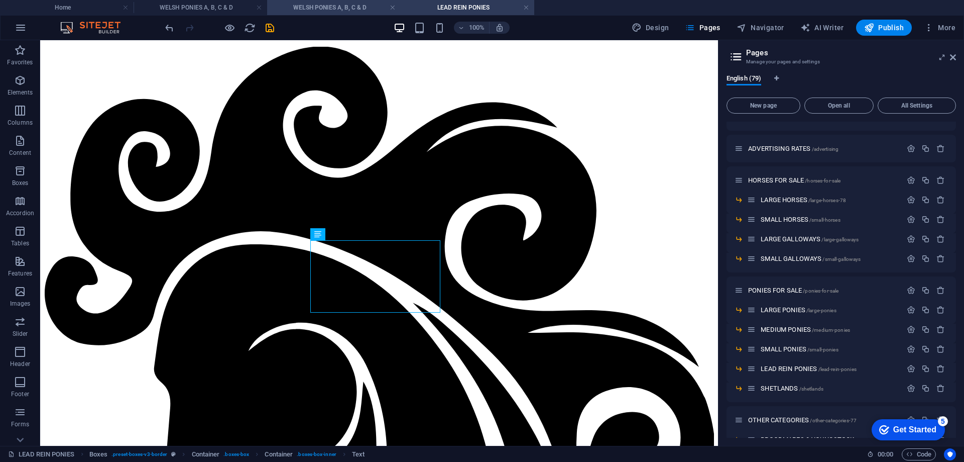
click at [337, 6] on h4 "WELSH PONIES A, B, C & D" at bounding box center [334, 7] width 134 height 11
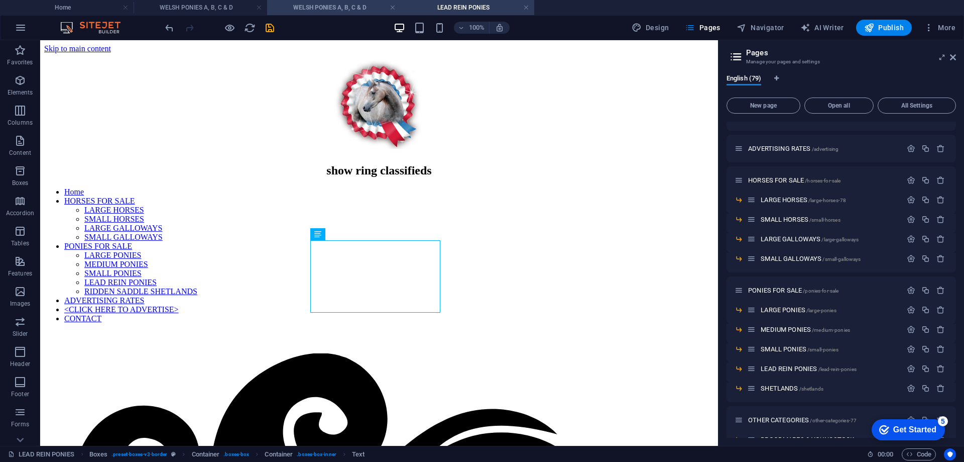
scroll to position [271, 0]
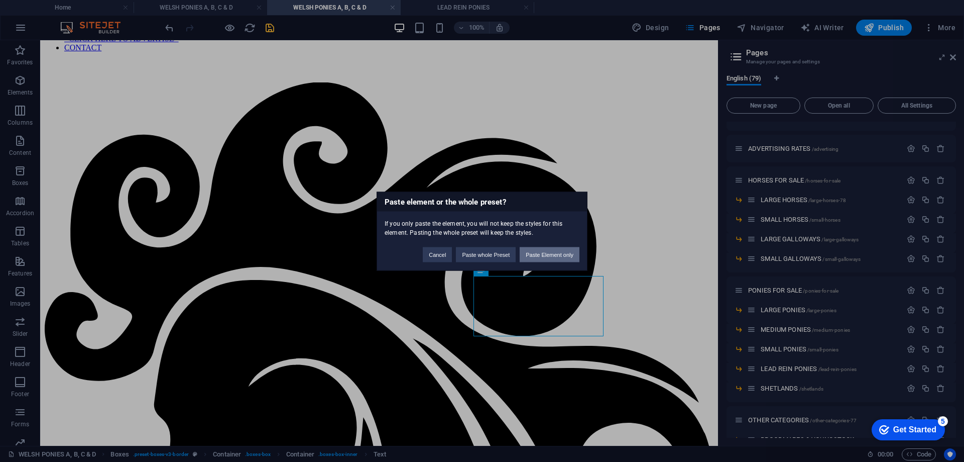
click at [548, 253] on button "Paste Element only" at bounding box center [550, 254] width 60 height 15
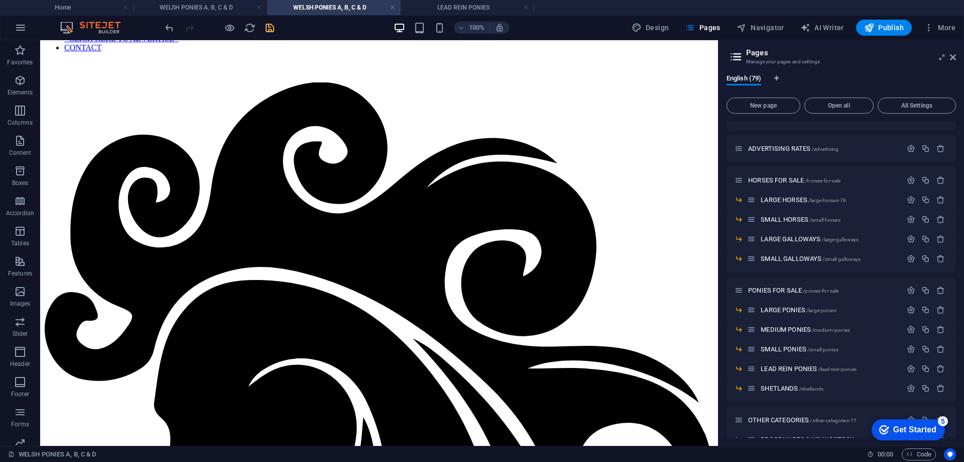
click at [272, 28] on icon "save" at bounding box center [270, 28] width 12 height 12
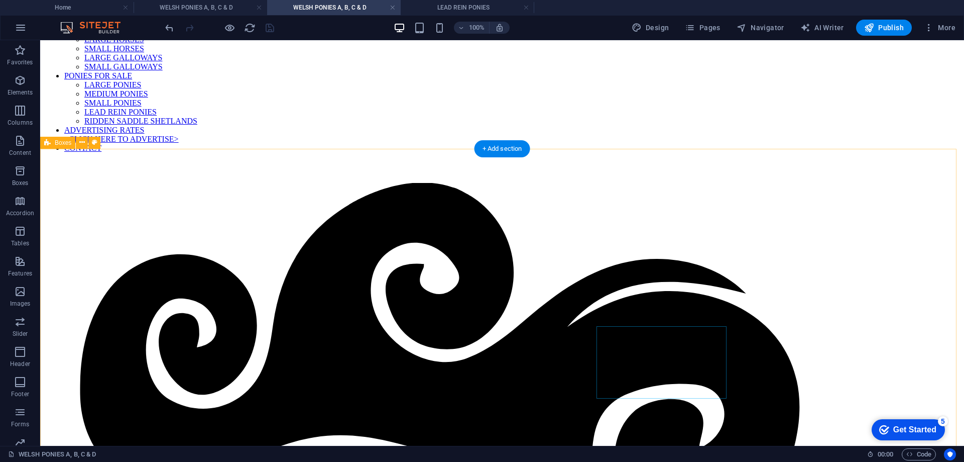
scroll to position [0, 0]
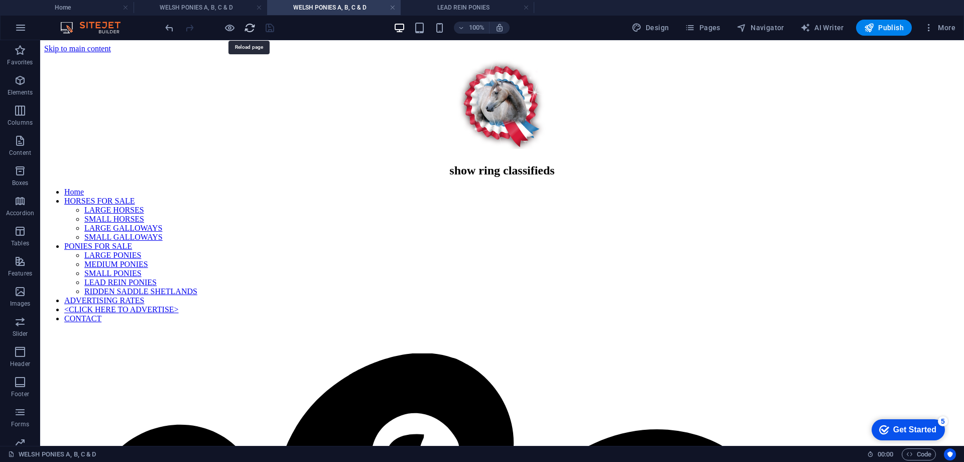
click at [247, 32] on icon "reload" at bounding box center [250, 28] width 12 height 12
click at [525, 7] on link at bounding box center [526, 8] width 6 height 10
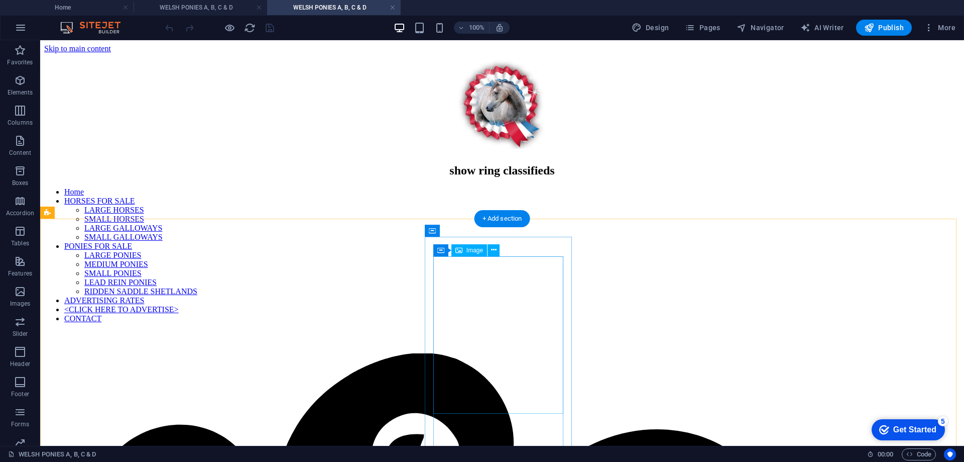
scroll to position [201, 0]
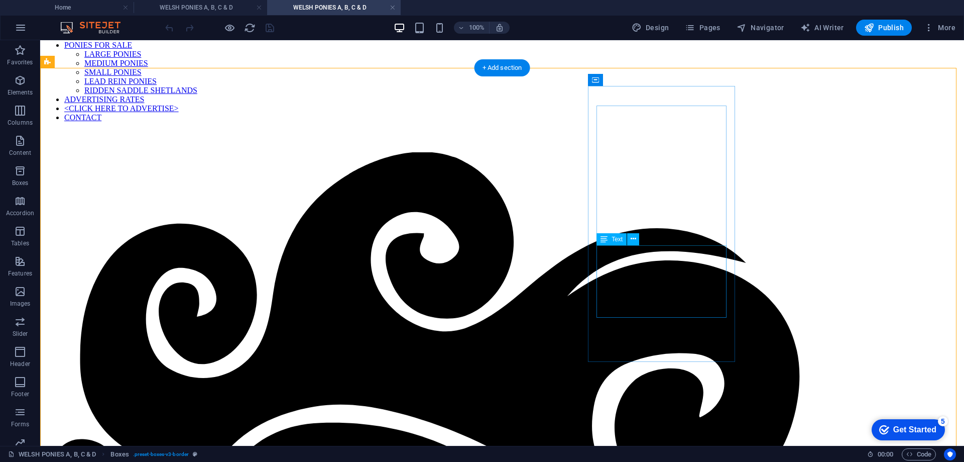
scroll to position [301, 0]
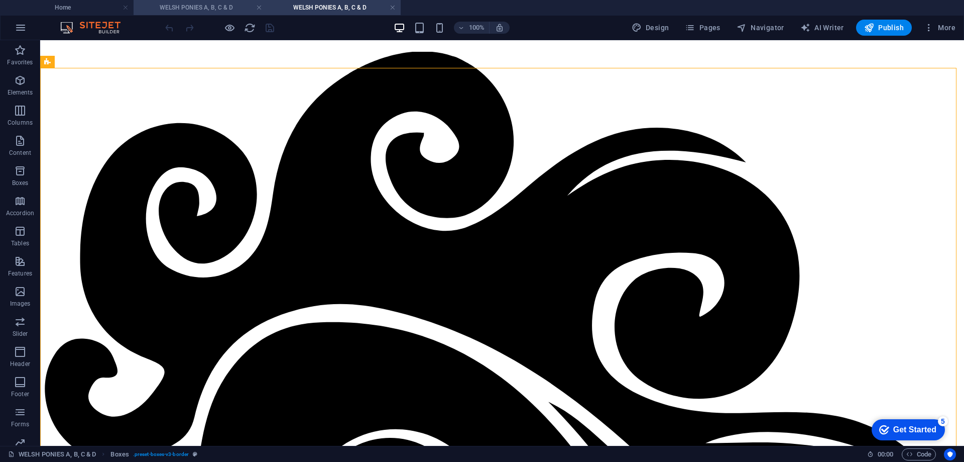
click at [206, 6] on h4 "WELSH PONIES A, B, C & D" at bounding box center [201, 7] width 134 height 11
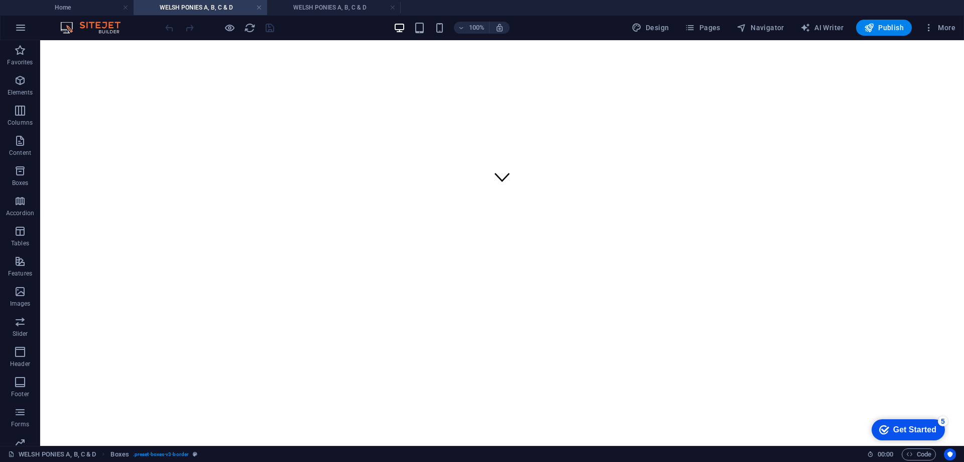
scroll to position [0, 0]
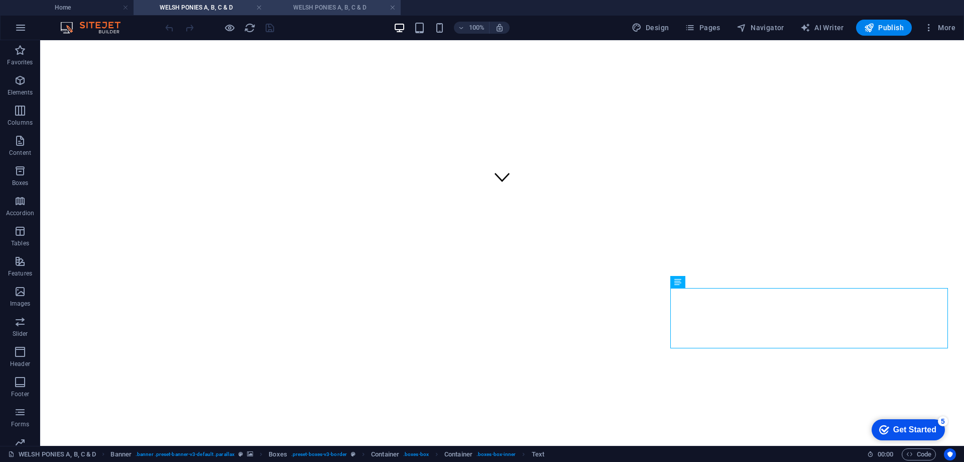
click at [320, 7] on h4 "WELSH PONIES A, B, C & D" at bounding box center [334, 7] width 134 height 11
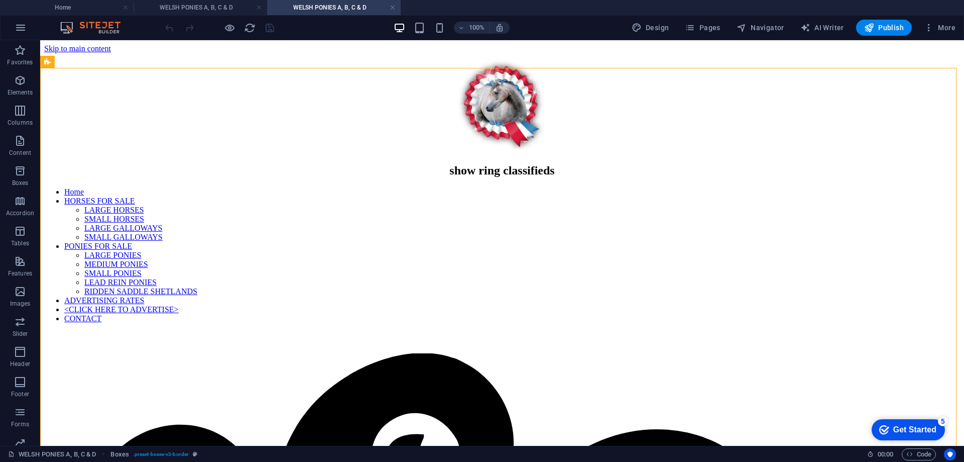
scroll to position [301, 0]
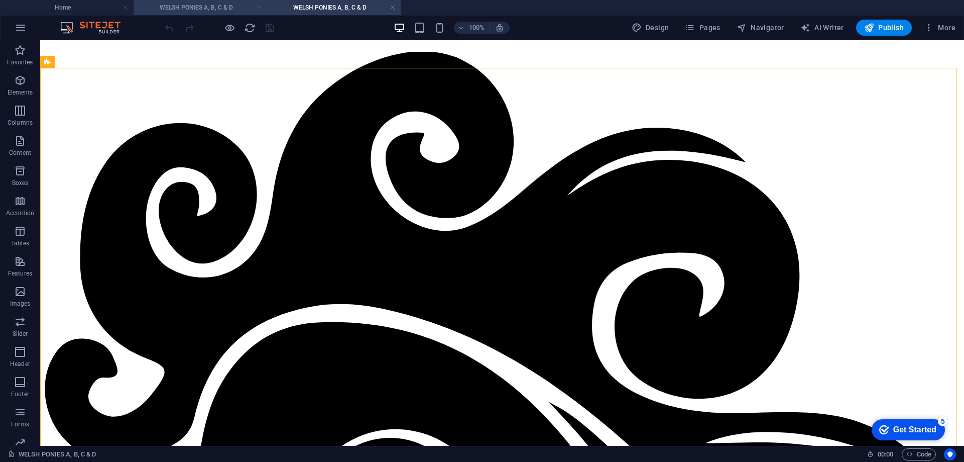
click at [257, 7] on link at bounding box center [259, 8] width 6 height 10
click at [260, 7] on link at bounding box center [259, 8] width 6 height 10
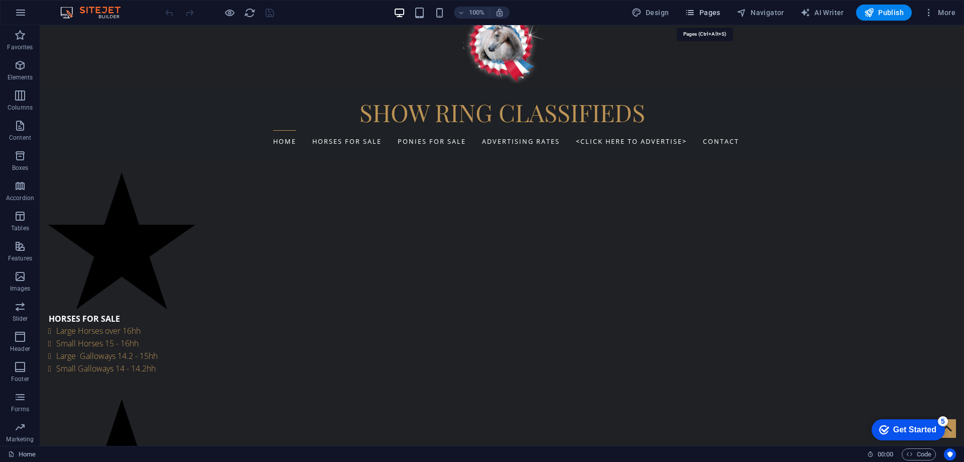
click at [699, 11] on span "Pages" at bounding box center [702, 13] width 35 height 10
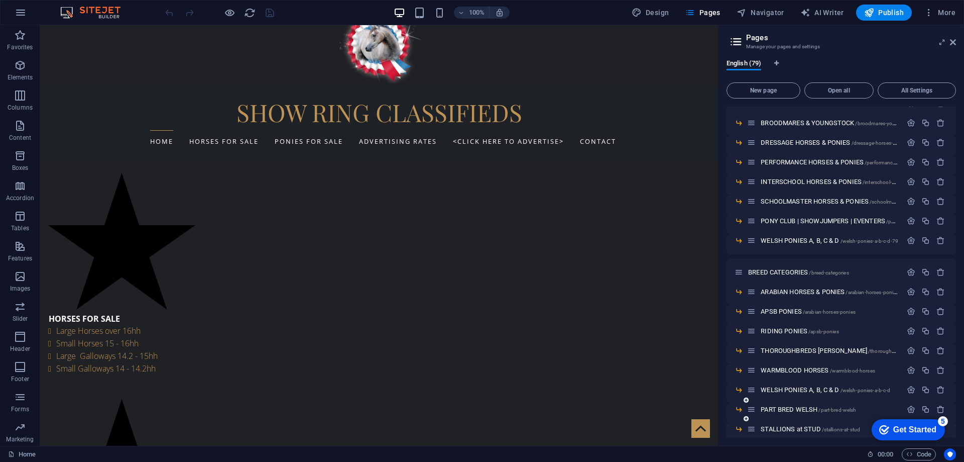
scroll to position [502, 0]
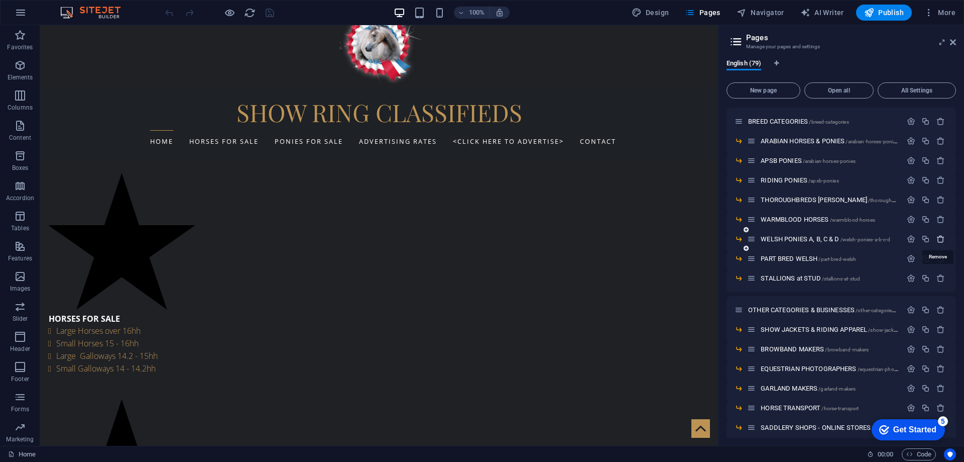
click at [939, 239] on icon "button" at bounding box center [941, 239] width 9 height 9
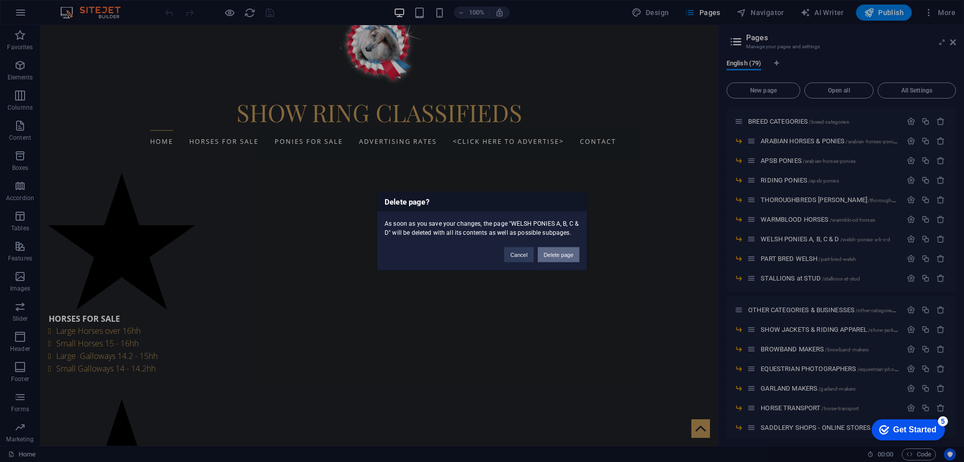
click at [559, 254] on button "Delete page" at bounding box center [559, 254] width 42 height 15
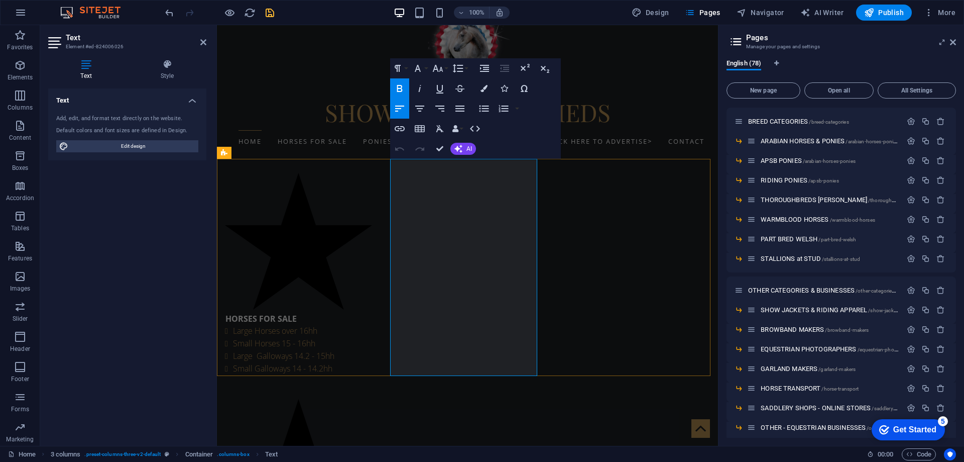
drag, startPoint x: 398, startPoint y: 320, endPoint x: 495, endPoint y: 320, distance: 97.4
click at [398, 127] on icon "button" at bounding box center [400, 128] width 10 height 5
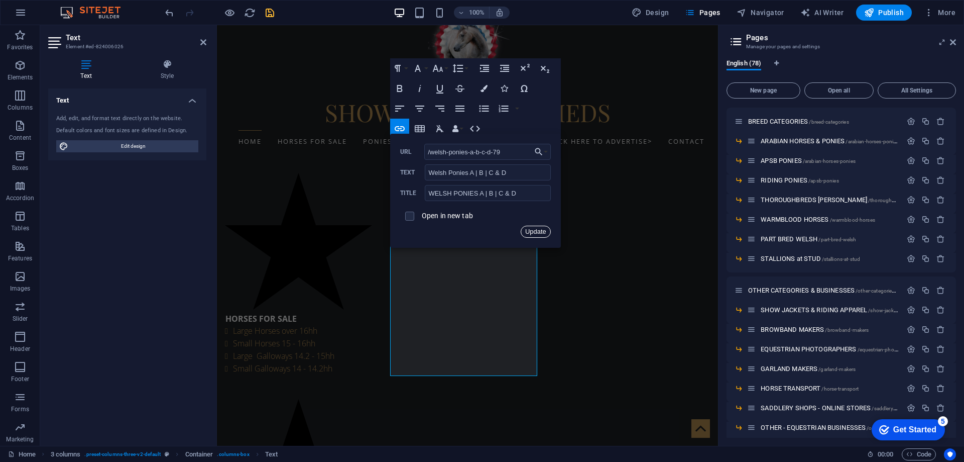
click at [532, 231] on button "Update" at bounding box center [536, 232] width 30 height 12
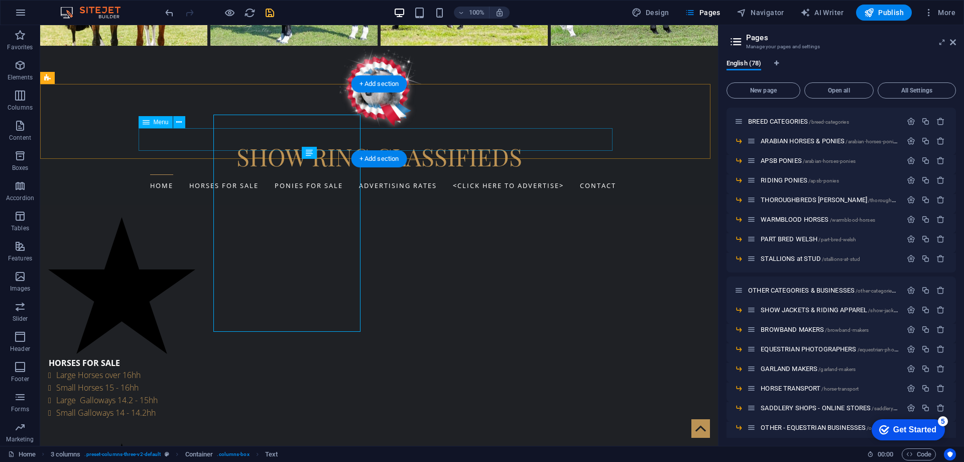
scroll to position [189, 0]
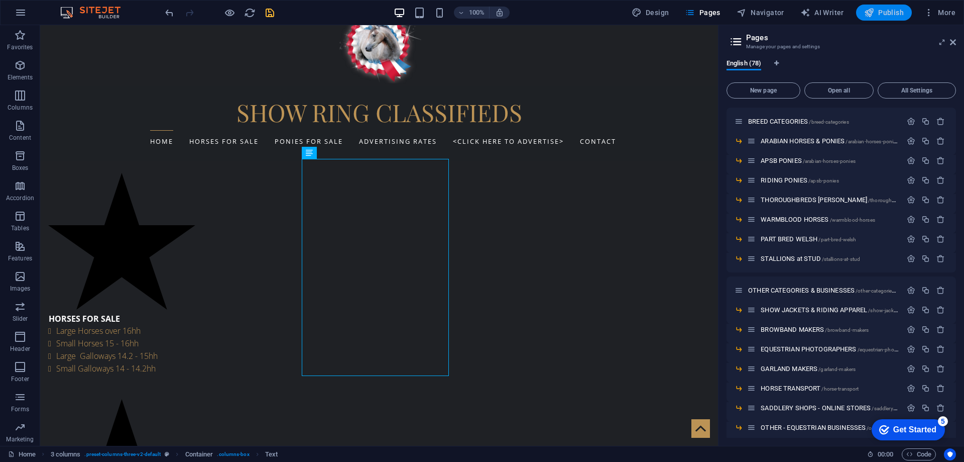
click at [872, 15] on icon "button" at bounding box center [869, 13] width 10 height 10
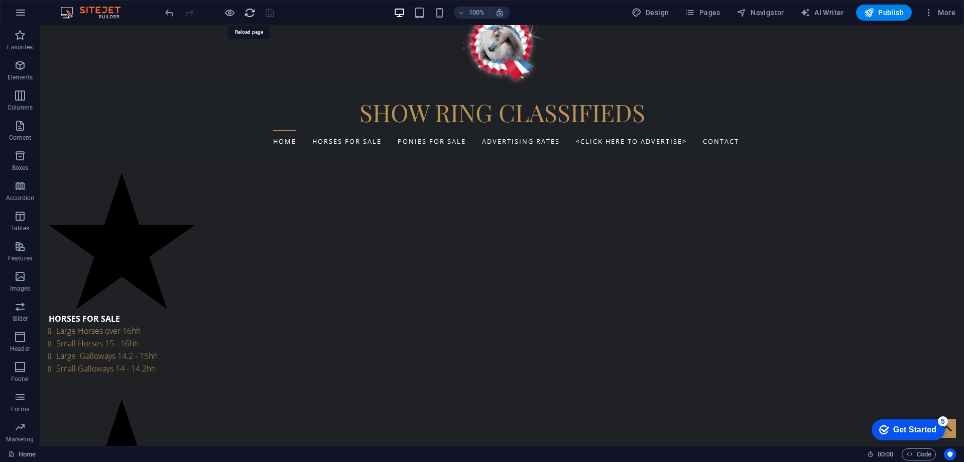
click at [249, 15] on icon "reload" at bounding box center [250, 13] width 12 height 12
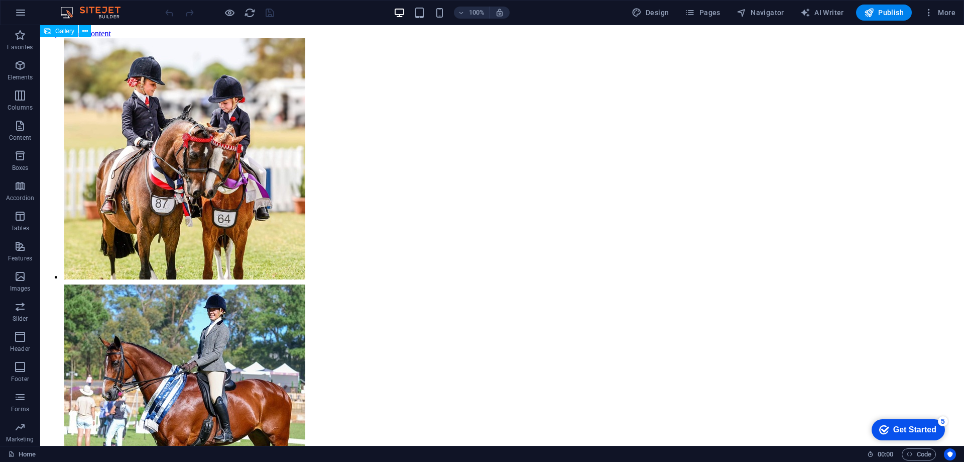
scroll to position [0, 0]
click at [887, 12] on span "Publish" at bounding box center [884, 13] width 40 height 10
click at [282, 283] on li at bounding box center [177, 406] width 228 height 246
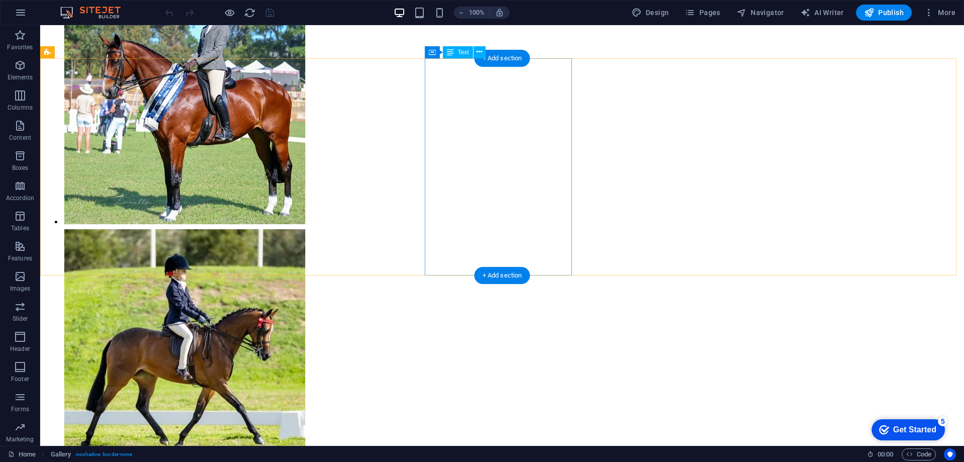
scroll to position [352, 0]
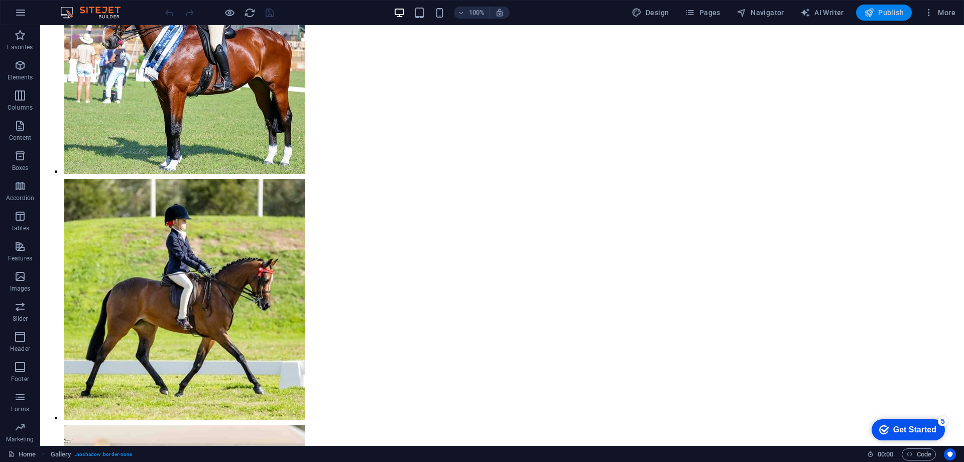
click at [888, 14] on span "Publish" at bounding box center [884, 13] width 40 height 10
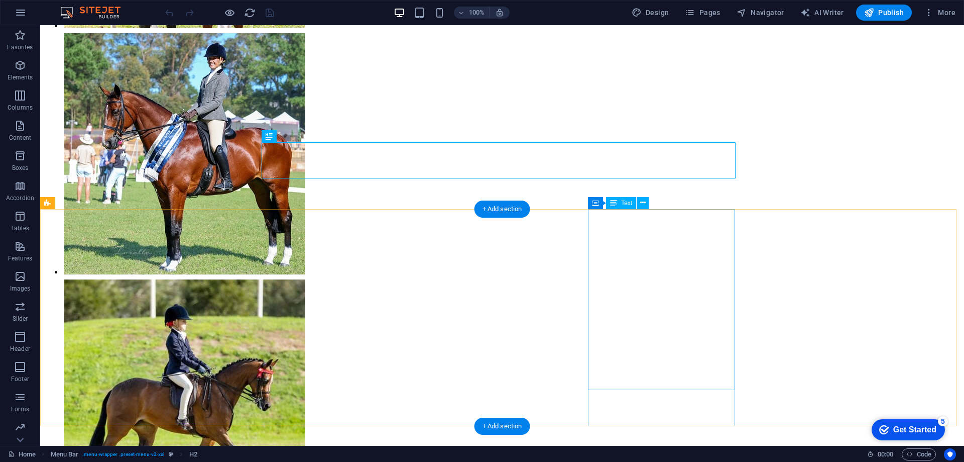
scroll to position [352, 0]
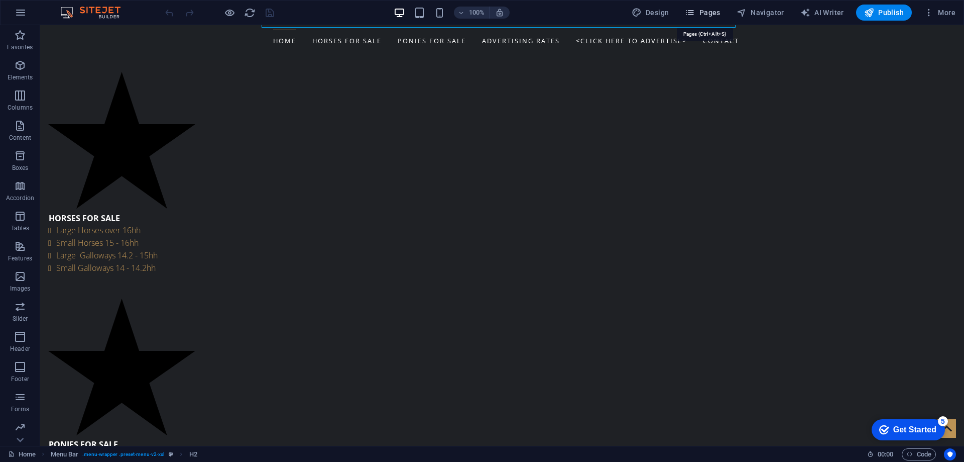
click at [708, 10] on span "Pages" at bounding box center [702, 13] width 35 height 10
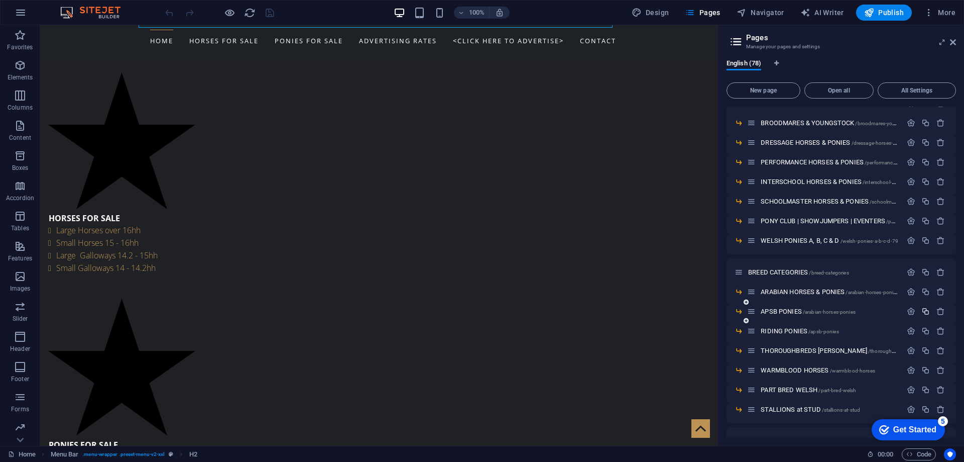
click at [924, 310] on icon "button" at bounding box center [926, 311] width 9 height 9
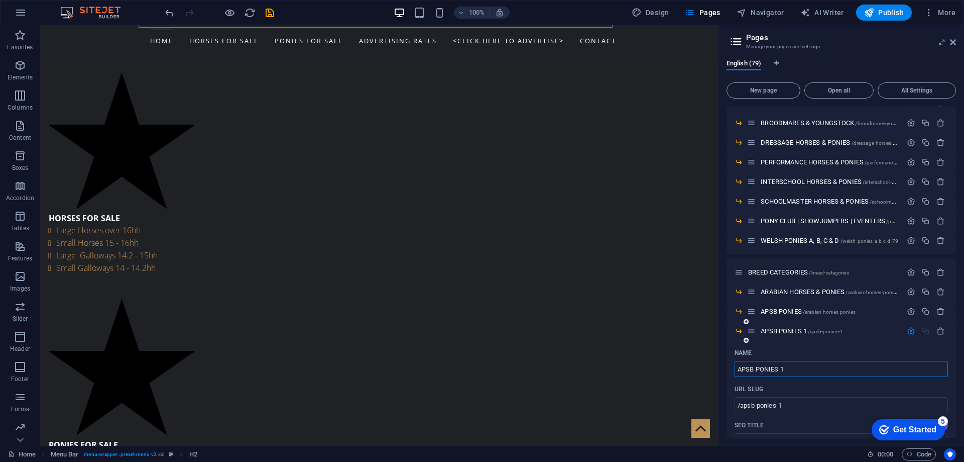
scroll to position [502, 0]
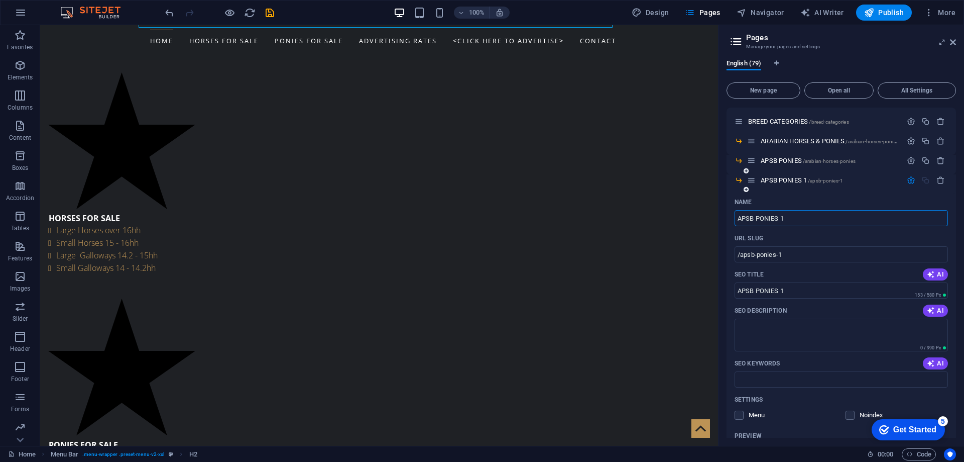
click at [801, 221] on input "APSB PONIES 1" at bounding box center [841, 218] width 213 height 16
type input "APSB PONIES"
type input "/apsb-ponies-79"
type input "APSB PONIES"
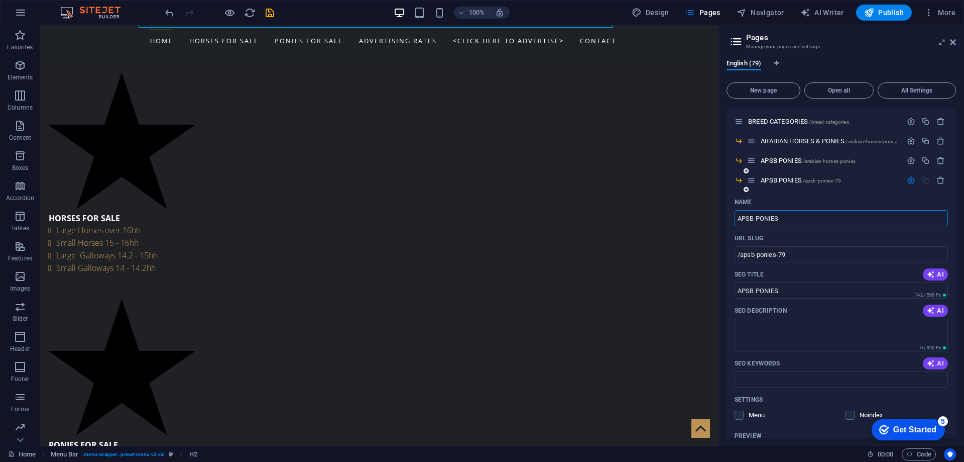
type input "APSB PONIES"
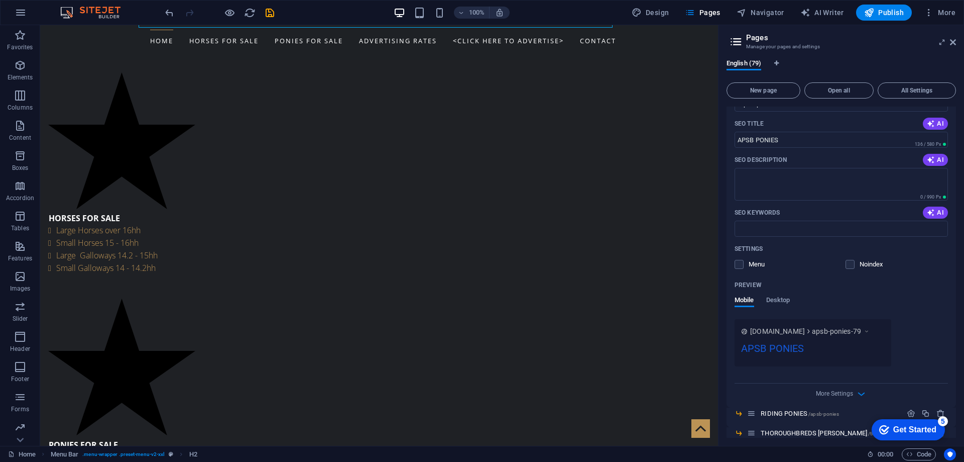
scroll to position [804, 0]
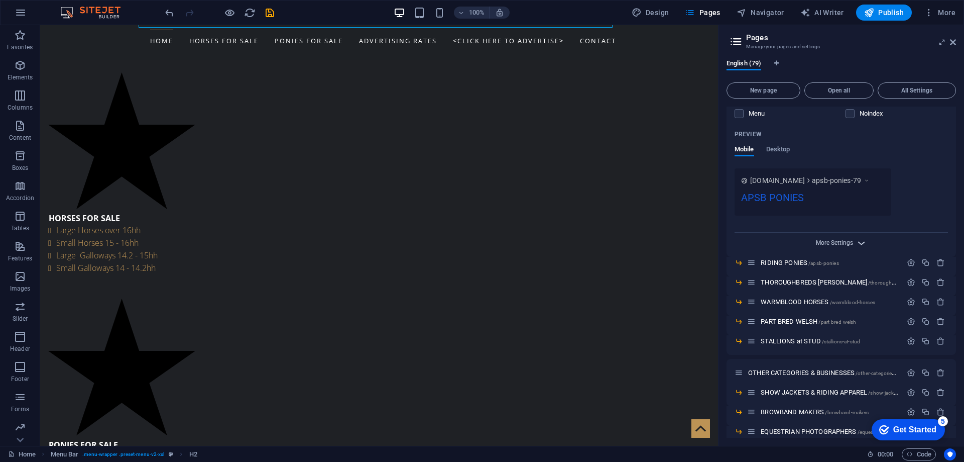
type input "APSB PONIES"
click at [818, 246] on span "More Settings" at bounding box center [834, 242] width 37 height 7
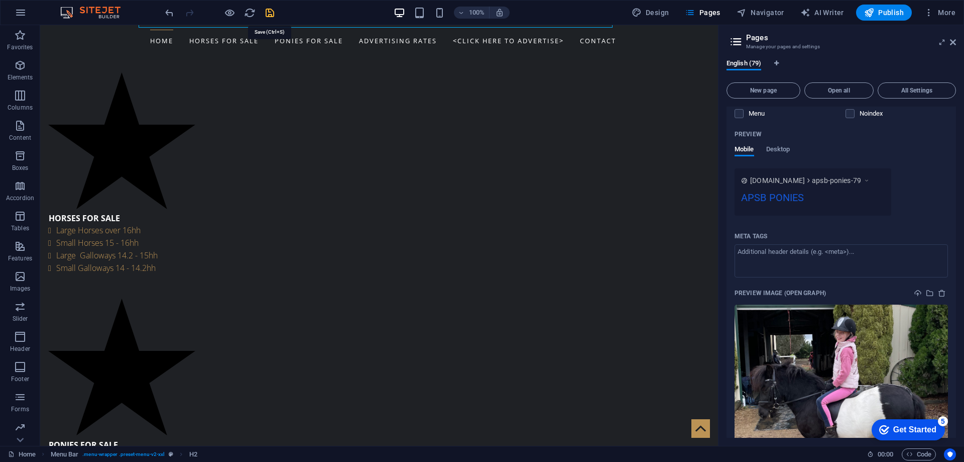
click at [270, 13] on icon "save" at bounding box center [270, 13] width 12 height 12
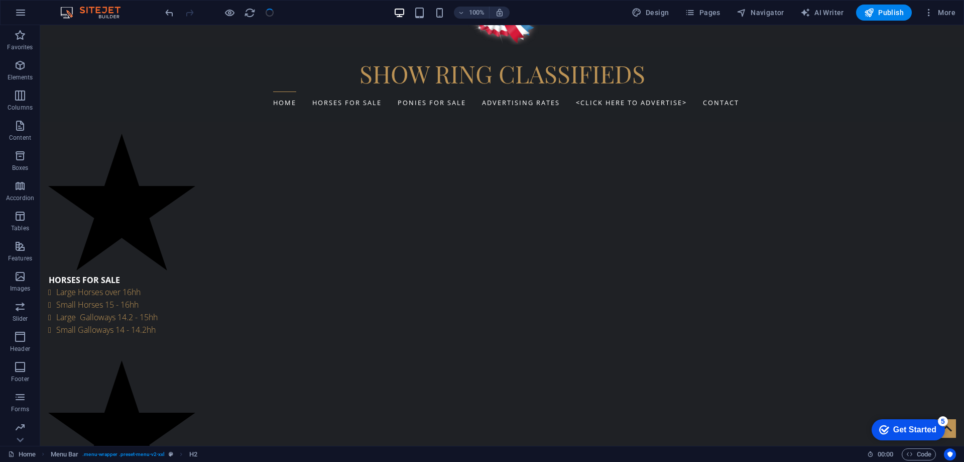
scroll to position [352, 0]
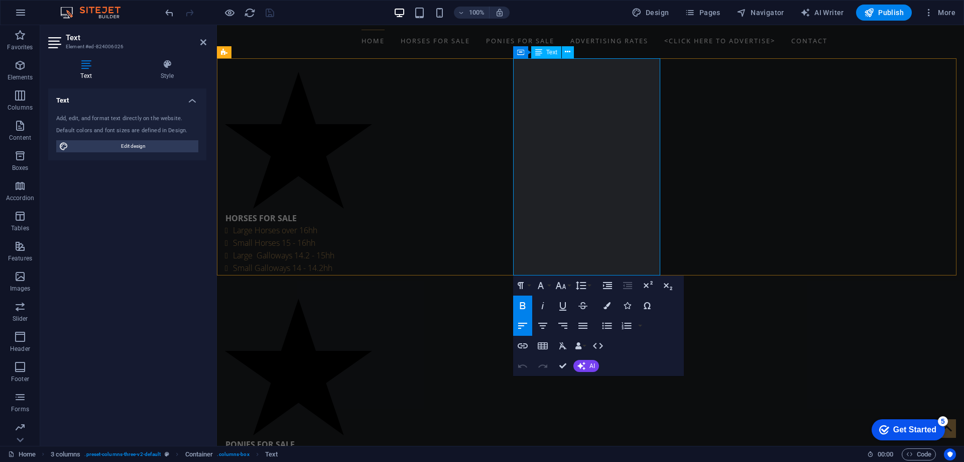
drag, startPoint x: 522, startPoint y: 198, endPoint x: 606, endPoint y: 200, distance: 83.4
click at [521, 348] on icon "button" at bounding box center [523, 346] width 12 height 12
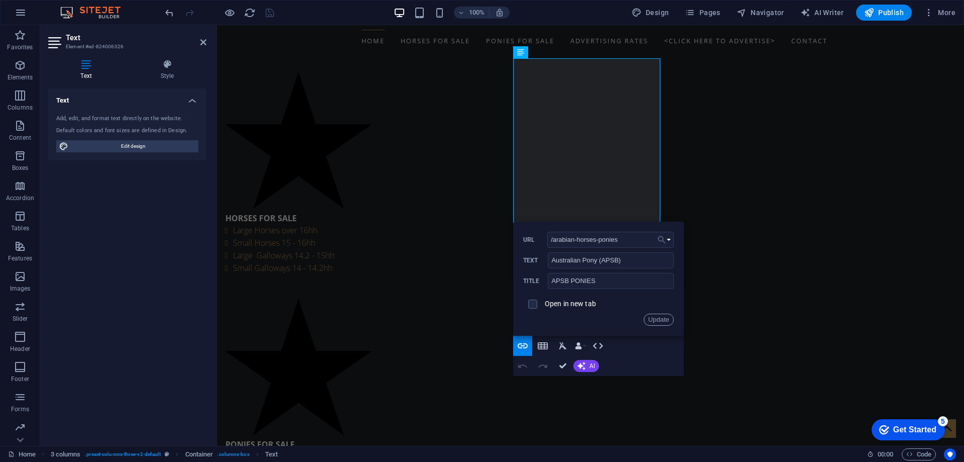
click at [667, 239] on button "Choose Link" at bounding box center [664, 240] width 19 height 16
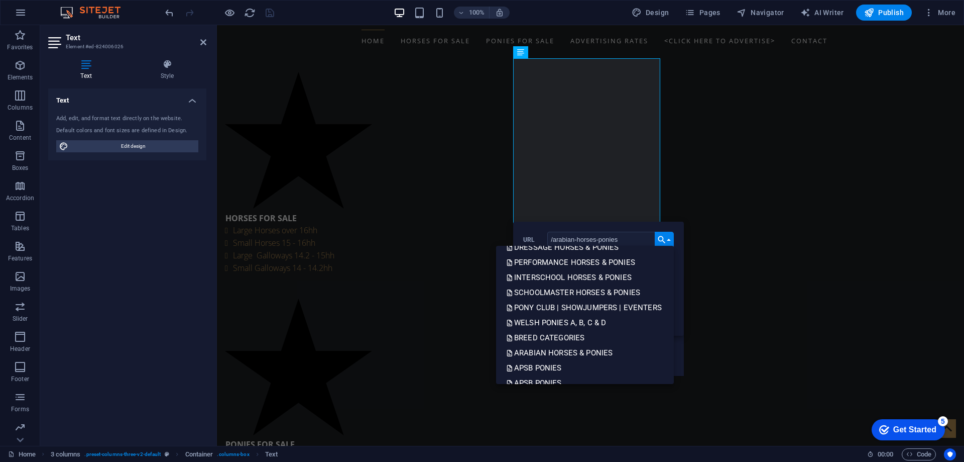
scroll to position [301, 0]
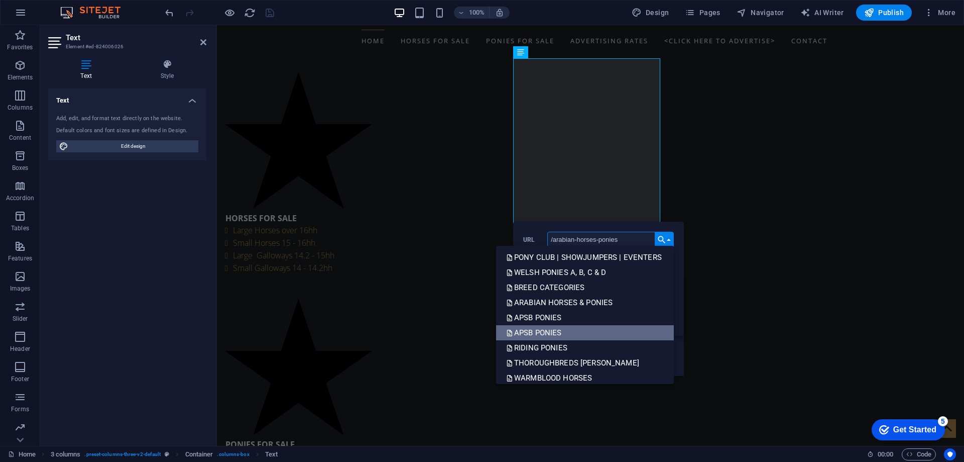
click at [561, 327] on p "APSB PONIES" at bounding box center [535, 332] width 58 height 15
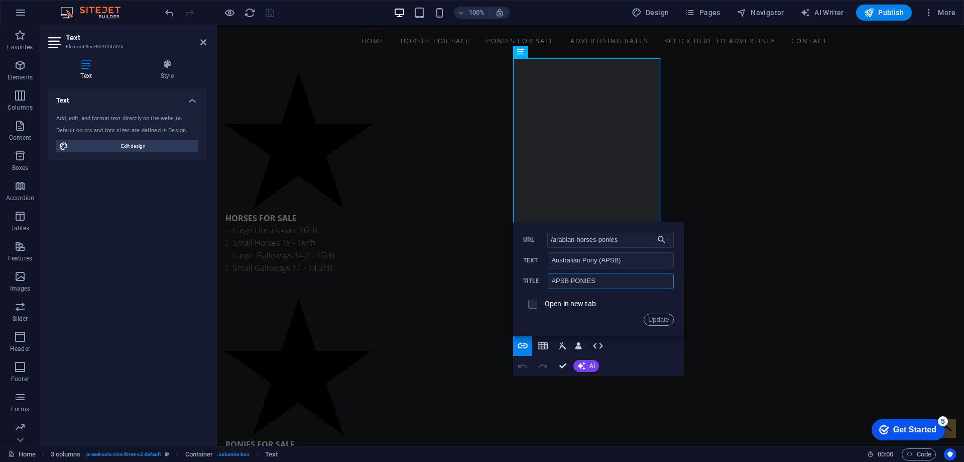
click at [555, 281] on input "APSB PONIES" at bounding box center [611, 281] width 126 height 16
type input "a"
click at [580, 281] on input "APSB P[ONIES" at bounding box center [611, 281] width 126 height 16
type input "APSB PONIES"
click at [602, 282] on input "APSB PONIES" at bounding box center [611, 281] width 126 height 16
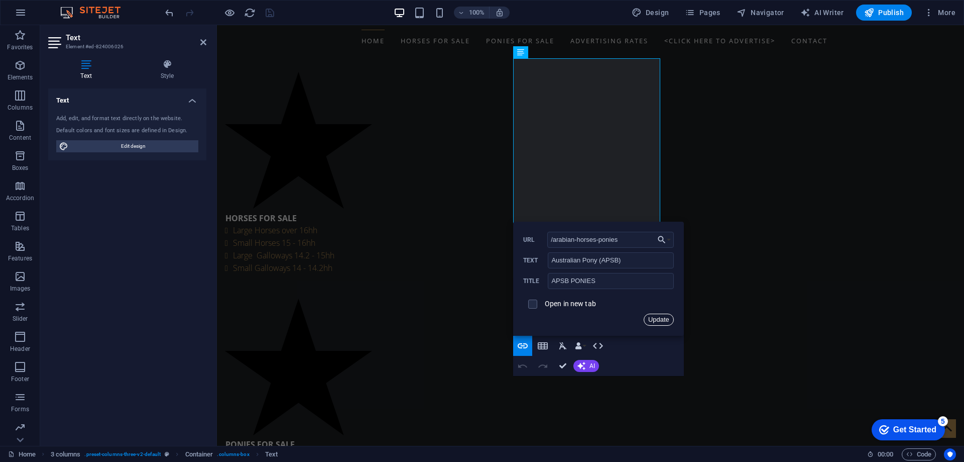
click at [652, 319] on button "Update" at bounding box center [659, 319] width 30 height 12
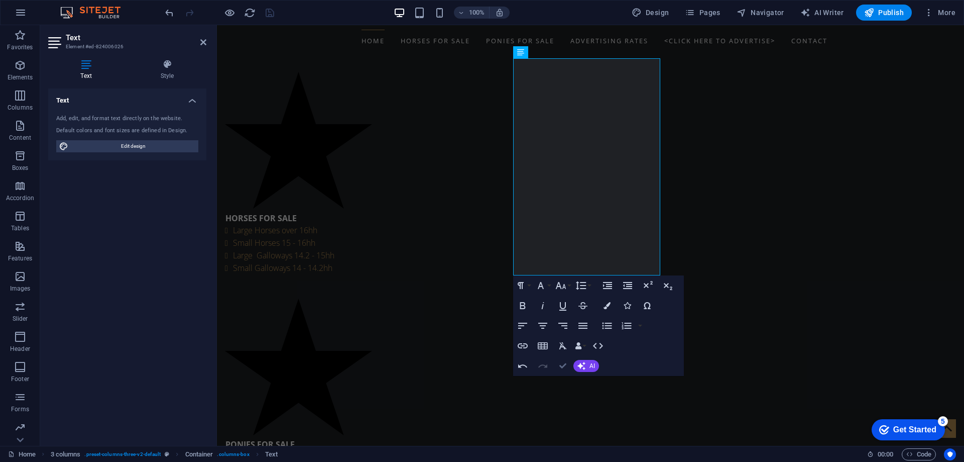
drag, startPoint x: 561, startPoint y: 364, endPoint x: 521, endPoint y: 339, distance: 47.4
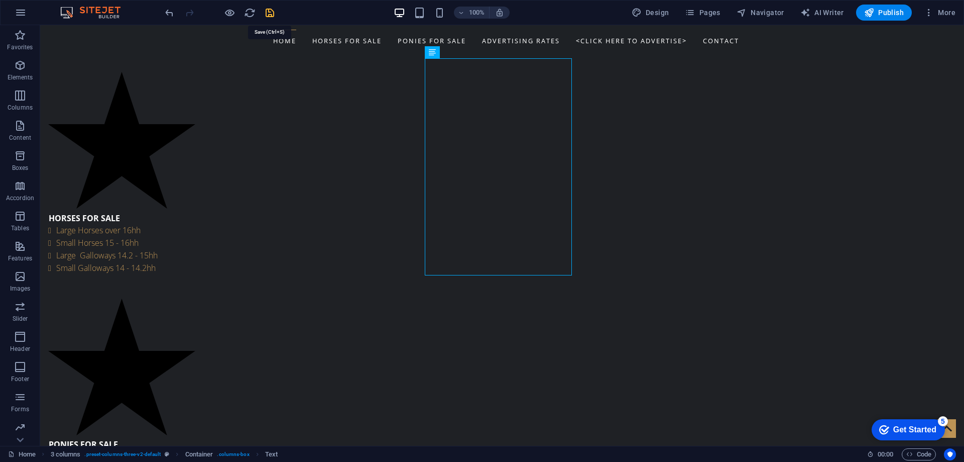
click at [267, 12] on icon "save" at bounding box center [270, 13] width 12 height 12
click at [706, 13] on span "Pages" at bounding box center [702, 13] width 35 height 10
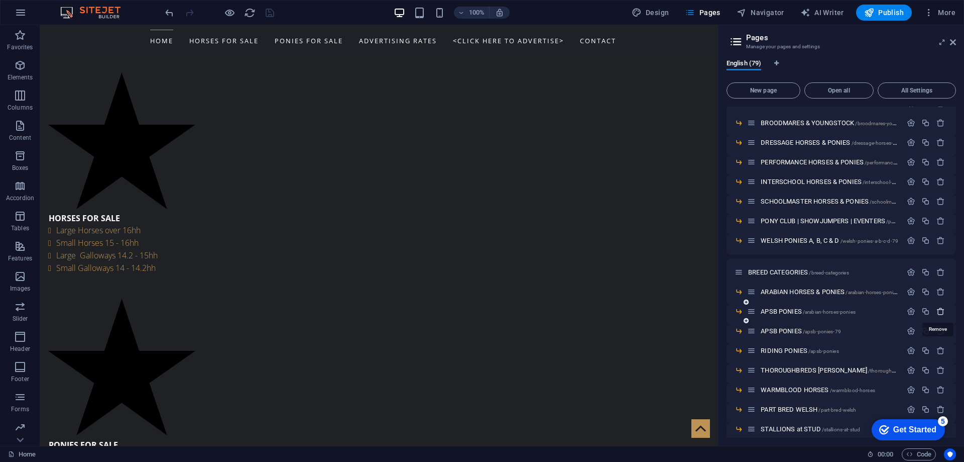
click at [937, 309] on icon "button" at bounding box center [941, 311] width 9 height 9
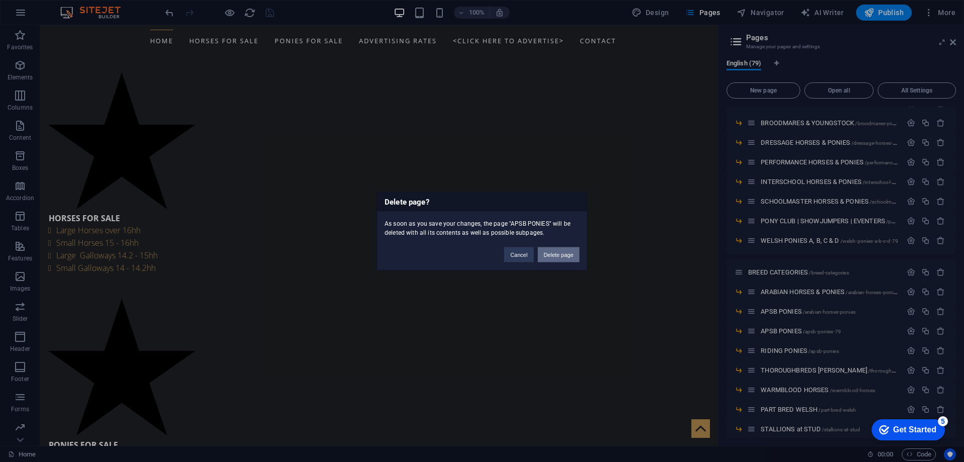
click at [561, 253] on button "Delete page" at bounding box center [559, 254] width 42 height 15
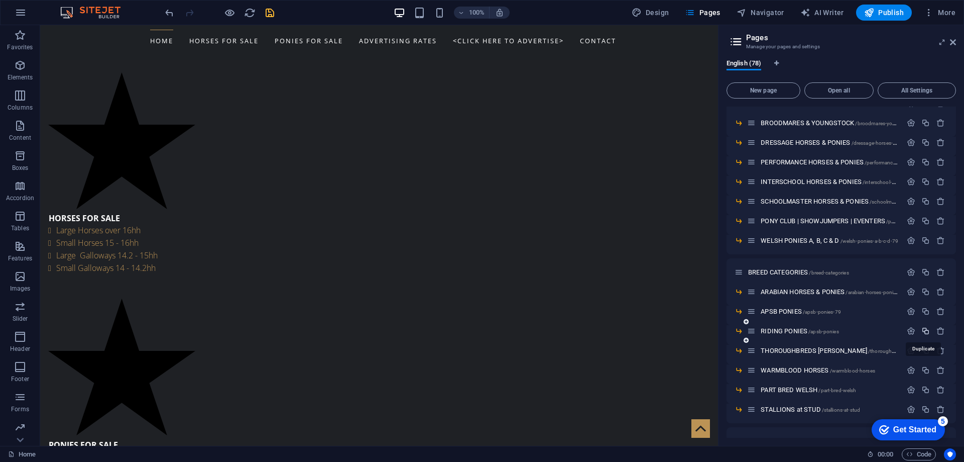
click at [923, 330] on icon "button" at bounding box center [926, 330] width 9 height 9
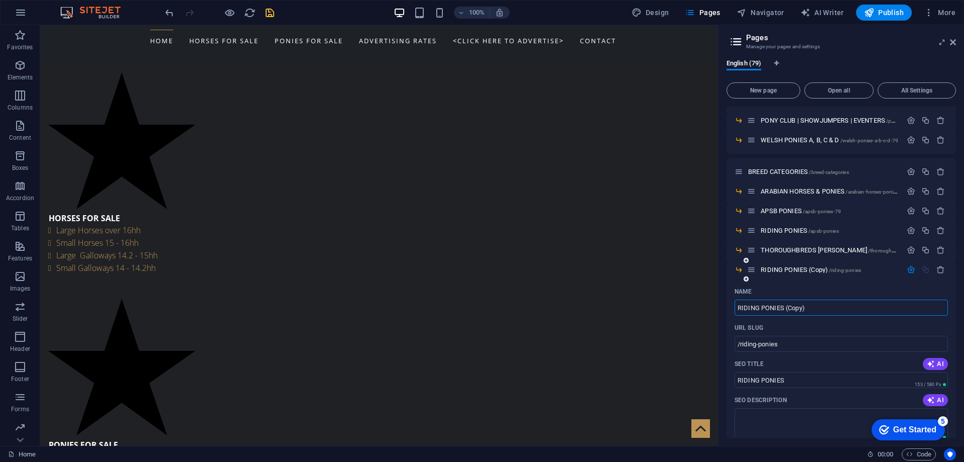
click at [813, 307] on input "RIDING PONIES (Copy)" at bounding box center [841, 307] width 213 height 16
type input "RIDING PONIES"
click at [767, 410] on textarea "SEO Description" at bounding box center [841, 424] width 213 height 33
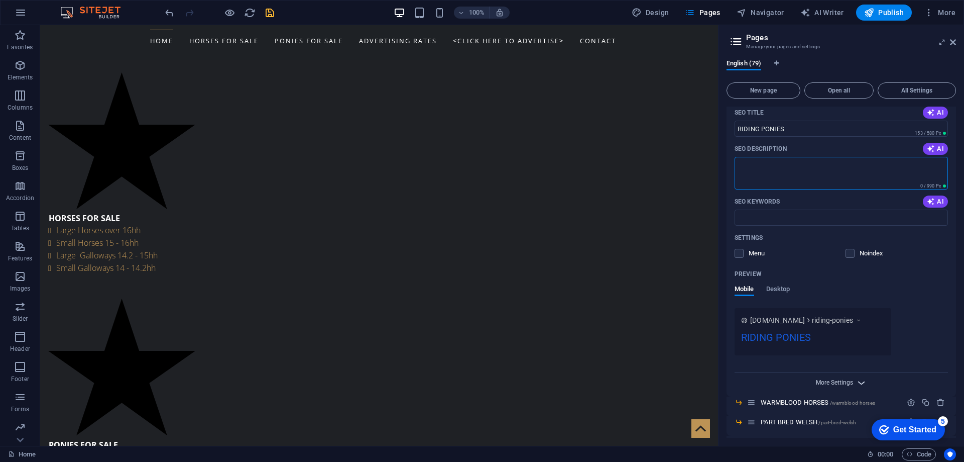
click at [824, 381] on span "More Settings" at bounding box center [834, 382] width 37 height 7
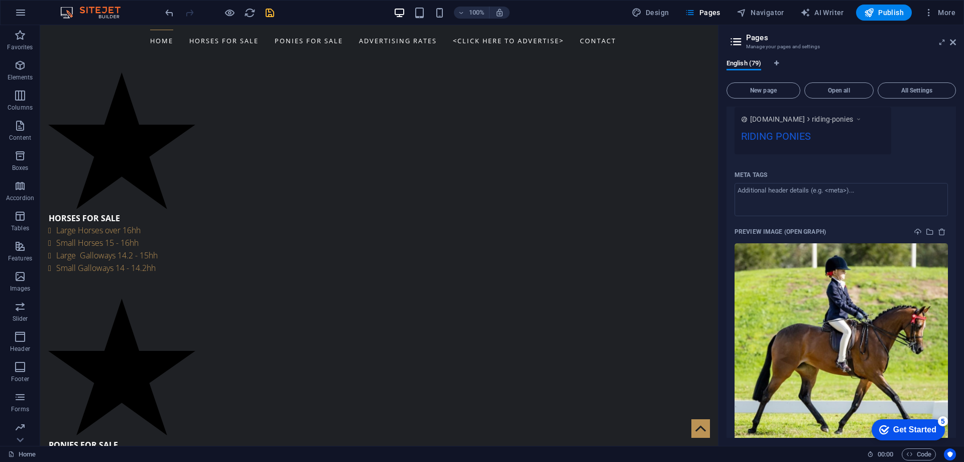
click at [265, 13] on icon "save" at bounding box center [270, 13] width 12 height 12
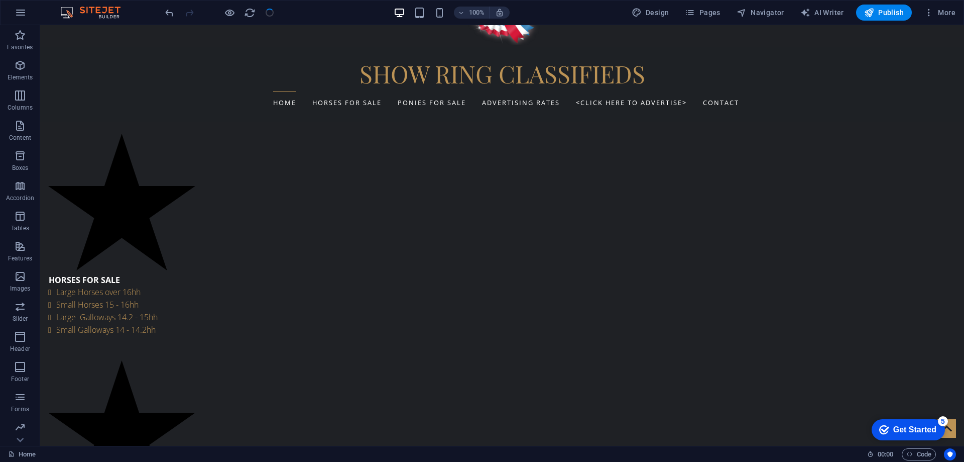
scroll to position [352, 0]
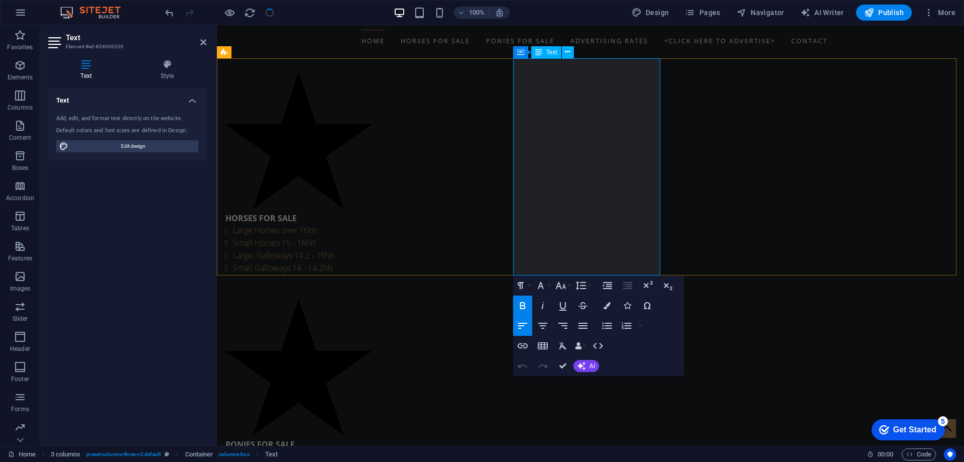
drag, startPoint x: 521, startPoint y: 209, endPoint x: 577, endPoint y: 209, distance: 55.3
click at [521, 346] on icon "button" at bounding box center [523, 345] width 10 height 5
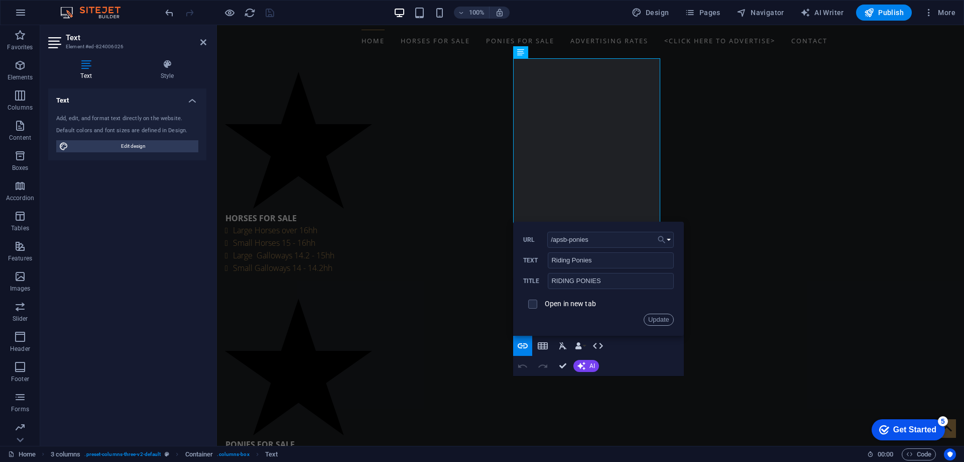
click at [666, 236] on icon "button" at bounding box center [662, 240] width 10 height 12
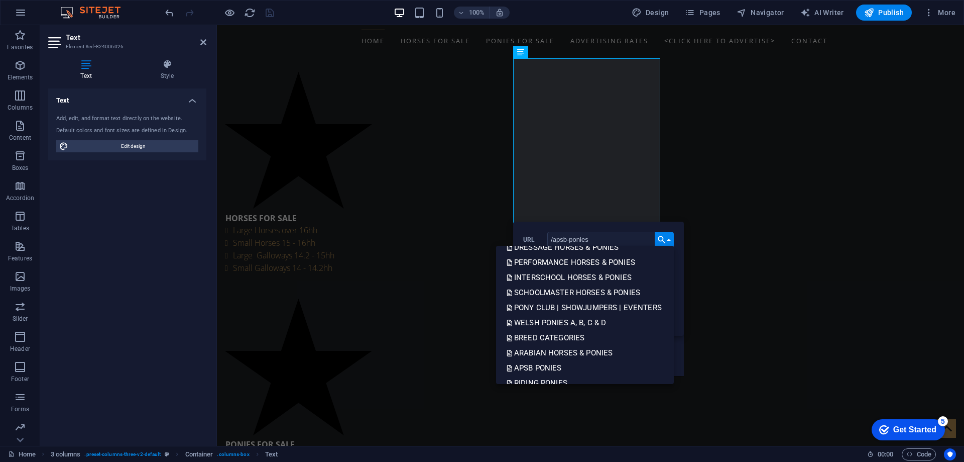
scroll to position [301, 0]
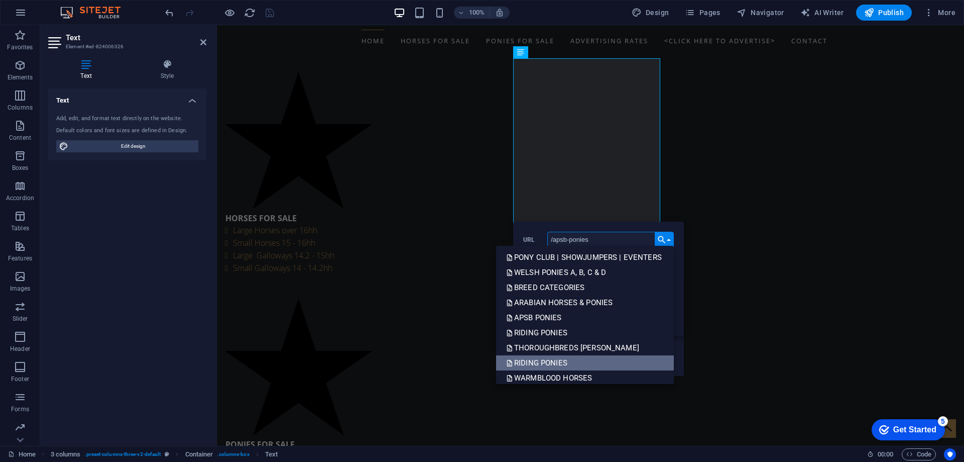
click at [553, 359] on p "RIDING PONIES" at bounding box center [537, 362] width 63 height 15
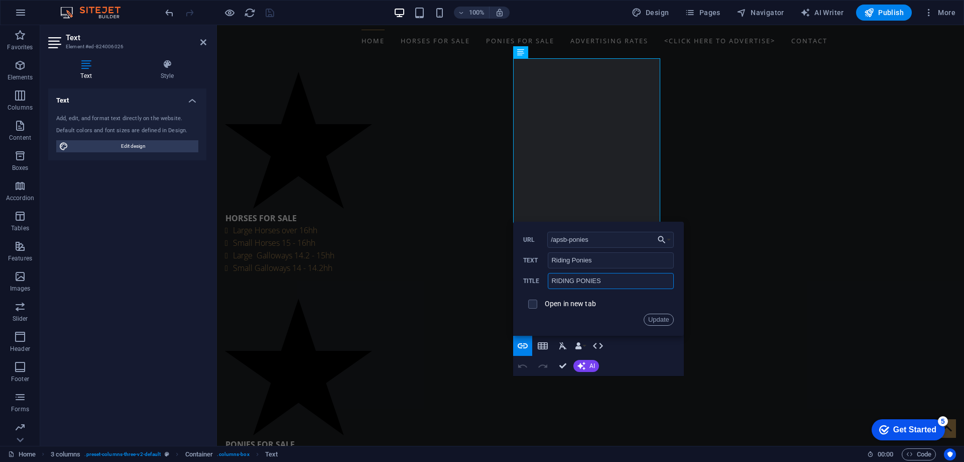
click at [563, 280] on input "RIDING PONIES" at bounding box center [611, 281] width 126 height 16
type input "RIDING PONIES"
click at [646, 317] on button "Update" at bounding box center [659, 319] width 30 height 12
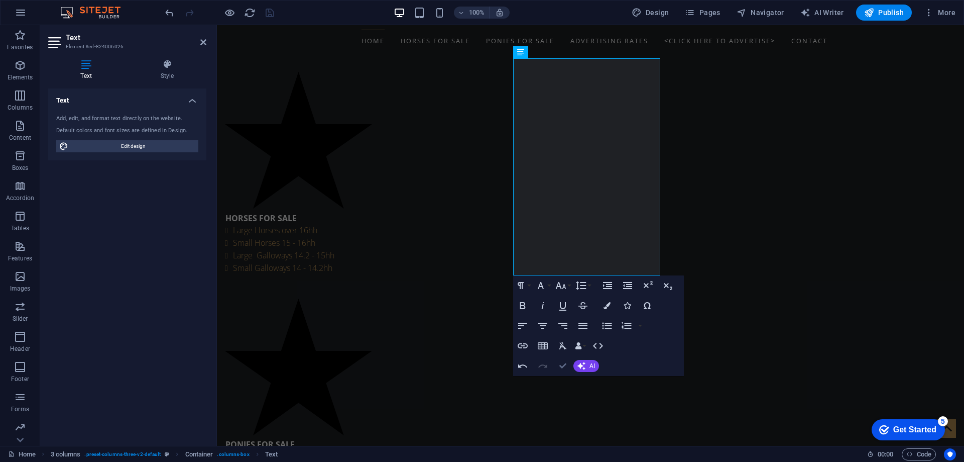
scroll to position [352, 0]
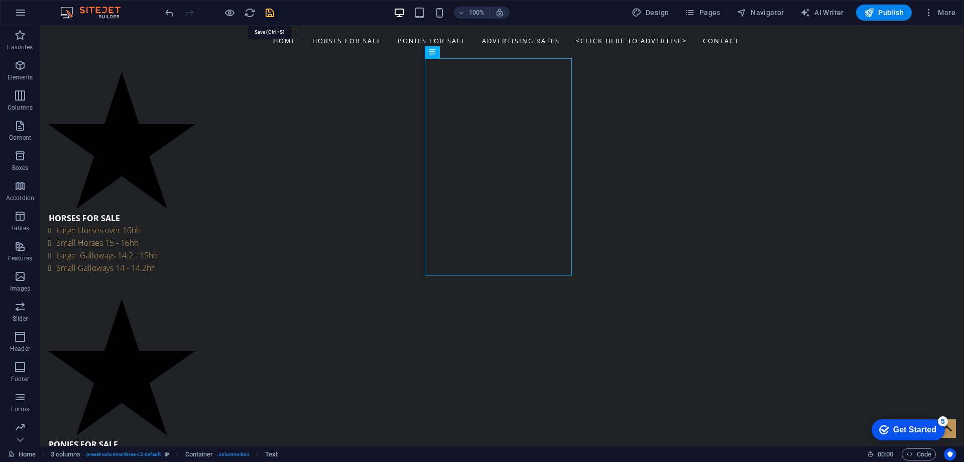
click at [270, 12] on icon "save" at bounding box center [270, 13] width 12 height 12
click at [707, 11] on span "Pages" at bounding box center [702, 13] width 35 height 10
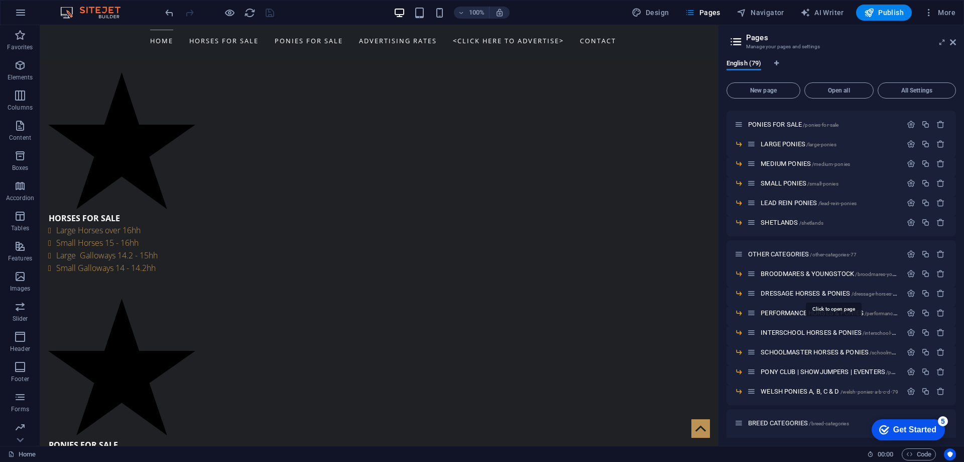
scroll to position [402, 0]
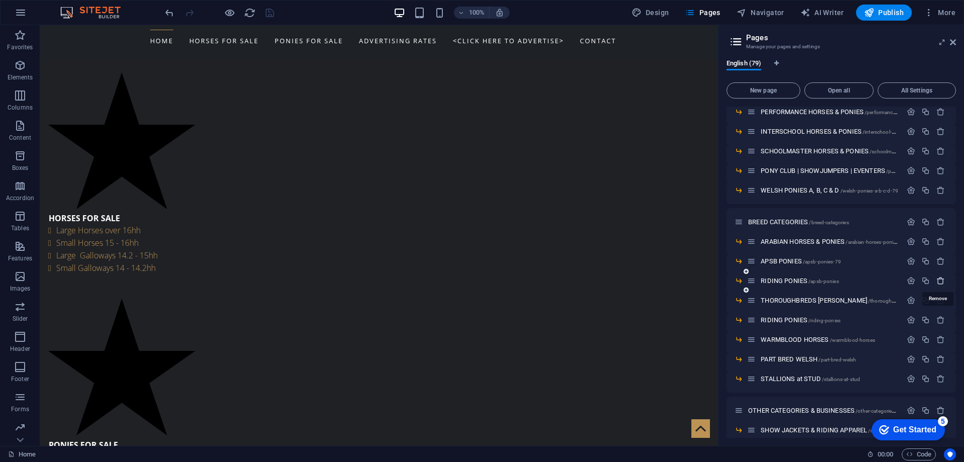
click at [937, 279] on icon "button" at bounding box center [941, 280] width 9 height 9
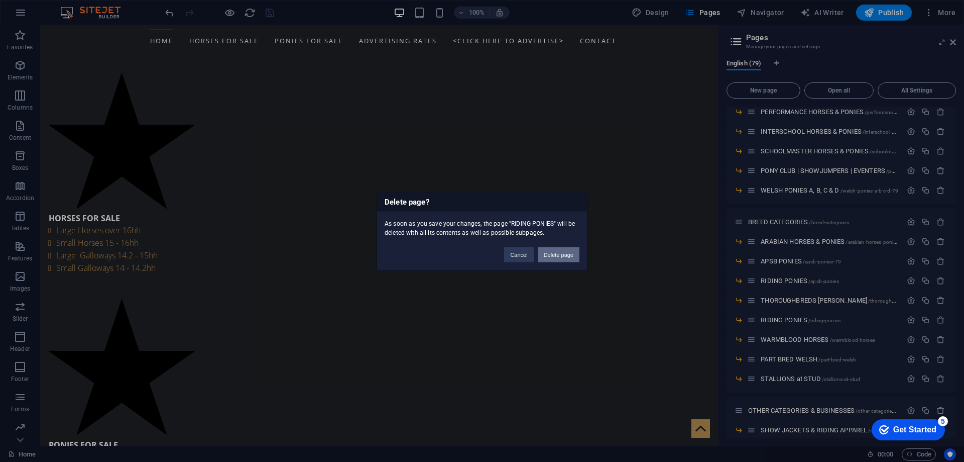
click at [574, 253] on button "Delete page" at bounding box center [559, 254] width 42 height 15
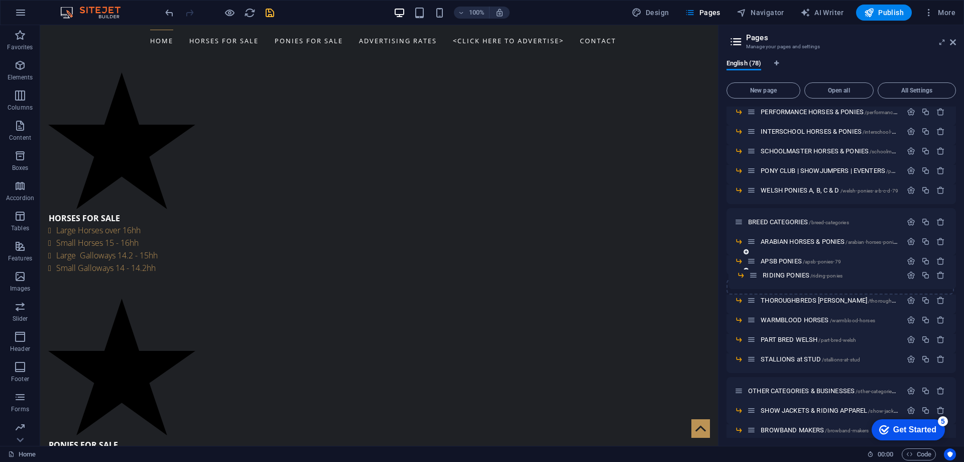
drag, startPoint x: 751, startPoint y: 303, endPoint x: 755, endPoint y: 274, distance: 28.9
drag, startPoint x: 752, startPoint y: 302, endPoint x: 755, endPoint y: 272, distance: 30.8
click at [171, 12] on icon "undo" at bounding box center [170, 13] width 12 height 12
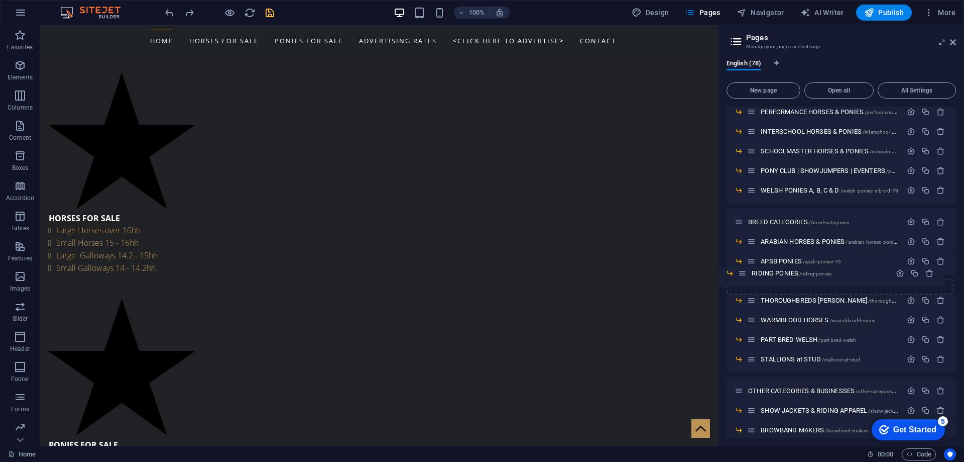
drag, startPoint x: 750, startPoint y: 303, endPoint x: 738, endPoint y: 275, distance: 30.6
click at [907, 280] on icon "button" at bounding box center [911, 280] width 9 height 9
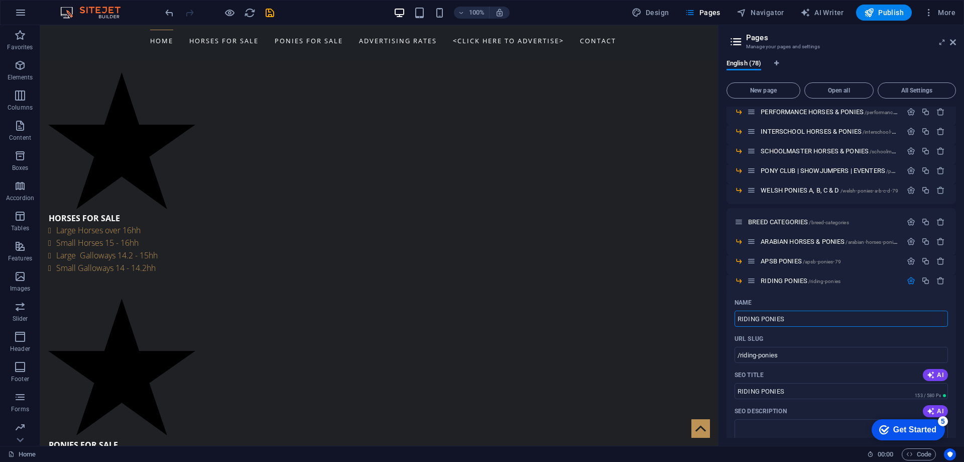
click at [270, 15] on icon "save" at bounding box center [270, 13] width 12 height 12
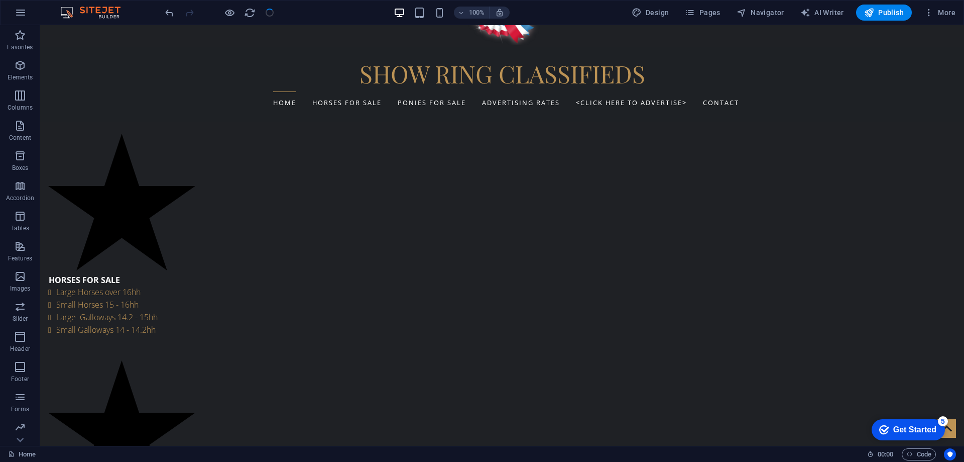
scroll to position [352, 0]
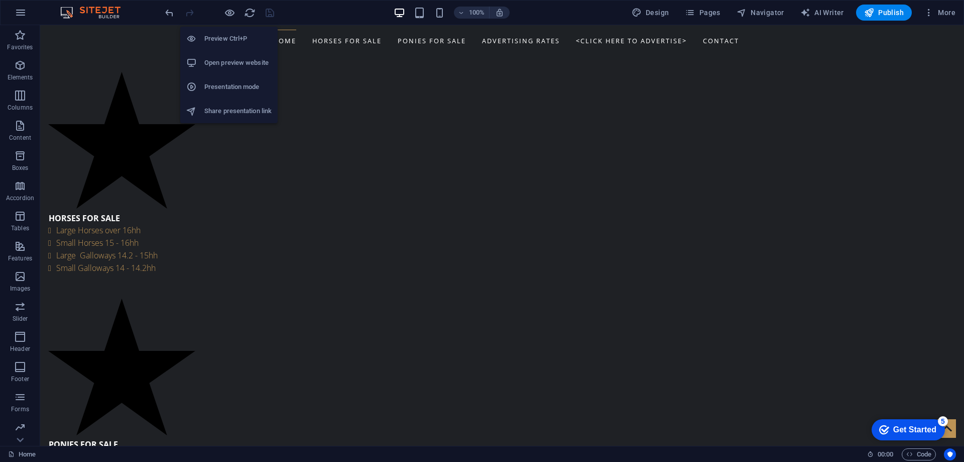
click at [221, 62] on h6 "Open preview website" at bounding box center [237, 63] width 67 height 12
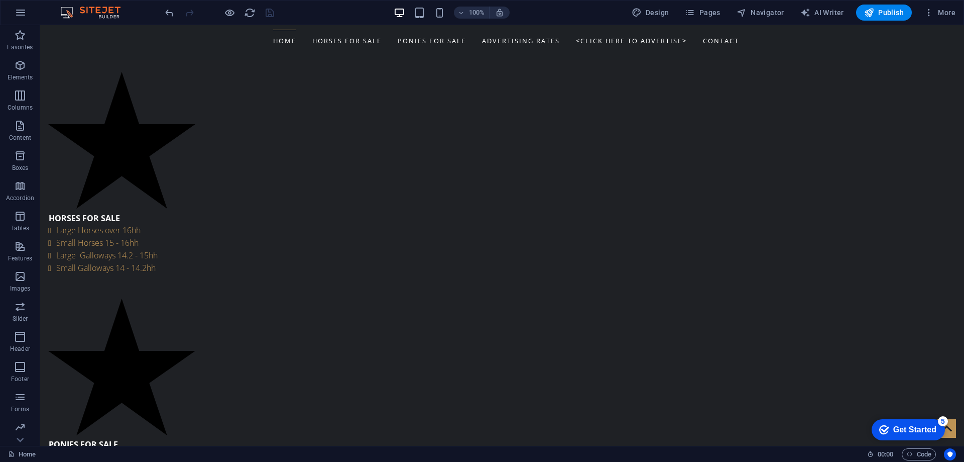
click at [728, 11] on div "Design Pages Navigator AI Writer Publish More" at bounding box center [794, 13] width 332 height 16
click at [713, 14] on span "Pages" at bounding box center [702, 13] width 35 height 10
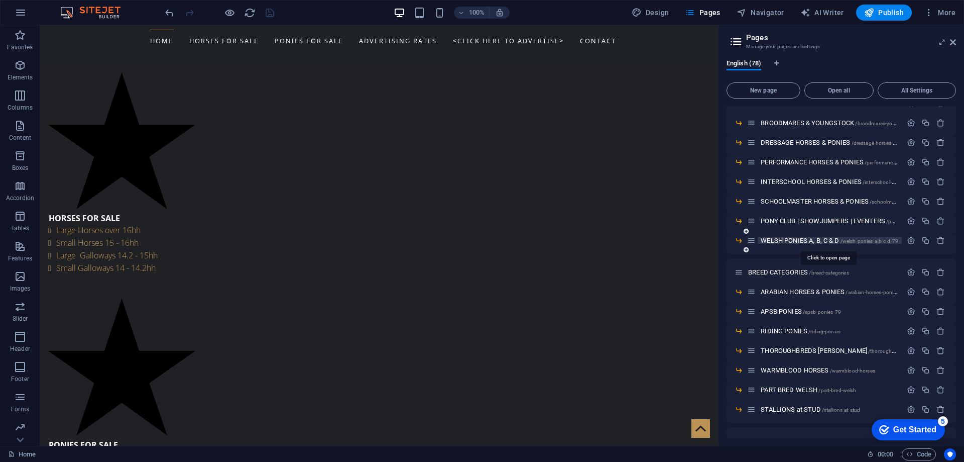
click at [786, 242] on span "WELSH PONIES A, B, C & D /welsh-ponies-a-b-c-d-79" at bounding box center [830, 241] width 138 height 8
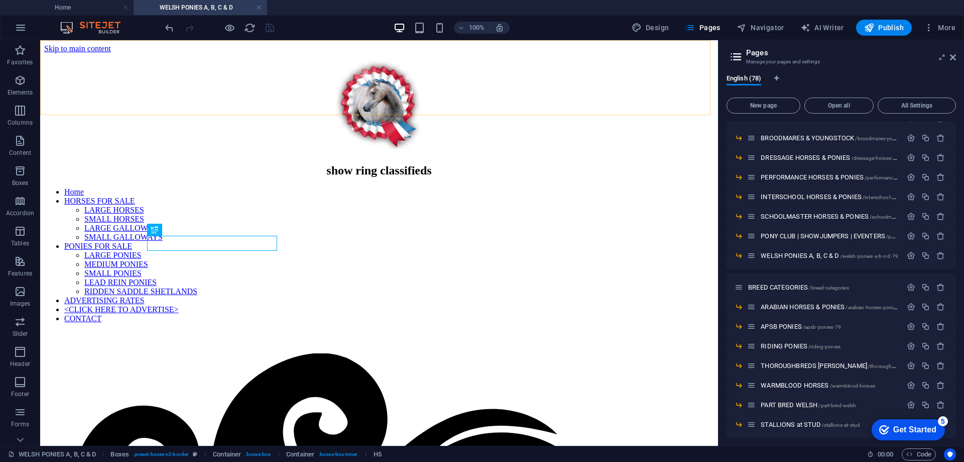
scroll to position [306, 0]
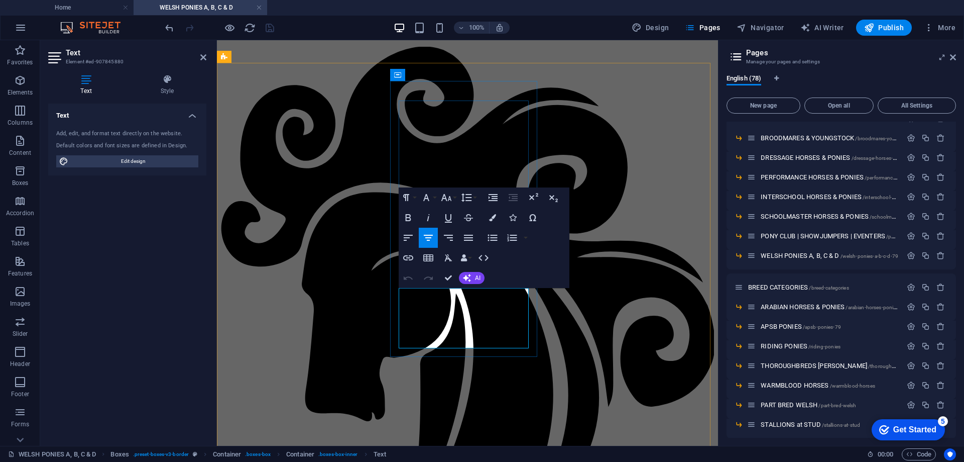
drag, startPoint x: 401, startPoint y: 342, endPoint x: 526, endPoint y: 343, distance: 125.1
click at [406, 259] on icon "button" at bounding box center [408, 257] width 10 height 5
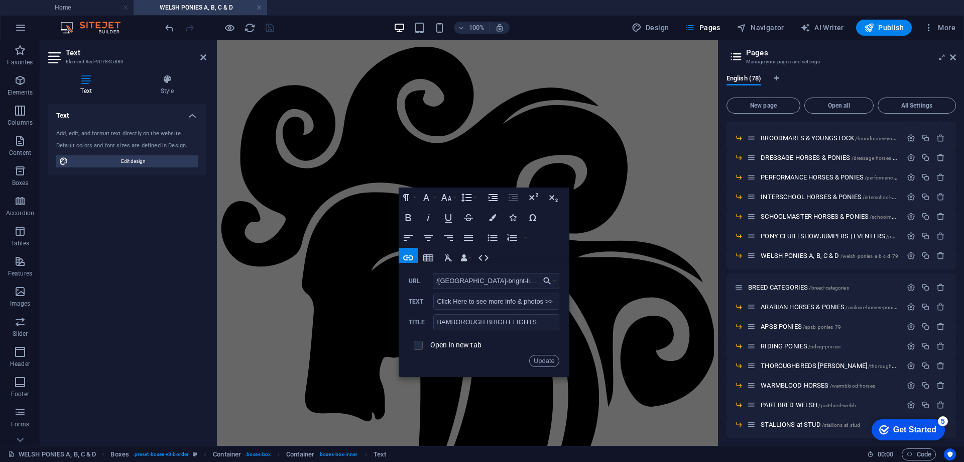
click at [418, 346] on input "checkbox" at bounding box center [416, 343] width 9 height 9
checkbox input "true"
click at [541, 359] on button "Update" at bounding box center [544, 361] width 30 height 12
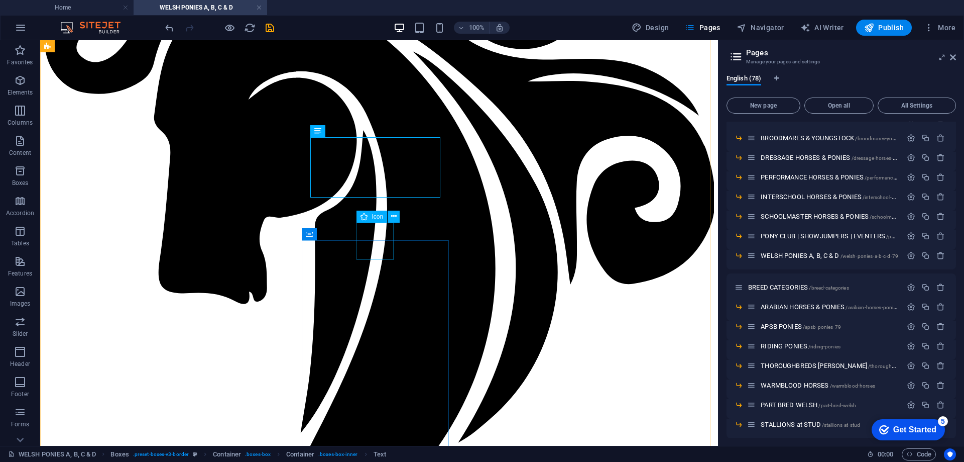
scroll to position [572, 0]
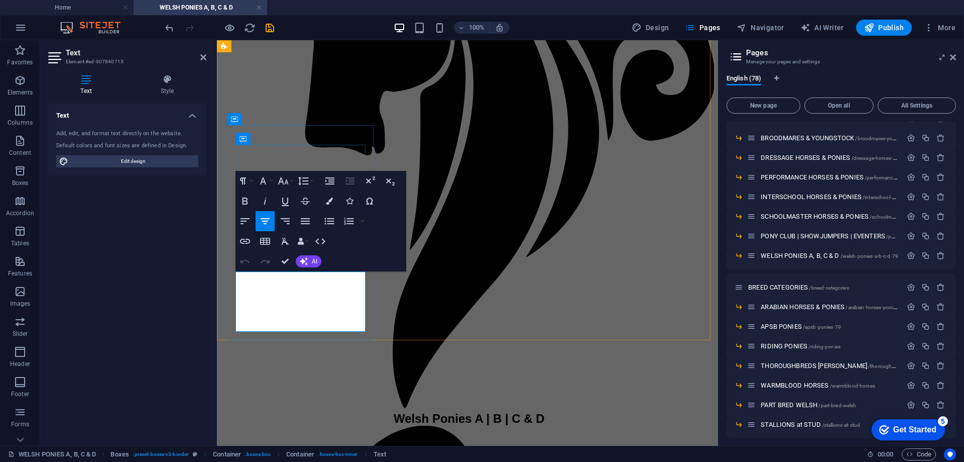
drag, startPoint x: 237, startPoint y: 327, endPoint x: 363, endPoint y: 326, distance: 126.1
click at [245, 240] on icon "button" at bounding box center [245, 241] width 12 height 12
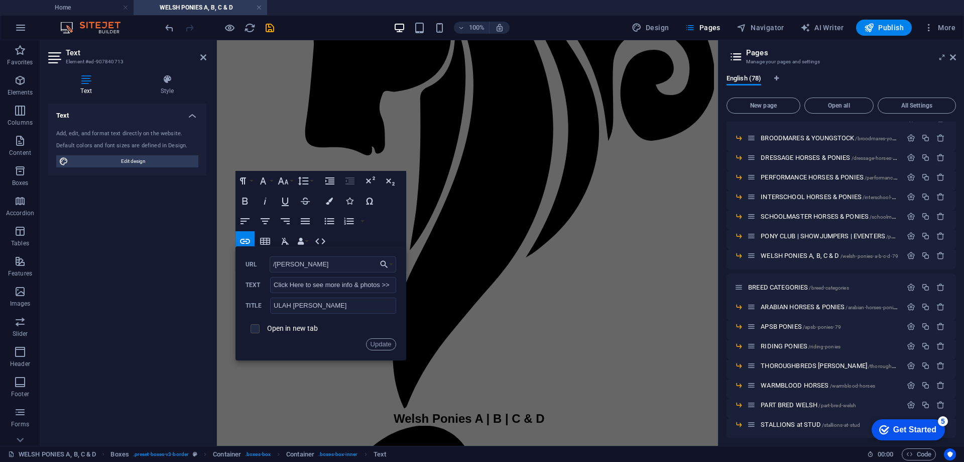
click at [256, 328] on input "checkbox" at bounding box center [253, 326] width 9 height 9
checkbox input "true"
click at [386, 342] on button "Update" at bounding box center [381, 344] width 30 height 12
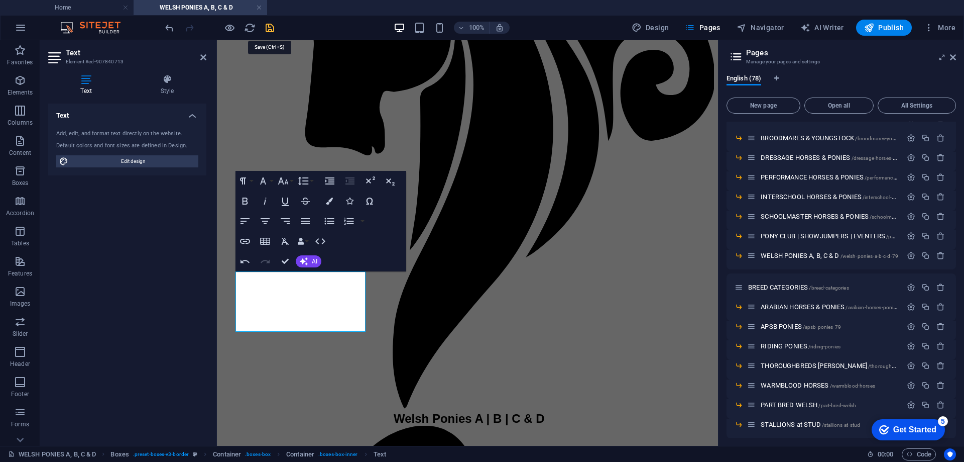
click at [271, 26] on icon "save" at bounding box center [270, 28] width 12 height 12
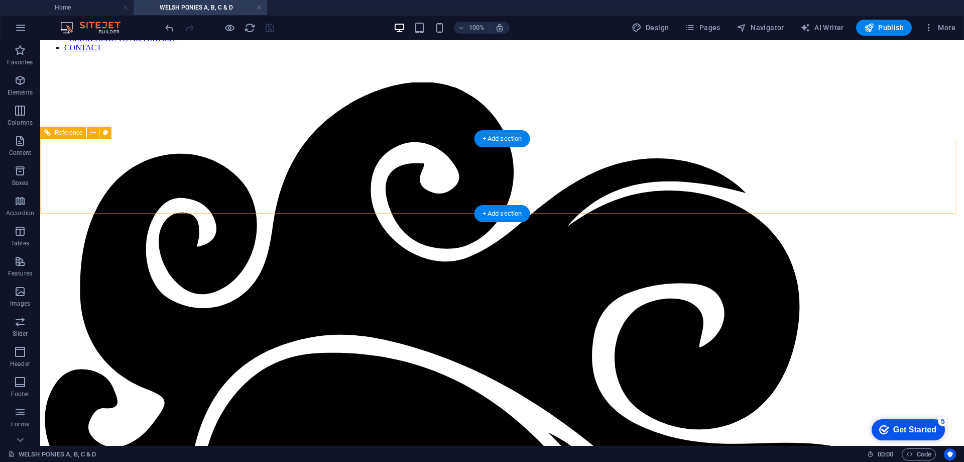
scroll to position [0, 0]
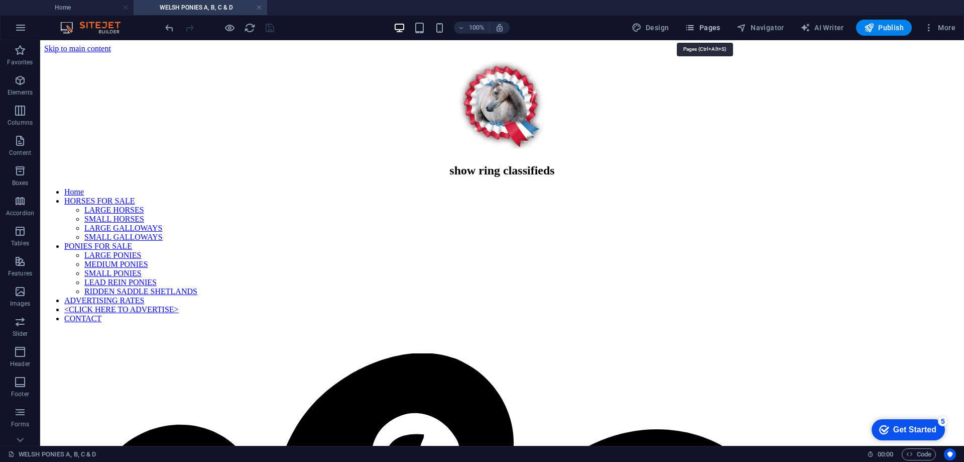
click at [706, 25] on span "Pages" at bounding box center [702, 28] width 35 height 10
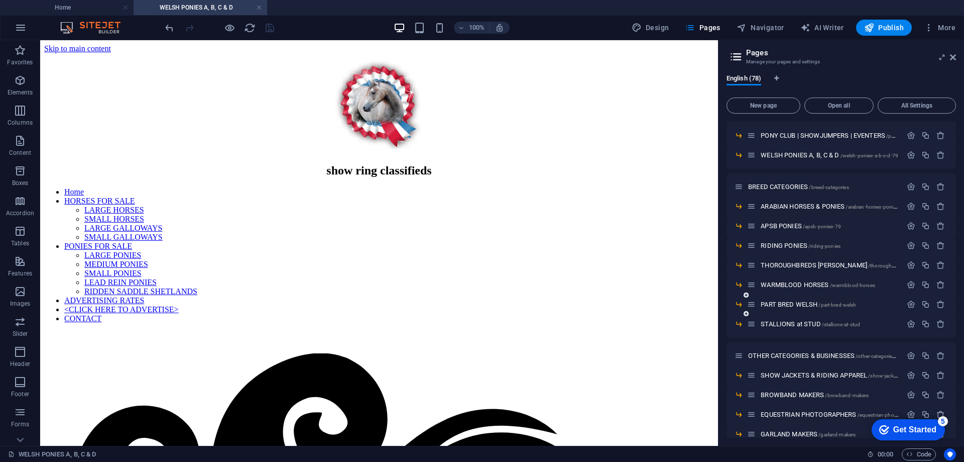
scroll to position [502, 0]
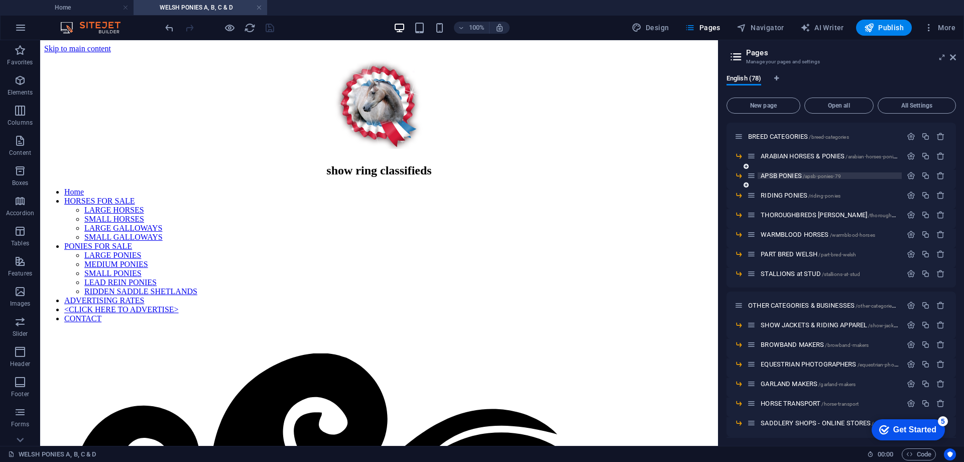
click at [786, 176] on span "APSB PONIES /apsb-ponies-79" at bounding box center [801, 176] width 80 height 8
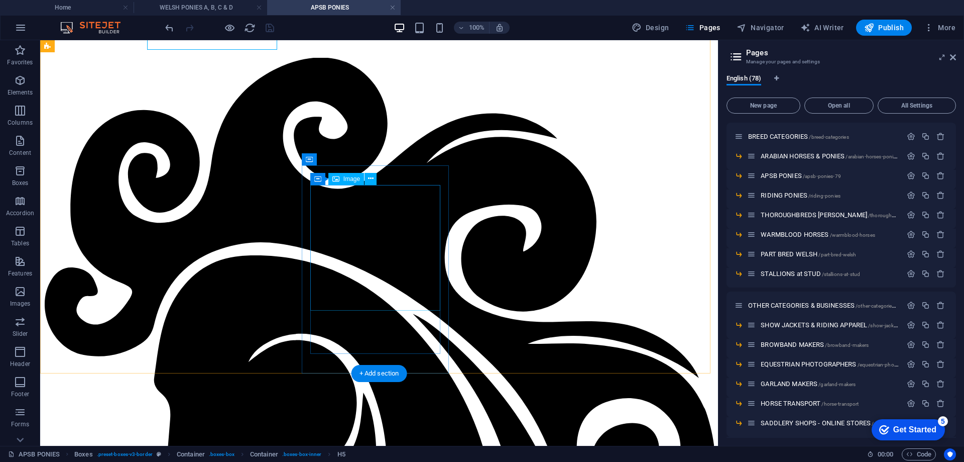
scroll to position [529, 0]
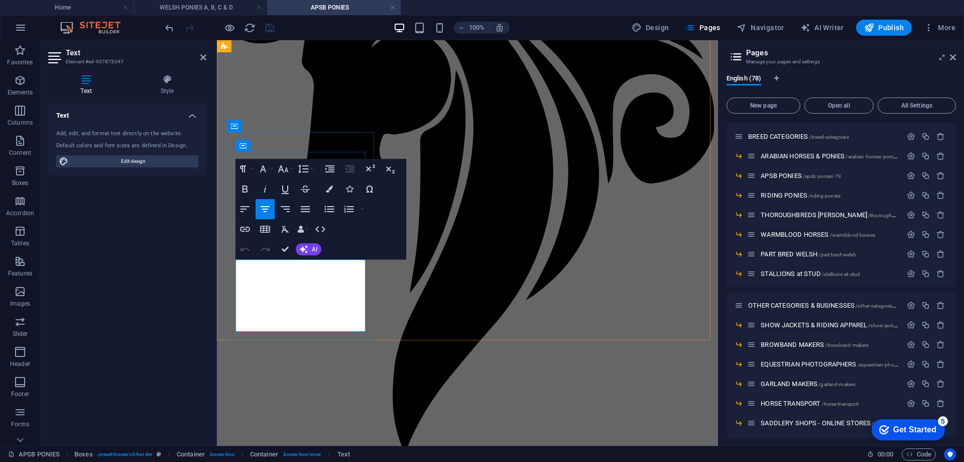
drag, startPoint x: 239, startPoint y: 325, endPoint x: 363, endPoint y: 324, distance: 124.6
click at [242, 231] on icon "button" at bounding box center [245, 229] width 10 height 5
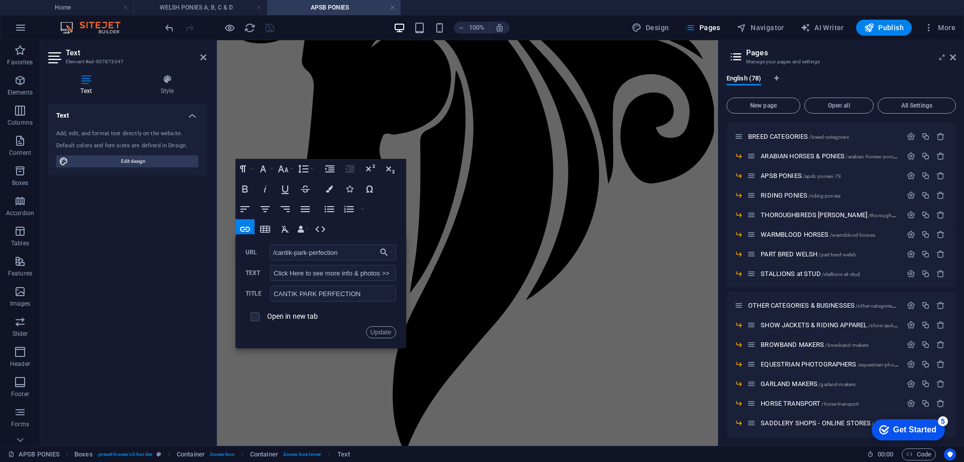
click at [256, 316] on input "checkbox" at bounding box center [253, 314] width 9 height 9
checkbox input "true"
click at [374, 331] on button "Update" at bounding box center [381, 332] width 30 height 12
